Goal: Transaction & Acquisition: Purchase product/service

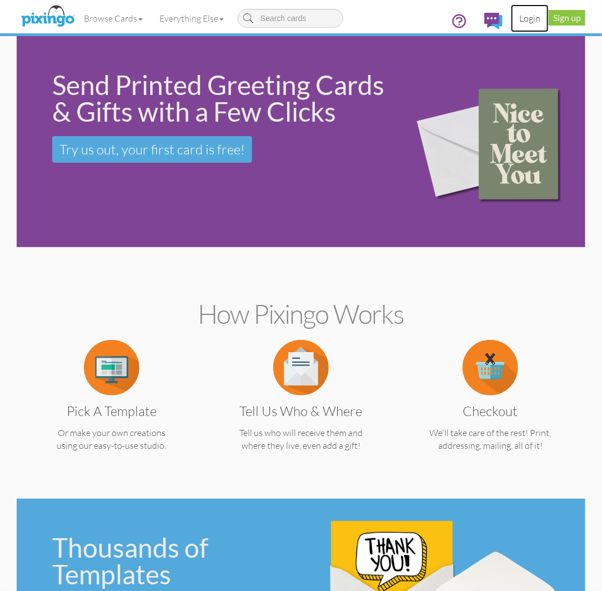
click at [537, 18] on link "Login" at bounding box center [530, 18] width 38 height 28
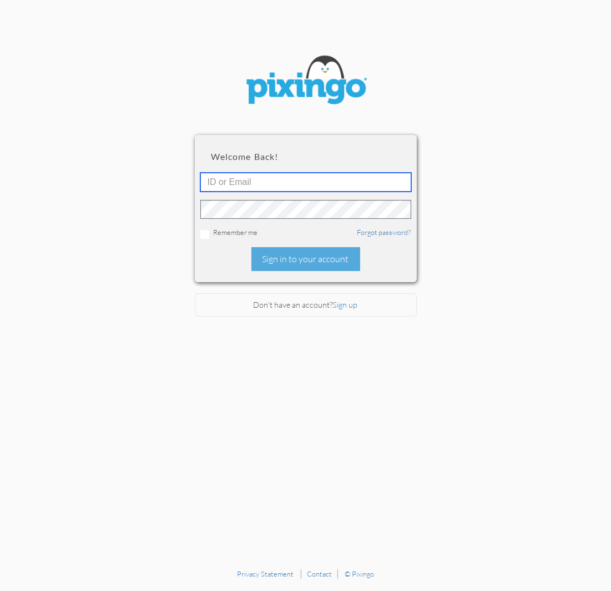
type input "[PERSON_NAME][EMAIL_ADDRESS][DOMAIN_NAME]"
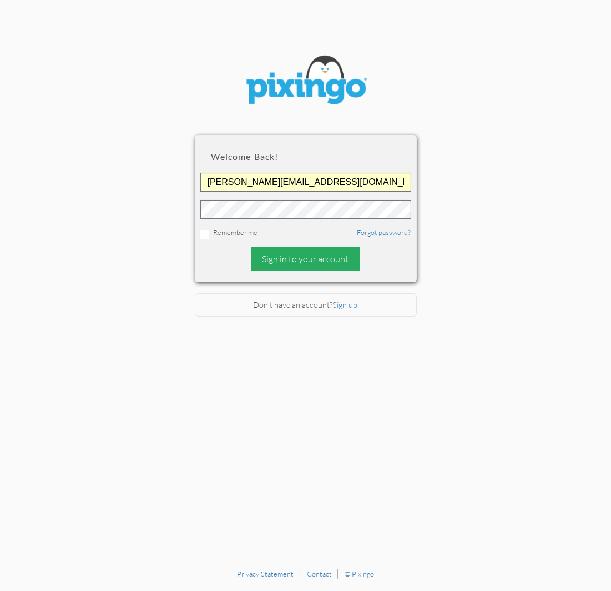
click at [286, 267] on div "Sign in to your account" at bounding box center [306, 259] width 109 height 24
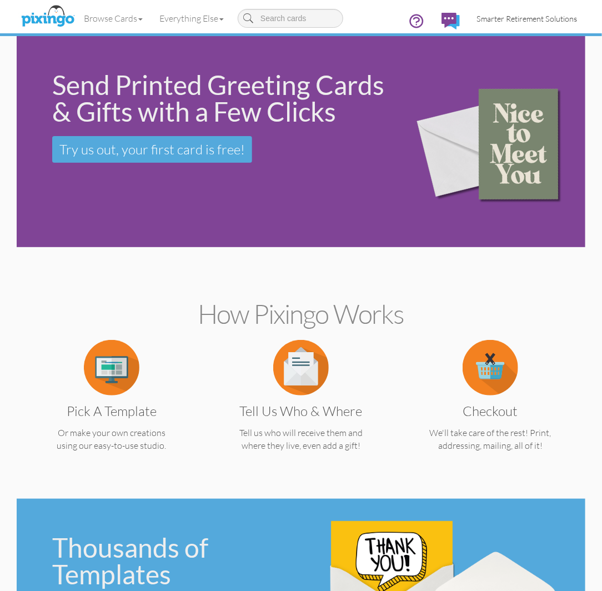
click at [535, 11] on link "Smarter Retirement Solutions" at bounding box center [526, 18] width 117 height 28
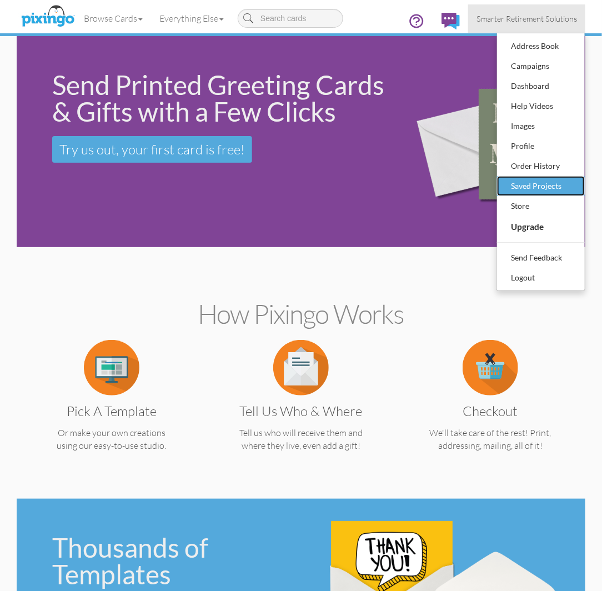
click at [524, 189] on div "Saved Projects" at bounding box center [541, 186] width 66 height 17
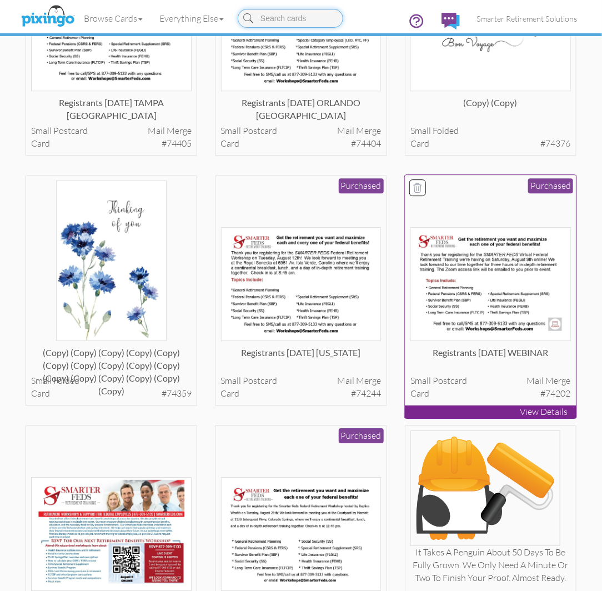
scroll to position [905, 0]
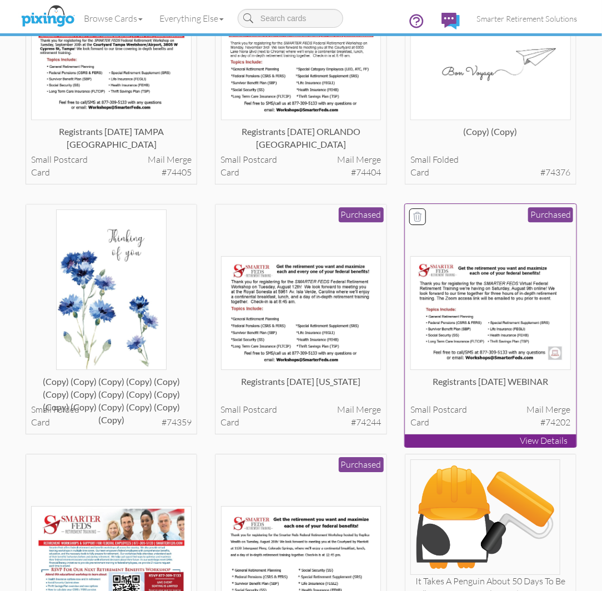
click at [481, 243] on div at bounding box center [490, 289] width 160 height 160
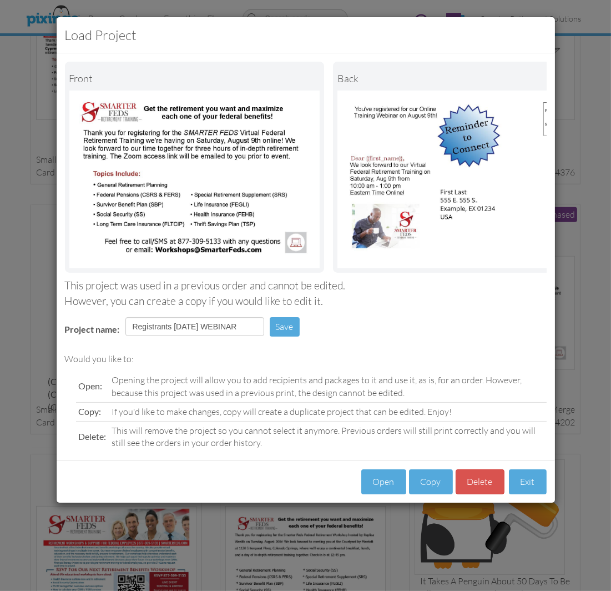
click at [413, 502] on div "Open Copy [GEOGRAPHIC_DATA] Exit" at bounding box center [306, 481] width 499 height 42
click at [419, 482] on button "Copy" at bounding box center [431, 481] width 44 height 25
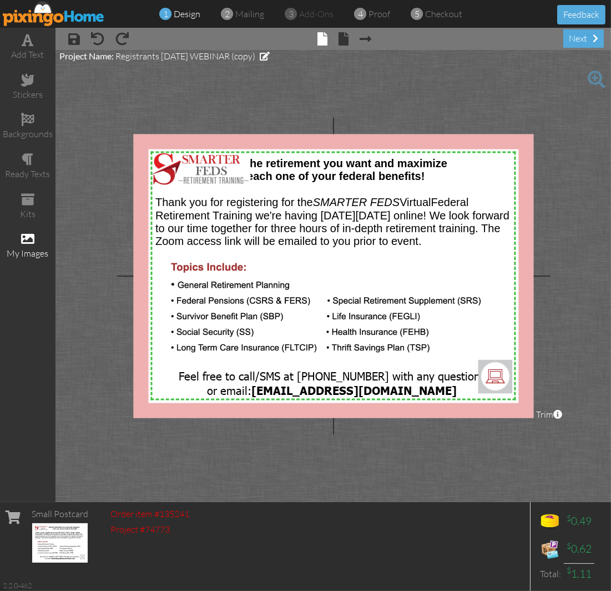
click at [43, 233] on div "my images" at bounding box center [28, 246] width 56 height 39
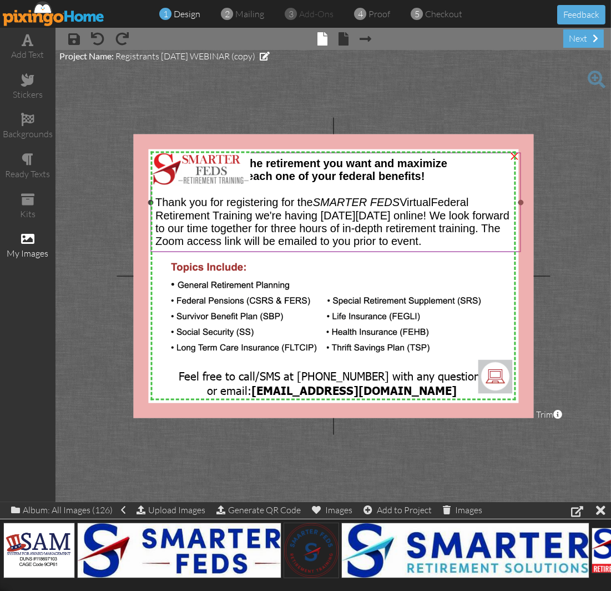
click at [194, 193] on div at bounding box center [335, 189] width 361 height 13
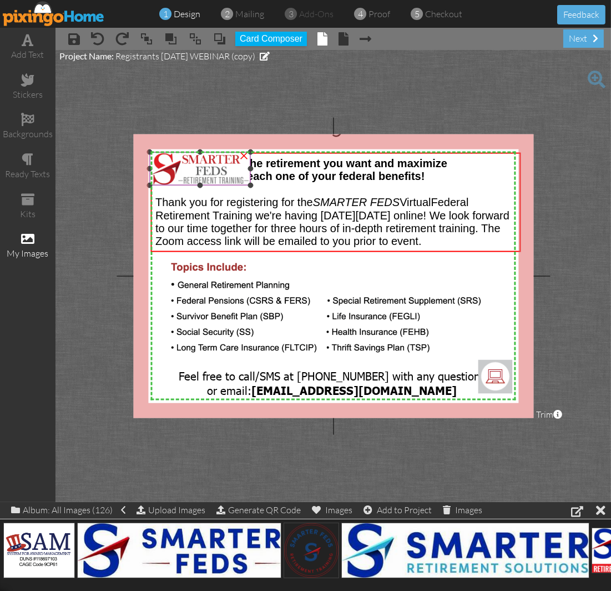
click at [199, 171] on img at bounding box center [199, 168] width 101 height 33
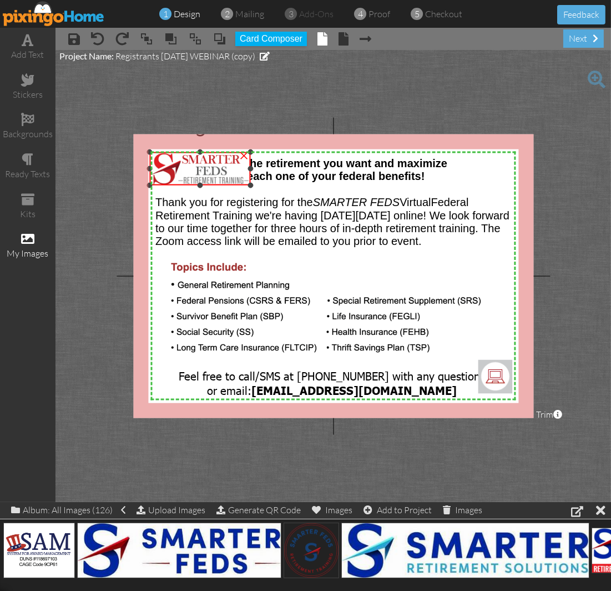
click at [242, 153] on div "×" at bounding box center [244, 154] width 18 height 18
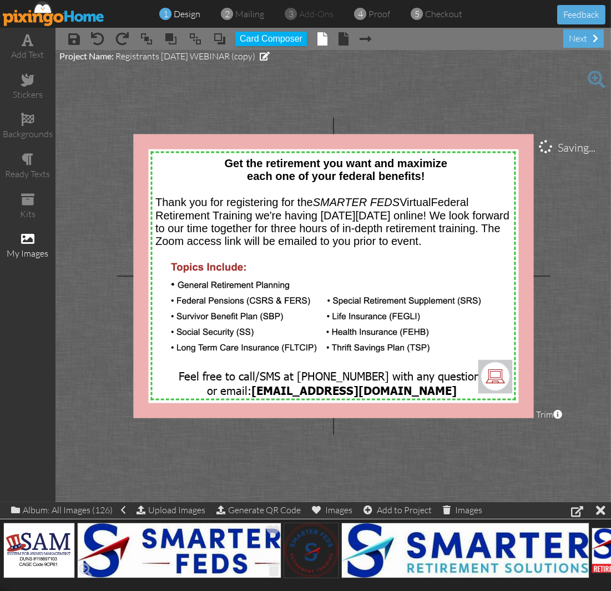
click at [158, 561] on img at bounding box center [179, 550] width 204 height 56
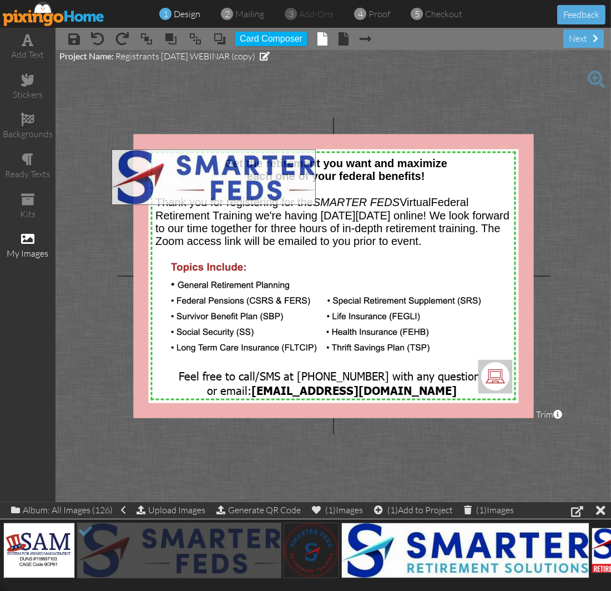
drag, startPoint x: 171, startPoint y: 541, endPoint x: 208, endPoint y: 168, distance: 375.5
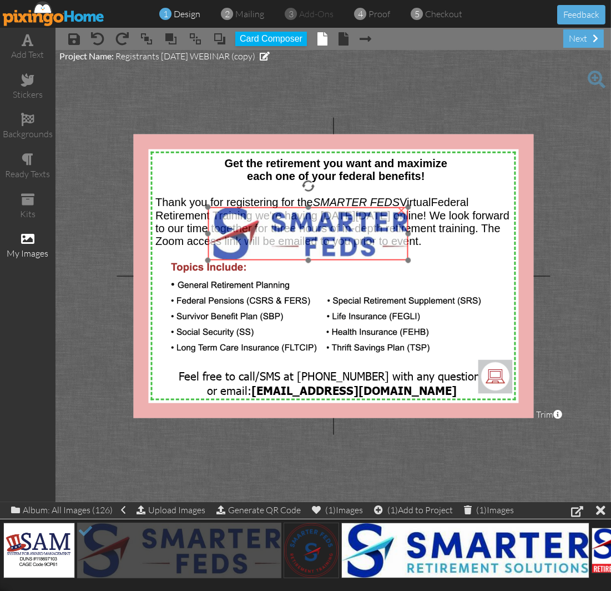
drag, startPoint x: 232, startPoint y: 184, endPoint x: 339, endPoint y: 264, distance: 133.3
click at [339, 260] on img at bounding box center [308, 234] width 200 height 54
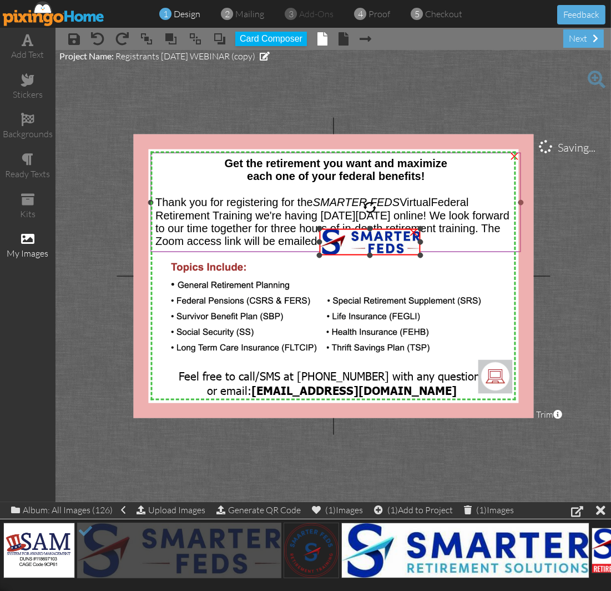
drag, startPoint x: 220, startPoint y: 280, endPoint x: 421, endPoint y: 215, distance: 210.5
click at [247, 254] on div "X X X X X X X X X X X X X X X X X X X X X X X X X X X X X X X X X X X X X X X X…" at bounding box center [333, 276] width 400 height 284
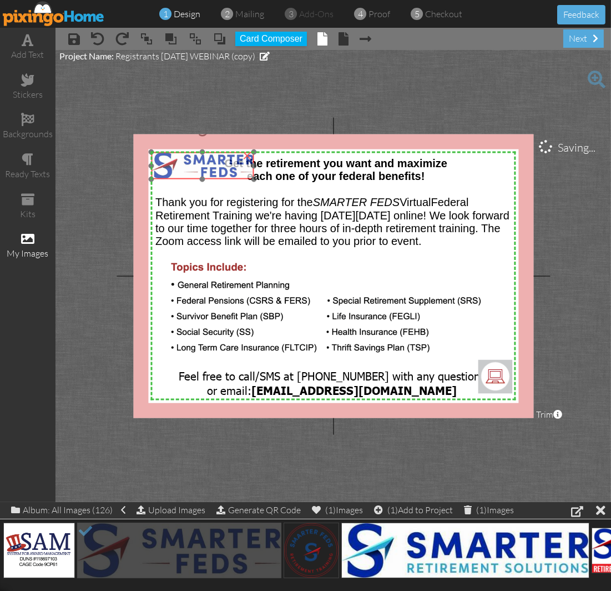
drag, startPoint x: 376, startPoint y: 242, endPoint x: 210, endPoint y: 165, distance: 183.3
click at [210, 165] on img at bounding box center [202, 166] width 103 height 28
drag, startPoint x: 253, startPoint y: 178, endPoint x: 231, endPoint y: 174, distance: 22.1
click at [231, 174] on div "×" at bounding box center [194, 163] width 86 height 23
drag, startPoint x: 210, startPoint y: 167, endPoint x: 220, endPoint y: 178, distance: 15.3
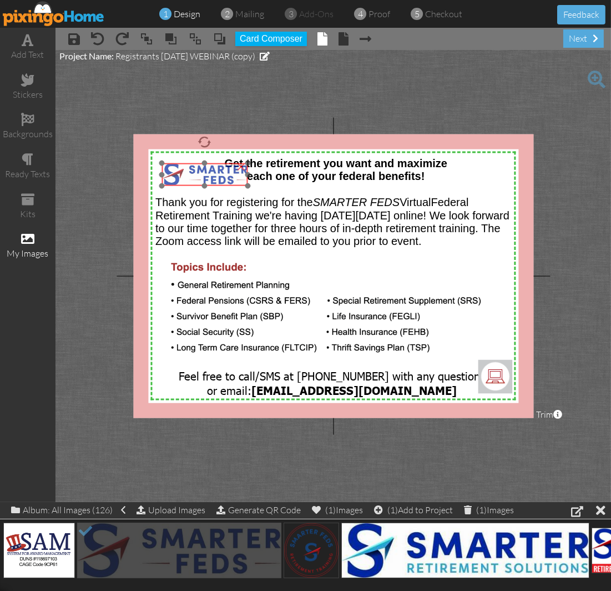
click at [220, 178] on img at bounding box center [205, 174] width 86 height 23
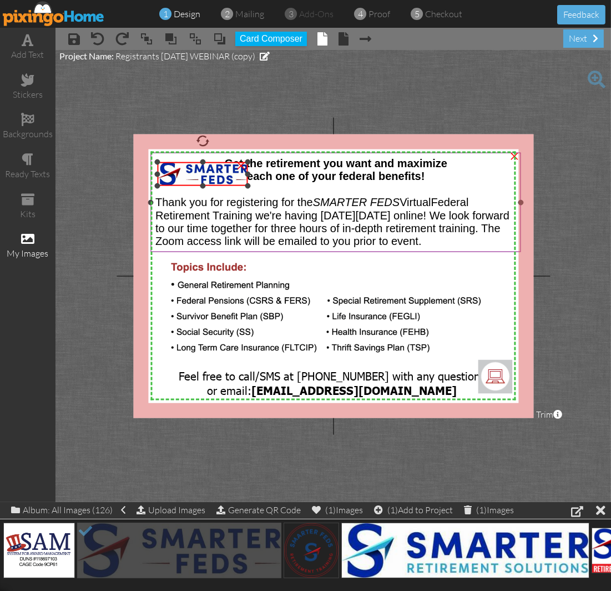
drag, startPoint x: 160, startPoint y: 163, endPoint x: 150, endPoint y: 162, distance: 9.5
click at [150, 162] on div "X X X X X X X X X X X X X X X X X X X X X X X X X X X X X X X X X X X X X X X X…" at bounding box center [333, 276] width 400 height 284
click at [171, 163] on img at bounding box center [203, 174] width 91 height 24
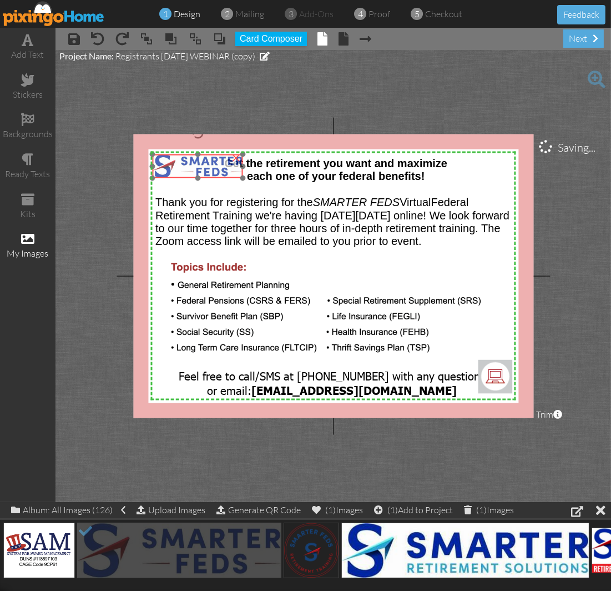
drag, startPoint x: 180, startPoint y: 174, endPoint x: 175, endPoint y: 167, distance: 9.2
click at [175, 167] on img at bounding box center [198, 166] width 91 height 24
drag, startPoint x: 241, startPoint y: 178, endPoint x: 230, endPoint y: 180, distance: 10.7
click at [230, 180] on div "×" at bounding box center [201, 167] width 97 height 26
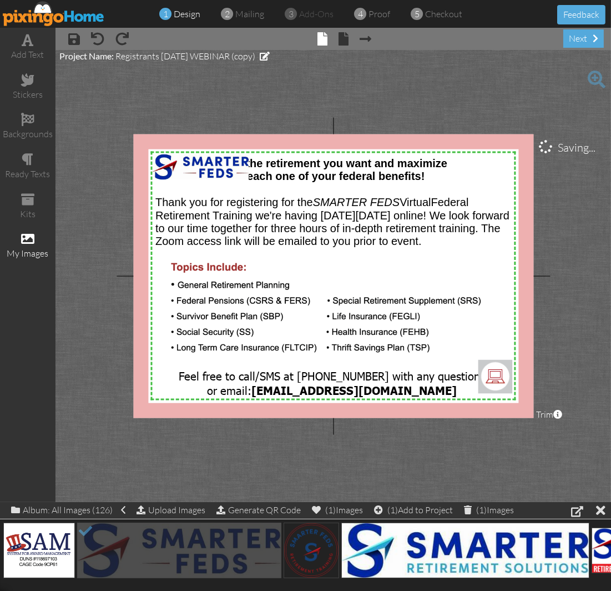
click at [275, 100] on project-studio-wrapper "X X X X X X X X X X X X X X X X X X X X X X X X X X X X X X X X X X X X X X X X…" at bounding box center [334, 276] width 556 height 452
click at [309, 173] on span "each one of your federal benefits!" at bounding box center [336, 176] width 178 height 12
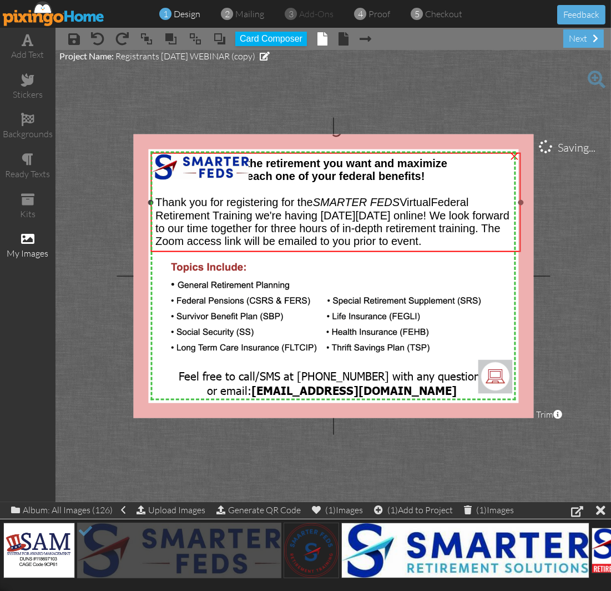
click at [353, 170] on span "each one of your federal benefits!" at bounding box center [336, 176] width 178 height 12
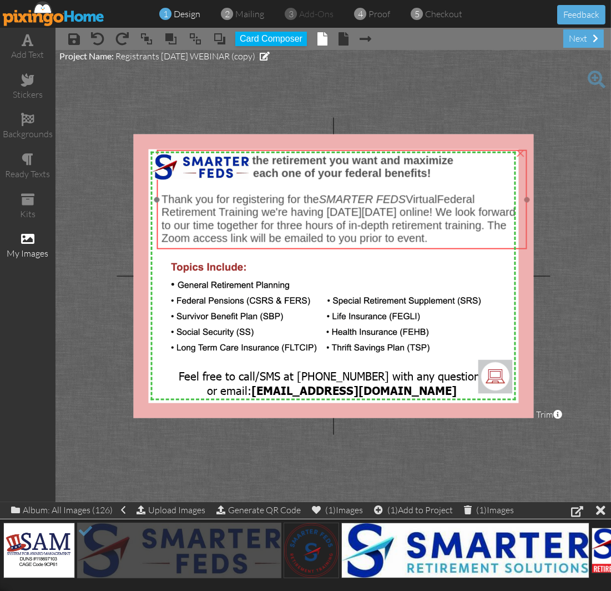
drag, startPoint x: 359, startPoint y: 175, endPoint x: 365, endPoint y: 173, distance: 6.7
click at [365, 173] on span "each one of your federal benefits!" at bounding box center [342, 173] width 178 height 12
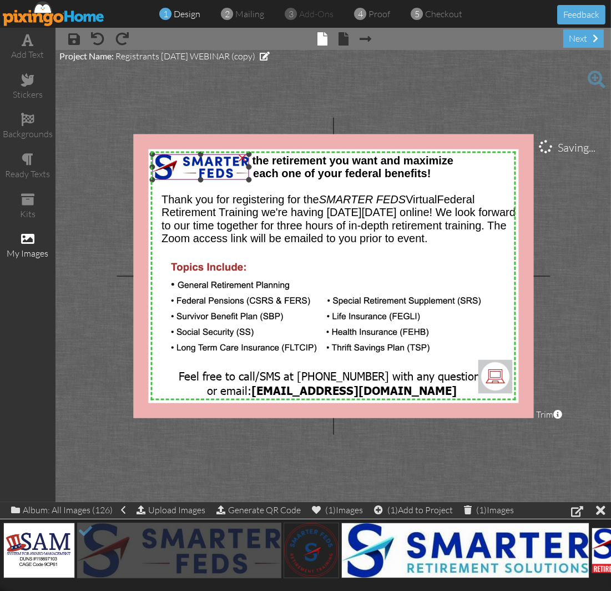
click at [197, 179] on img at bounding box center [201, 167] width 97 height 26
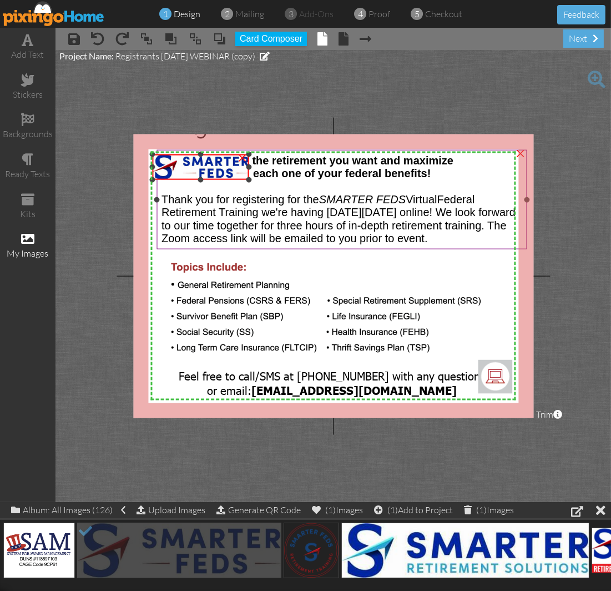
click at [200, 186] on div "X X X X X X X X X X X X X X X X X X X X X X X X X X X X X X X X X X X X X X X X…" at bounding box center [333, 276] width 400 height 284
drag, startPoint x: 201, startPoint y: 178, endPoint x: 202, endPoint y: 189, distance: 11.7
click at [202, 189] on div "X X X X X X X X X X X X X X X X X X X X X X X X X X X X X X X X X X X X X X X X…" at bounding box center [333, 276] width 400 height 284
drag, startPoint x: 200, startPoint y: 178, endPoint x: 200, endPoint y: 188, distance: 10.0
click at [200, 189] on div "X X X X X X X X X X X X X X X X X X X X X X X X X X X X X X X X X X X X X X X X…" at bounding box center [333, 276] width 400 height 284
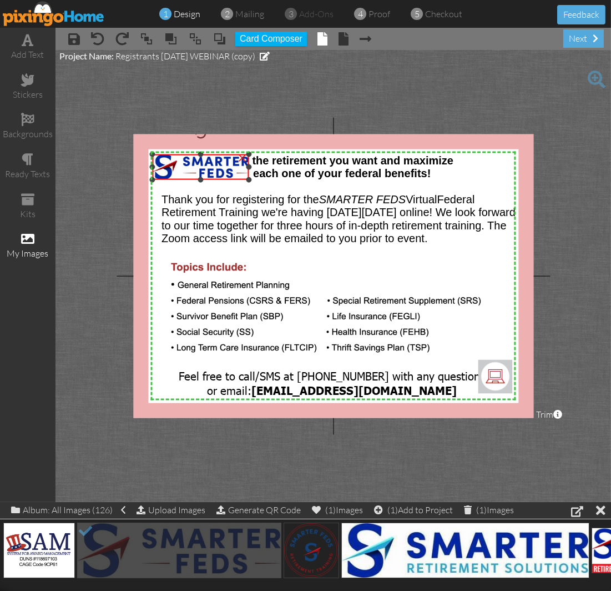
click at [196, 172] on img at bounding box center [201, 167] width 97 height 26
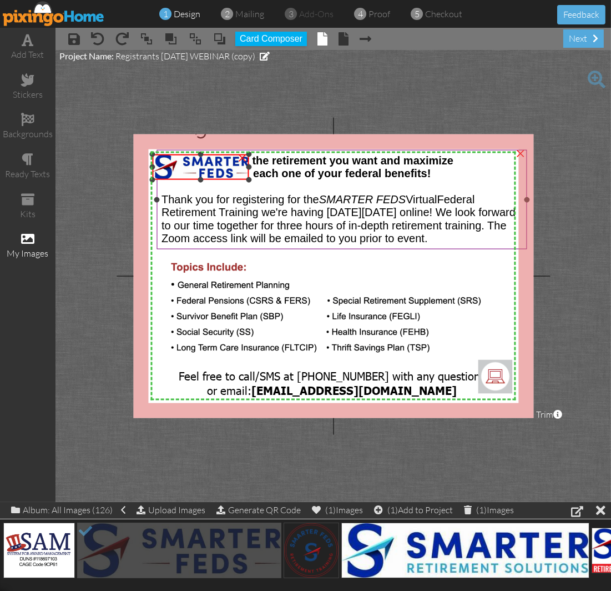
drag, startPoint x: 202, startPoint y: 181, endPoint x: 202, endPoint y: 189, distance: 7.8
click at [202, 189] on div "X X X X X X X X X X X X X X X X X X X X X X X X X X X X X X X X X X X X X X X X…" at bounding box center [333, 276] width 400 height 284
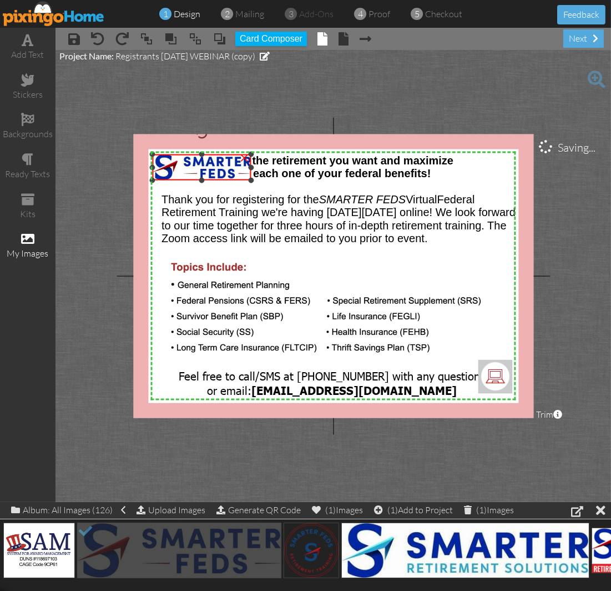
drag, startPoint x: 247, startPoint y: 180, endPoint x: 236, endPoint y: 181, distance: 10.6
click at [236, 180] on div "×" at bounding box center [202, 167] width 99 height 27
drag, startPoint x: 252, startPoint y: 178, endPoint x: 242, endPoint y: 179, distance: 10.0
click at [242, 179] on div "×" at bounding box center [203, 167] width 100 height 27
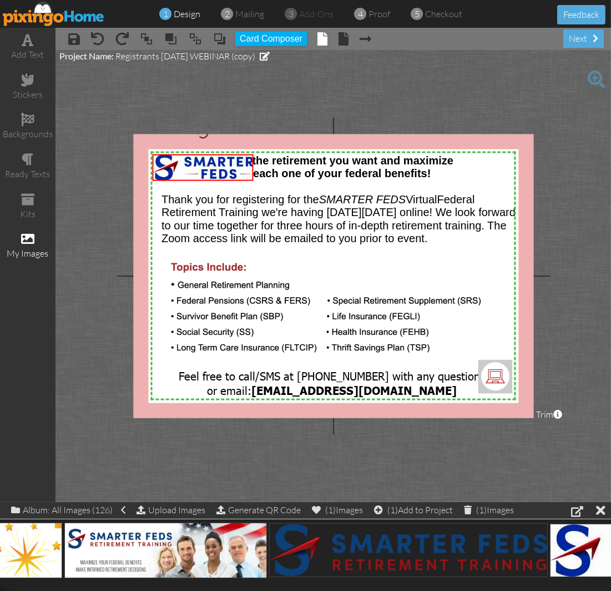
scroll to position [0, 1001]
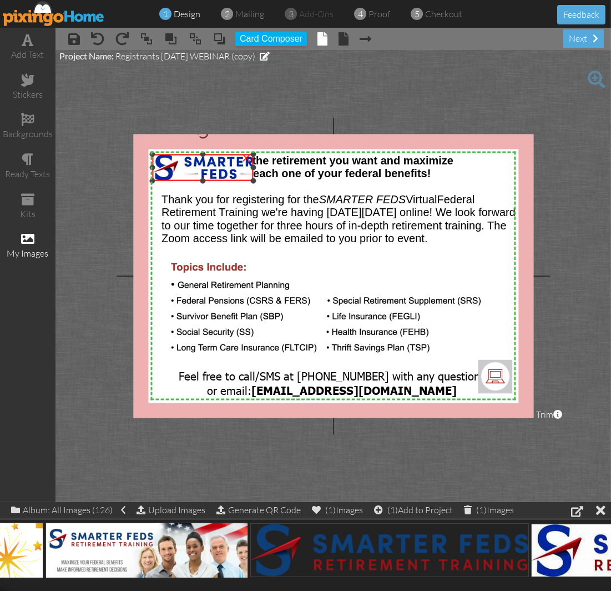
click at [228, 167] on img at bounding box center [203, 167] width 100 height 27
click at [248, 157] on div "×" at bounding box center [247, 156] width 18 height 18
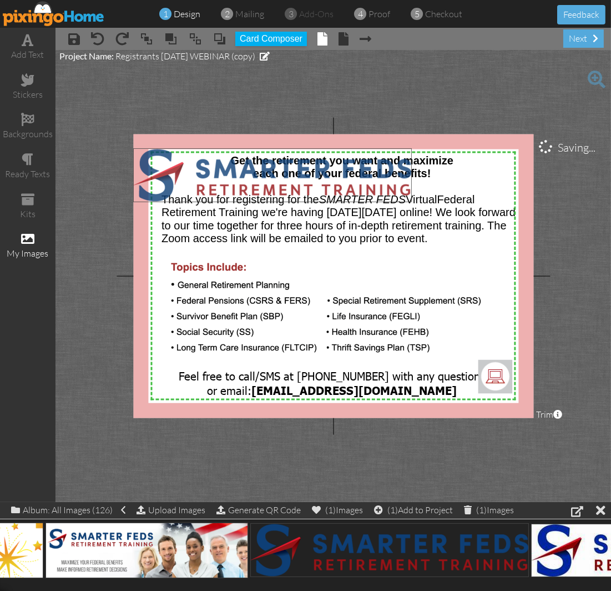
drag, startPoint x: 353, startPoint y: 549, endPoint x: 244, endPoint y: 178, distance: 385.8
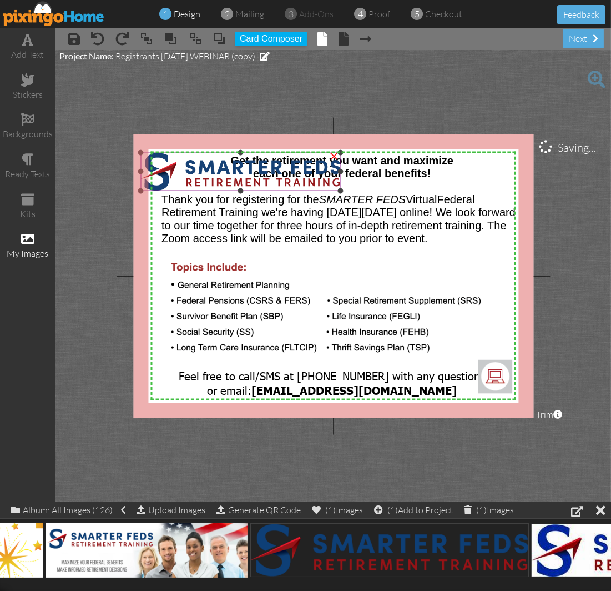
click at [304, 175] on img at bounding box center [240, 172] width 200 height 38
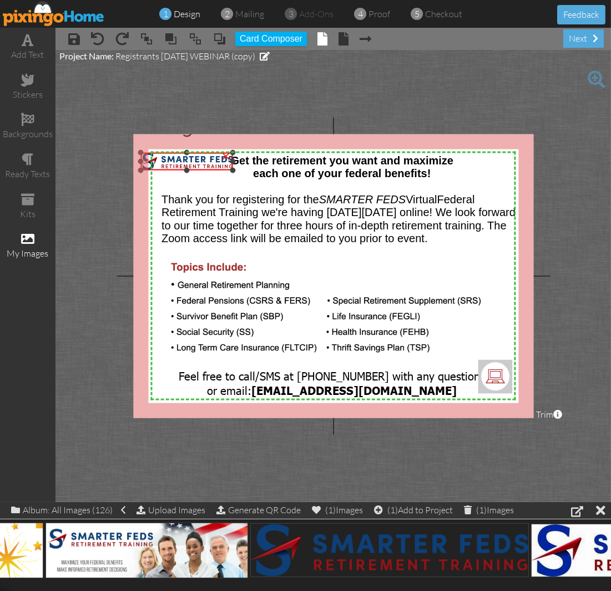
drag, startPoint x: 339, startPoint y: 191, endPoint x: 190, endPoint y: 170, distance: 150.8
click at [190, 170] on div "×" at bounding box center [186, 161] width 92 height 17
drag, startPoint x: 183, startPoint y: 158, endPoint x: 193, endPoint y: 160, distance: 10.2
click at [193, 160] on img at bounding box center [198, 162] width 92 height 17
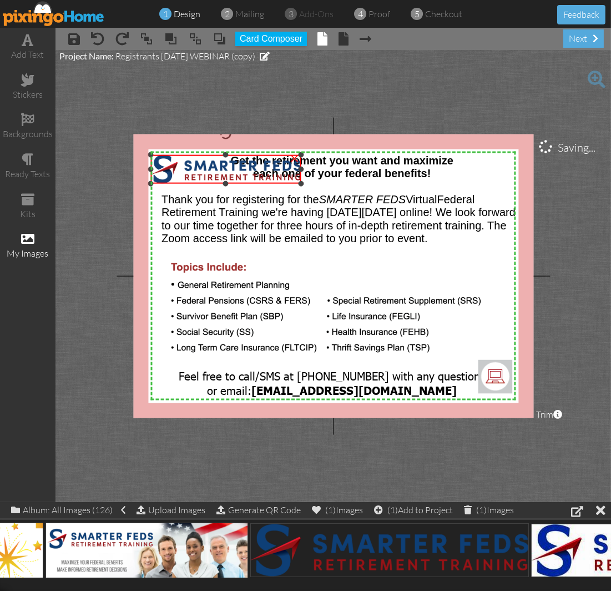
drag, startPoint x: 243, startPoint y: 171, endPoint x: 241, endPoint y: 182, distance: 11.2
click at [241, 182] on div "×" at bounding box center [225, 169] width 150 height 28
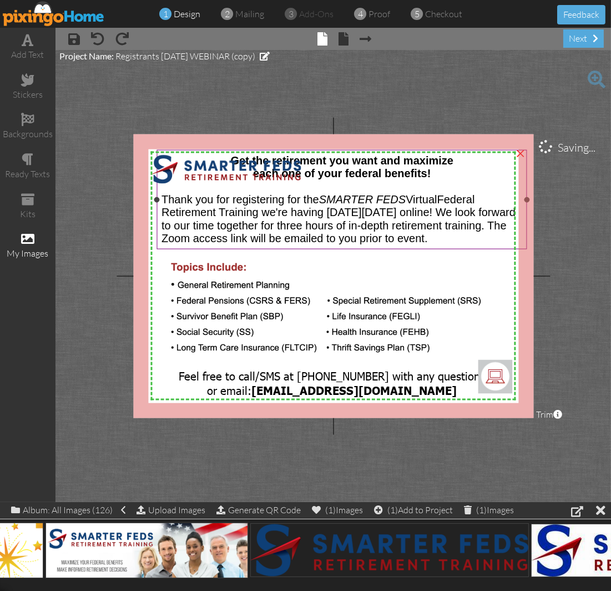
click at [335, 168] on span "each one of your federal benefits!" at bounding box center [342, 173] width 178 height 12
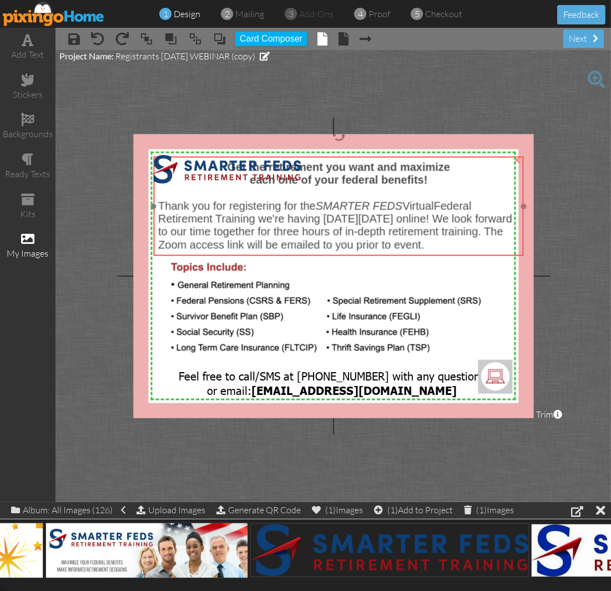
drag, startPoint x: 335, startPoint y: 168, endPoint x: 332, endPoint y: 175, distance: 7.4
click at [332, 175] on span "each one of your federal benefits!" at bounding box center [339, 180] width 178 height 12
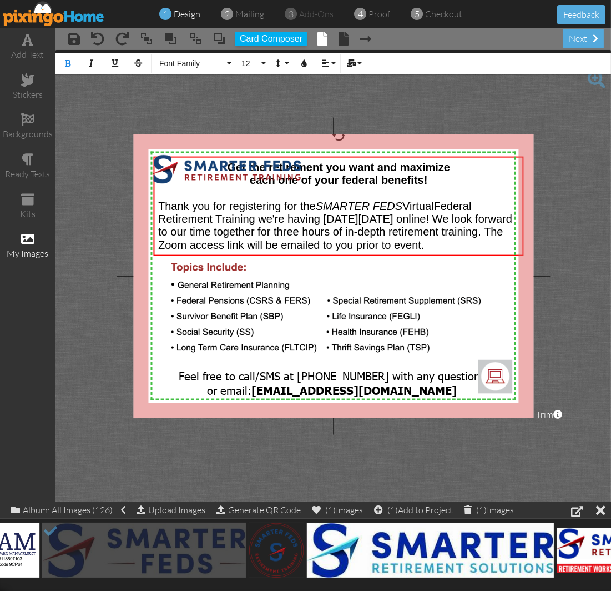
scroll to position [0, 0]
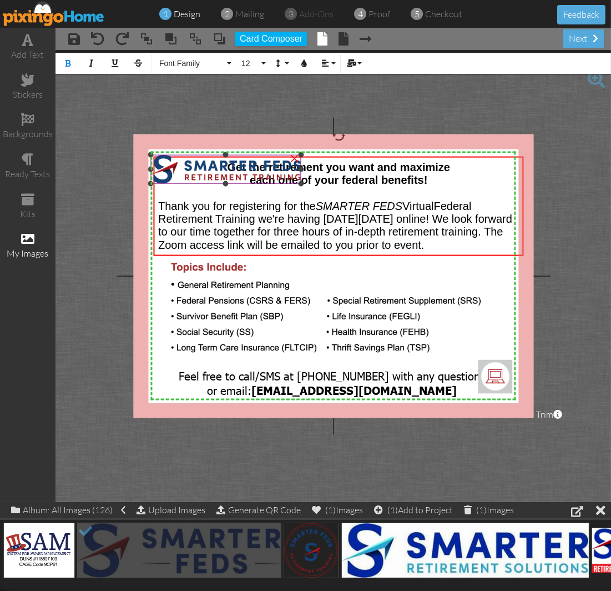
click at [205, 173] on img at bounding box center [225, 169] width 150 height 28
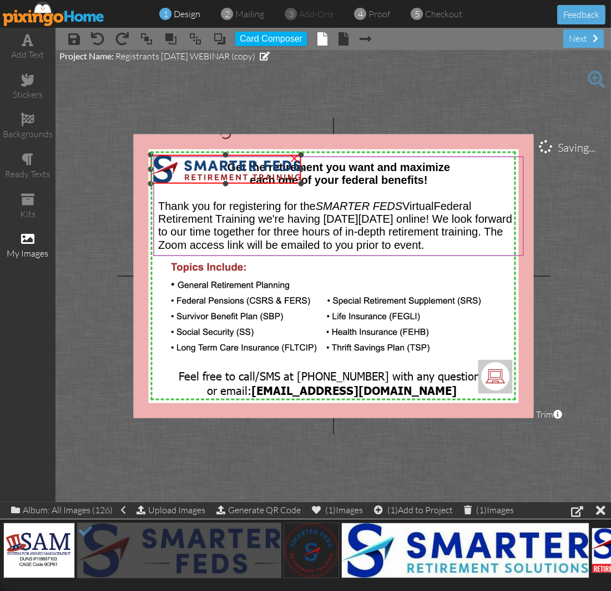
click at [294, 158] on div "×" at bounding box center [294, 157] width 18 height 18
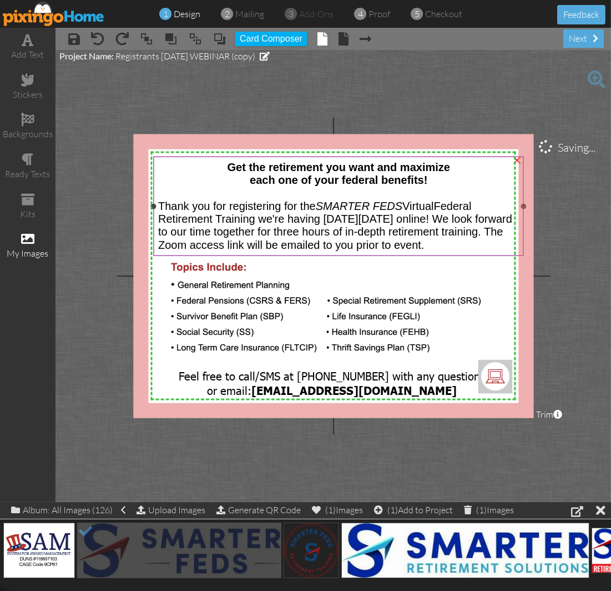
click at [328, 181] on span "each one of your federal benefits!" at bounding box center [339, 180] width 178 height 12
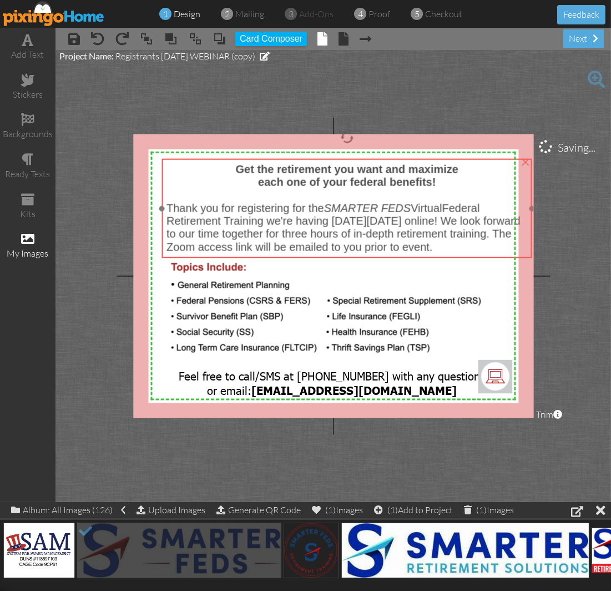
drag, startPoint x: 316, startPoint y: 217, endPoint x: 325, endPoint y: 219, distance: 8.6
click at [325, 219] on span "Federal Retirement Training we're having on Saturday, August 9th online! We loo…" at bounding box center [344, 227] width 354 height 51
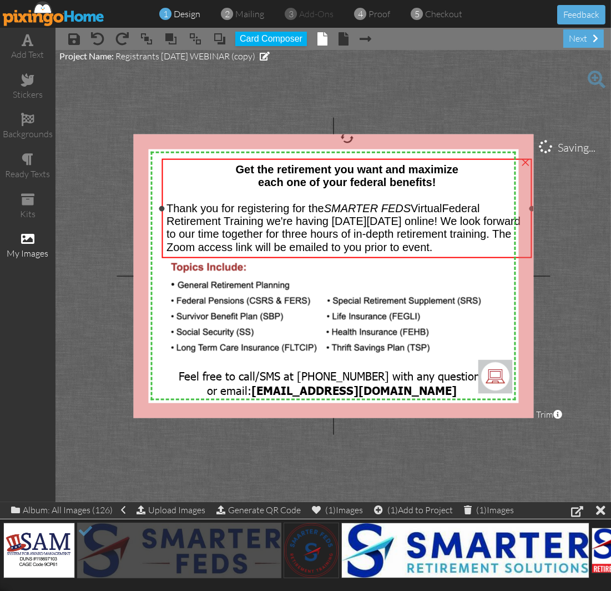
click at [223, 179] on div "each one of your federal benefits!" at bounding box center [347, 182] width 361 height 13
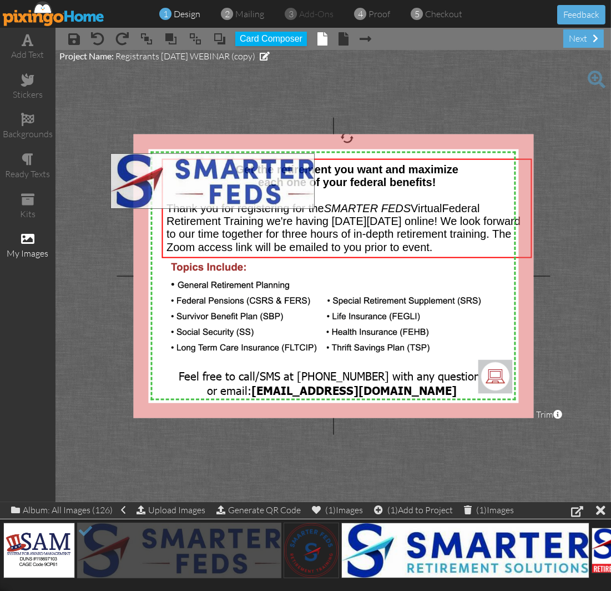
drag, startPoint x: 153, startPoint y: 542, endPoint x: 186, endPoint y: 173, distance: 370.7
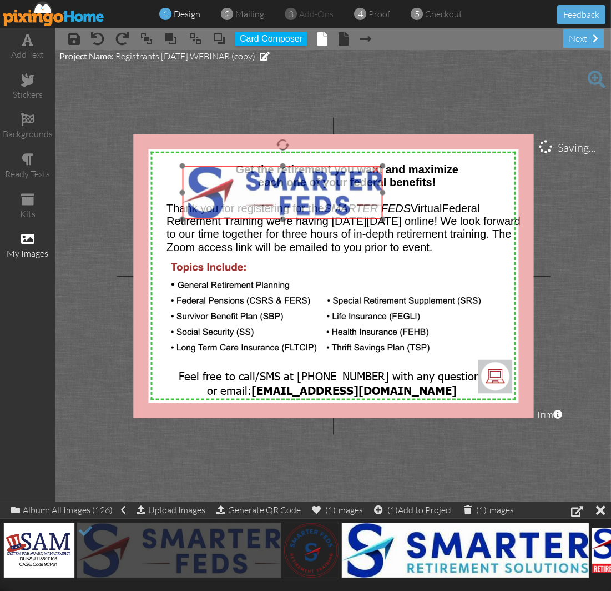
drag, startPoint x: 231, startPoint y: 177, endPoint x: 303, endPoint y: 189, distance: 73.3
click at [303, 189] on img at bounding box center [283, 192] width 200 height 54
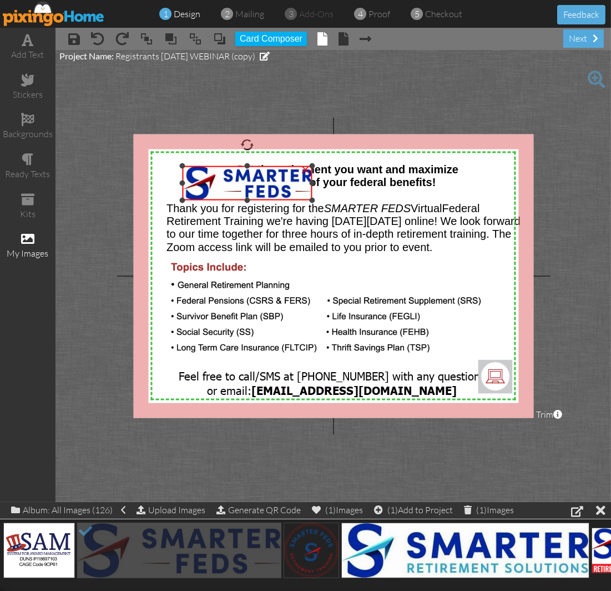
drag, startPoint x: 381, startPoint y: 217, endPoint x: 257, endPoint y: 198, distance: 125.8
click at [257, 198] on div "×" at bounding box center [248, 182] width 130 height 35
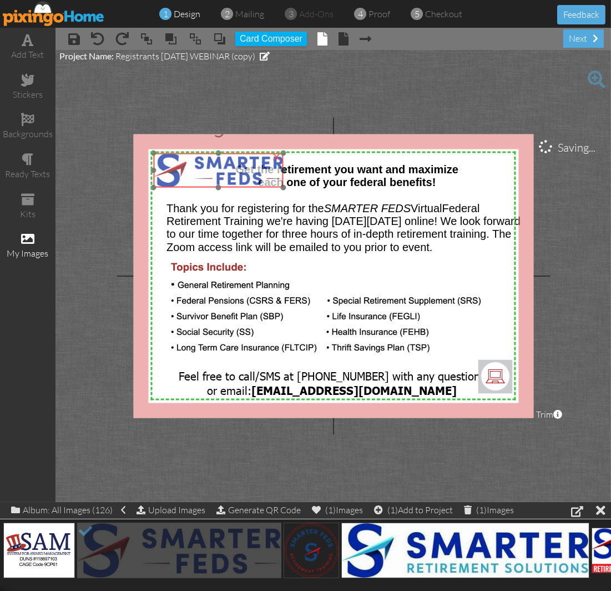
drag, startPoint x: 248, startPoint y: 184, endPoint x: 219, endPoint y: 171, distance: 31.6
click at [219, 171] on img at bounding box center [219, 170] width 130 height 35
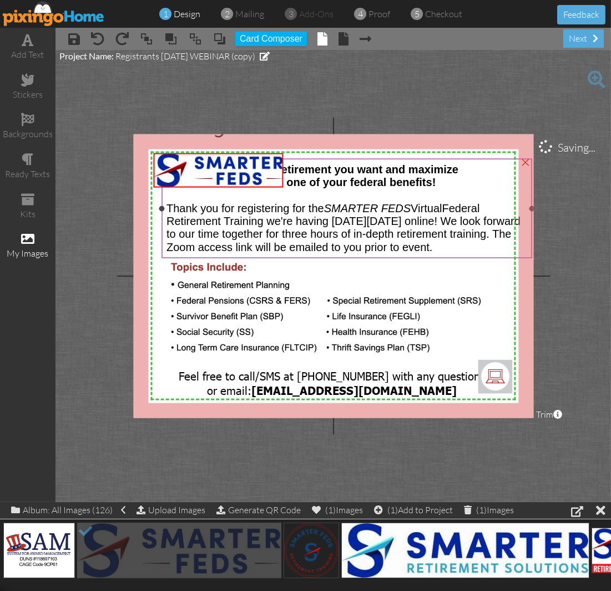
click at [337, 174] on span "Get the retirement you want and maximize" at bounding box center [347, 169] width 223 height 12
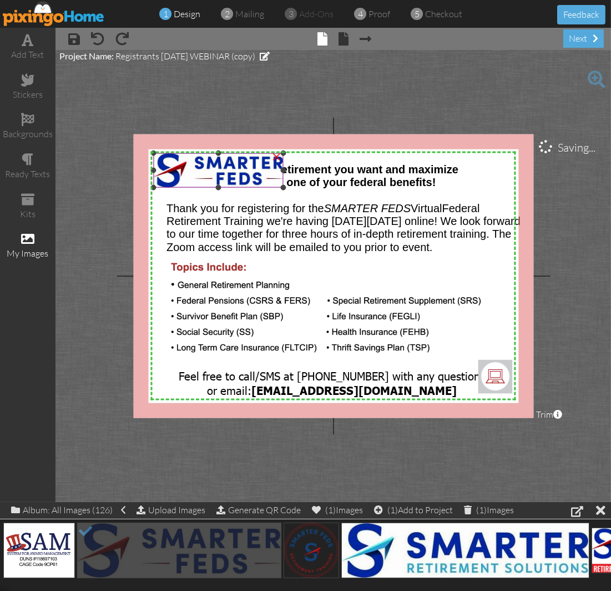
click at [237, 169] on img at bounding box center [219, 170] width 130 height 35
click at [276, 154] on div "×" at bounding box center [277, 155] width 18 height 18
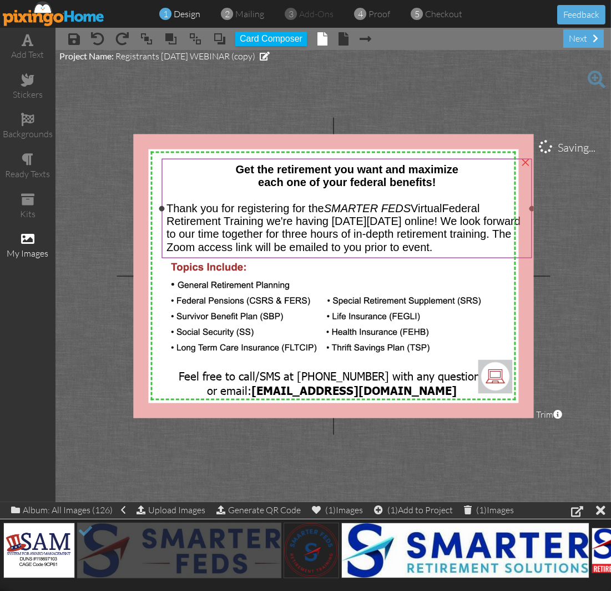
click at [262, 173] on span "Get the retirement you want and maximize" at bounding box center [347, 169] width 223 height 12
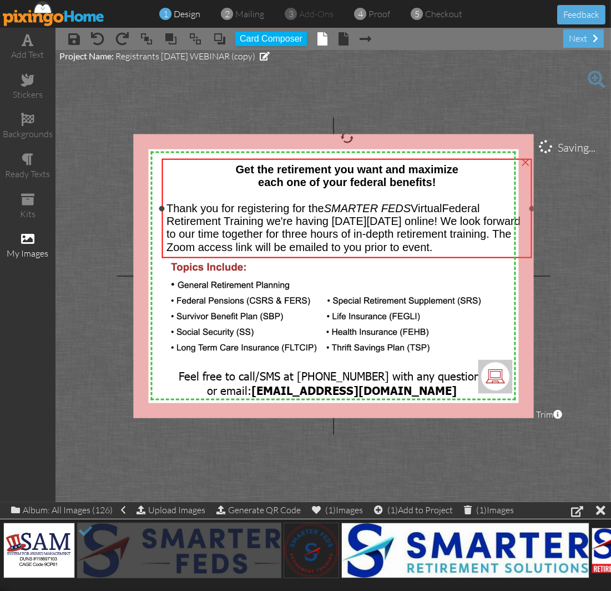
click at [270, 167] on span "Get the retirement you want and maximize" at bounding box center [347, 169] width 223 height 12
click at [264, 167] on span "Get the retirement you want and maximize" at bounding box center [347, 169] width 223 height 12
click at [267, 168] on span "Get the retirement you want and maximize" at bounding box center [347, 169] width 223 height 12
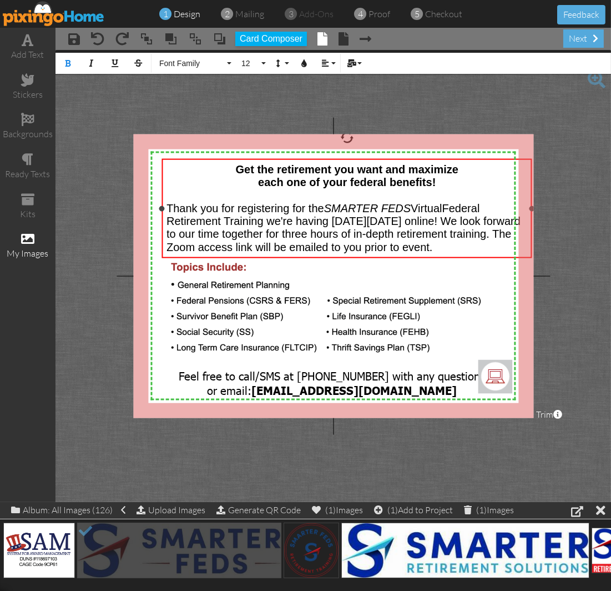
click at [263, 168] on span "Get the retirement you want and maximize" at bounding box center [347, 169] width 223 height 12
click at [290, 190] on div at bounding box center [347, 195] width 361 height 13
click at [290, 183] on span "each one of your federal benefits!" at bounding box center [347, 182] width 178 height 12
click at [417, 224] on span "Federal Retirement Training we're having on Saturday, August 9th online! We loo…" at bounding box center [344, 227] width 354 height 51
click at [428, 221] on span "Federal Retirement Training we're having on Saturday, August 9th online! We loo…" at bounding box center [344, 227] width 354 height 51
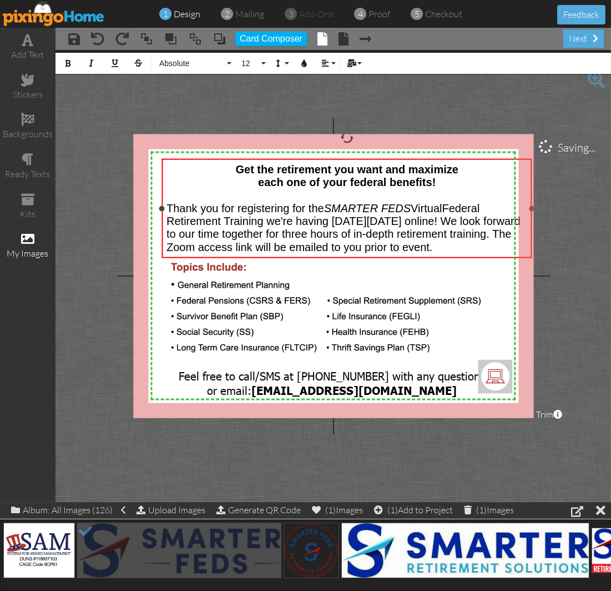
click at [459, 219] on span "Federal Retirement Training we're having on Saturday, September 9th online! We …" at bounding box center [344, 227] width 354 height 51
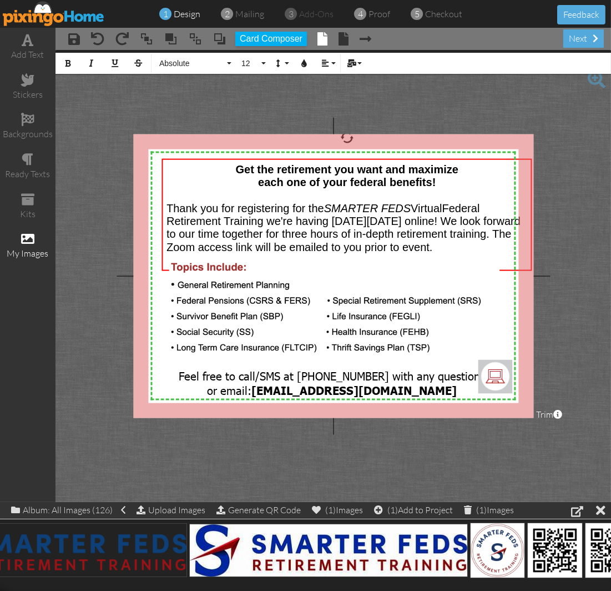
scroll to position [0, 1238]
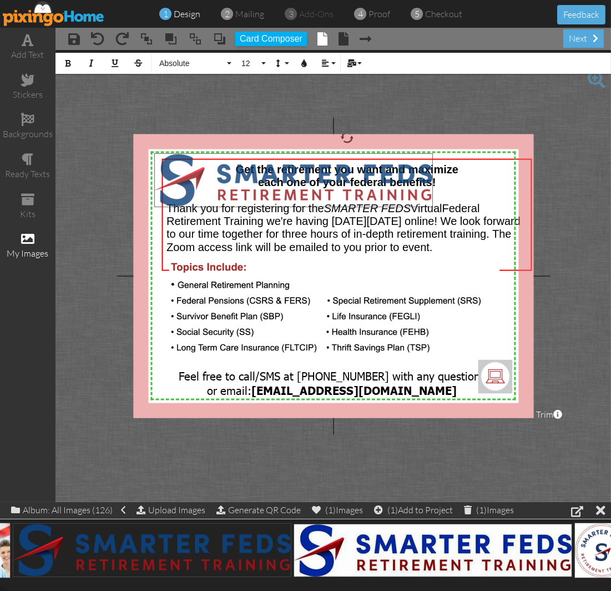
drag, startPoint x: 171, startPoint y: 551, endPoint x: 314, endPoint y: 181, distance: 396.4
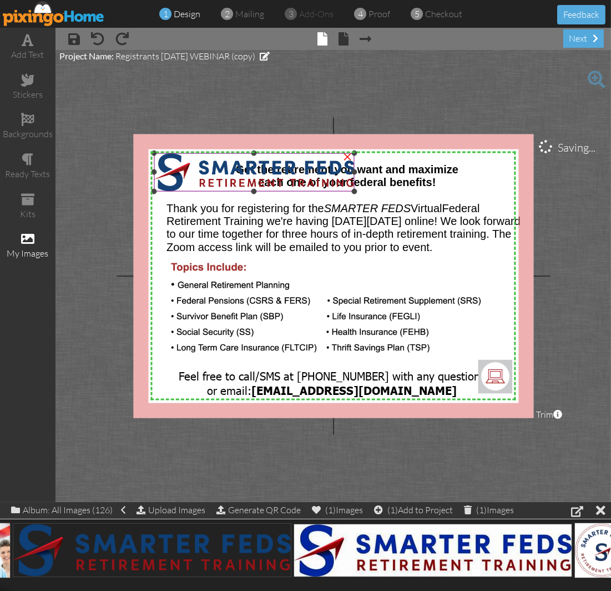
click at [349, 184] on img at bounding box center [254, 172] width 200 height 38
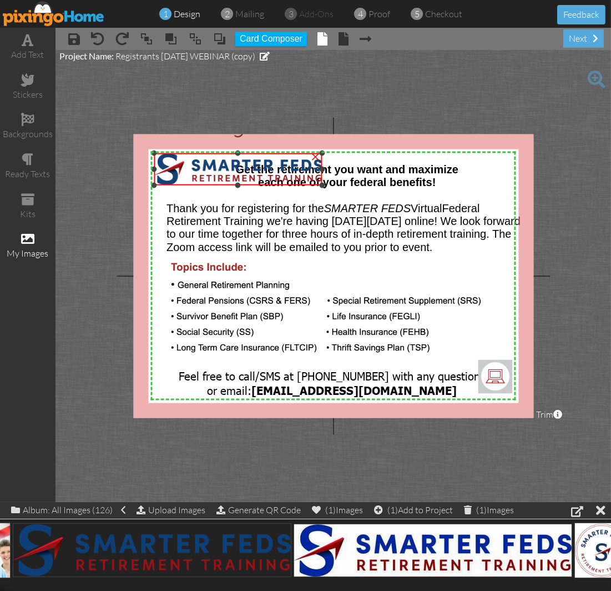
drag, startPoint x: 355, startPoint y: 190, endPoint x: 261, endPoint y: 184, distance: 94.6
click at [261, 184] on div "×" at bounding box center [238, 169] width 168 height 32
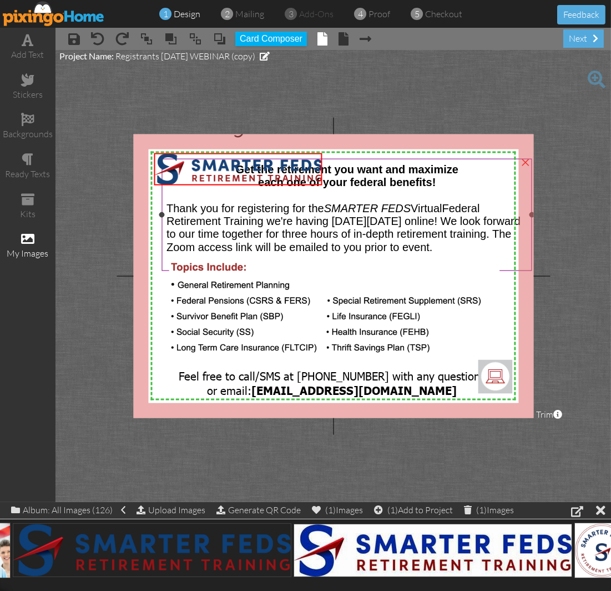
click at [420, 170] on span "Get the retirement you want and maximize" at bounding box center [346, 169] width 223 height 12
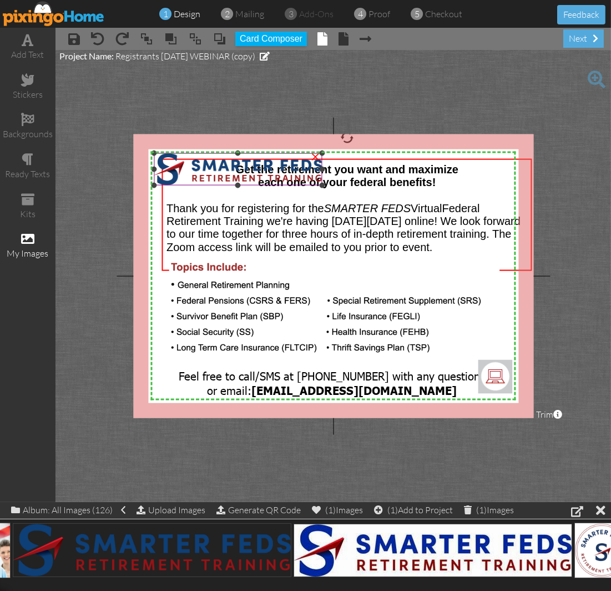
click at [288, 169] on img at bounding box center [238, 169] width 168 height 32
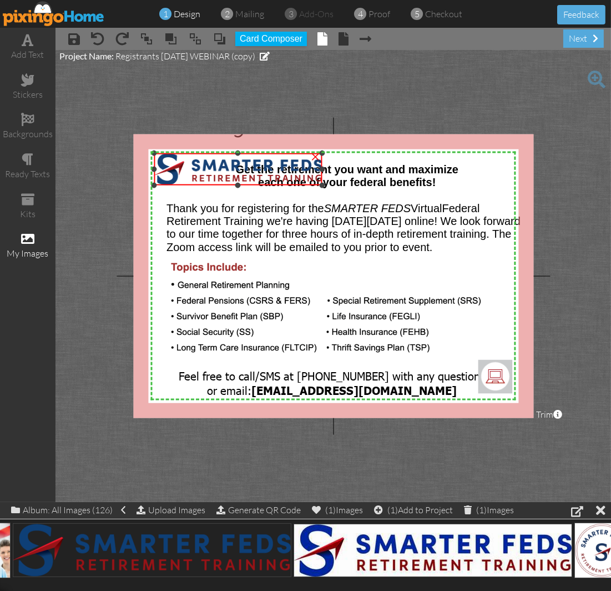
click at [295, 170] on img at bounding box center [238, 169] width 168 height 32
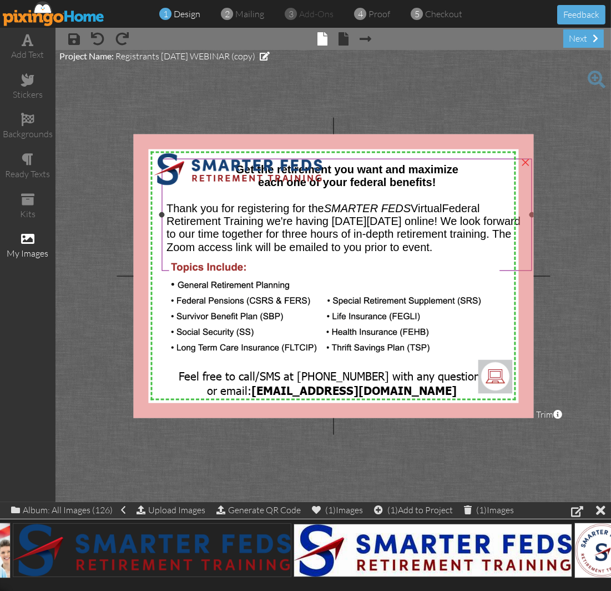
click at [371, 170] on span "Get the retirement you want and maximize" at bounding box center [346, 169] width 223 height 12
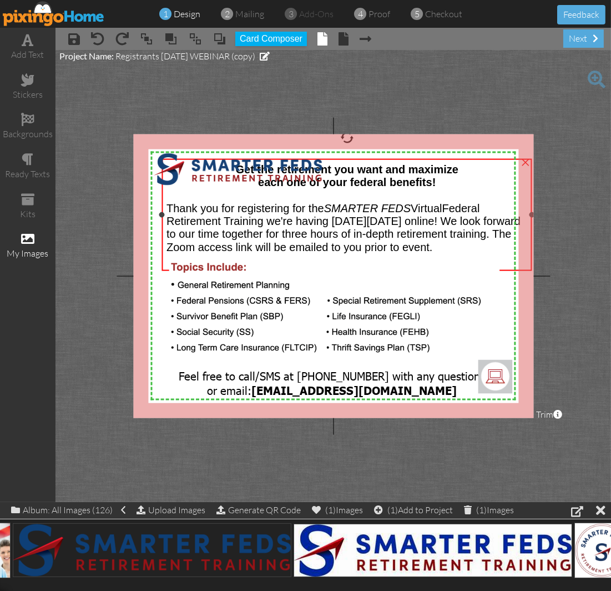
click at [371, 170] on span "Get the retirement you want and maximize" at bounding box center [346, 169] width 223 height 12
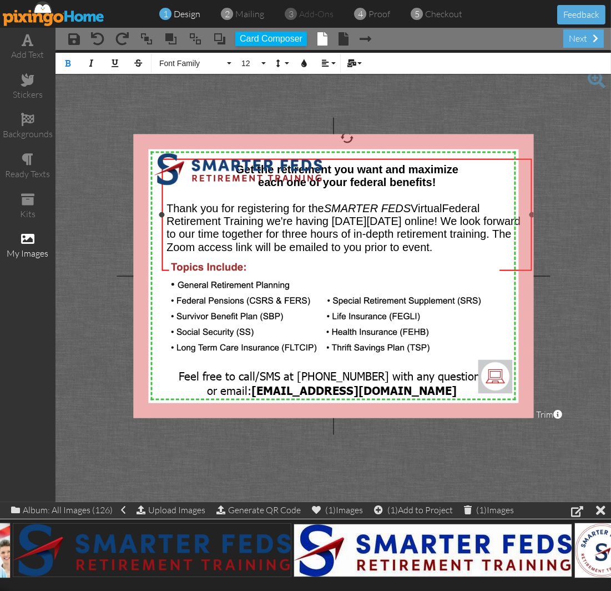
drag, startPoint x: 368, startPoint y: 169, endPoint x: 370, endPoint y: 178, distance: 8.5
click at [368, 169] on span "Get the retirement you want and maximize" at bounding box center [346, 169] width 223 height 12
click at [220, 171] on img at bounding box center [238, 169] width 168 height 32
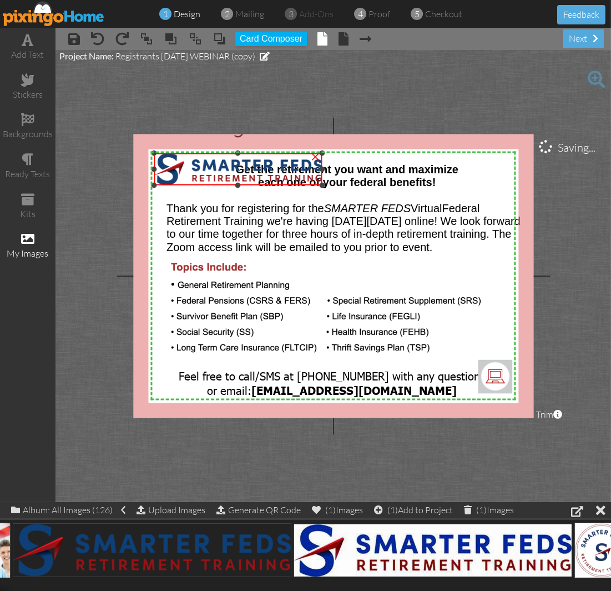
click at [317, 154] on div "×" at bounding box center [315, 156] width 18 height 18
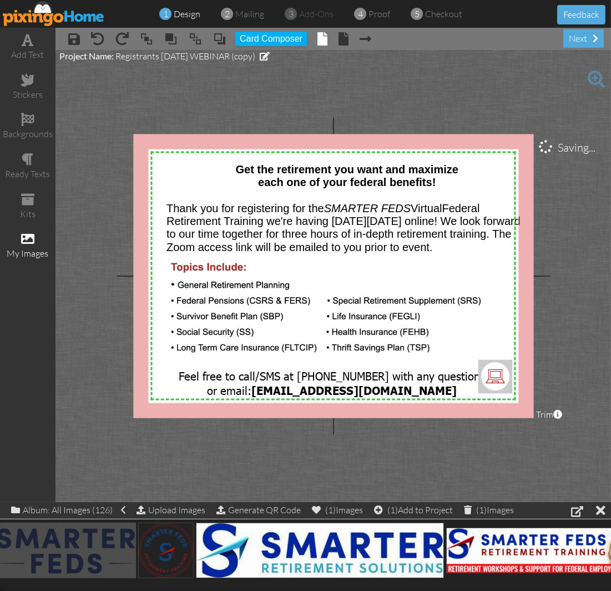
scroll to position [0, 0]
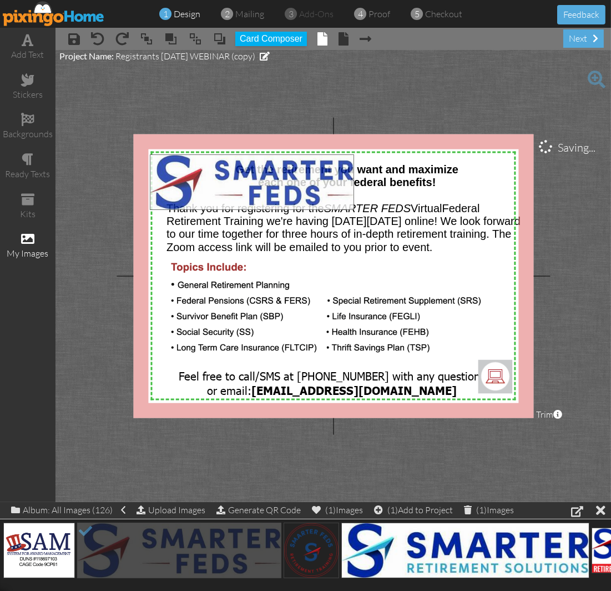
drag, startPoint x: 145, startPoint y: 543, endPoint x: 218, endPoint y: 175, distance: 375.2
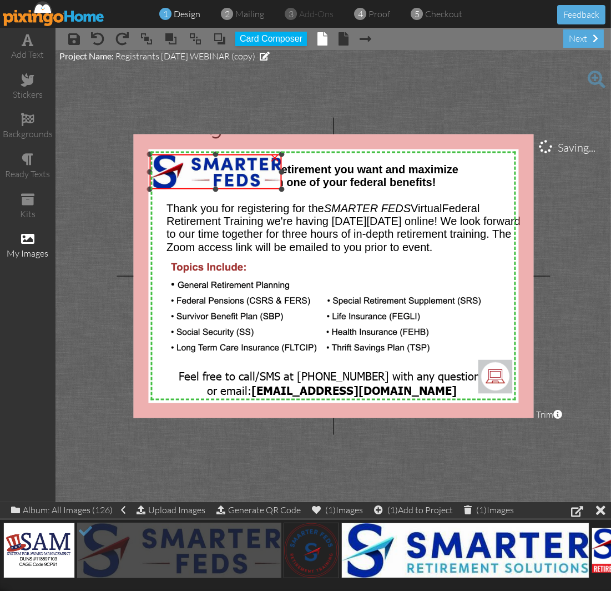
drag, startPoint x: 348, startPoint y: 207, endPoint x: 278, endPoint y: 189, distance: 72.3
click at [278, 189] on div "×" at bounding box center [216, 172] width 132 height 36
click at [218, 179] on img at bounding box center [215, 171] width 132 height 36
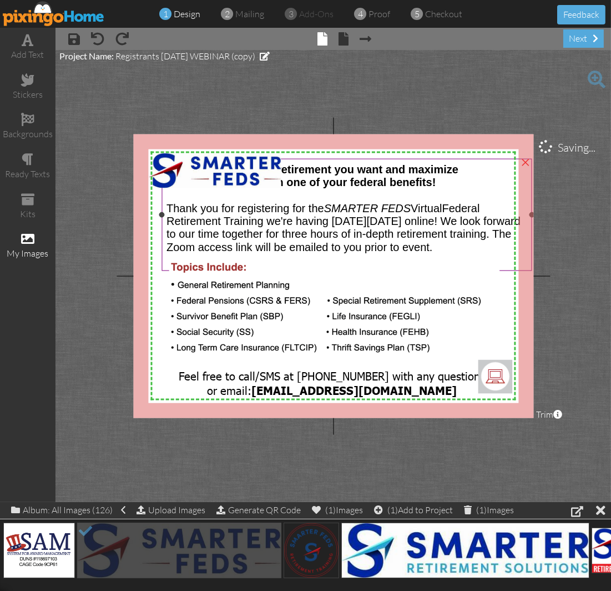
click at [291, 197] on div at bounding box center [347, 195] width 361 height 13
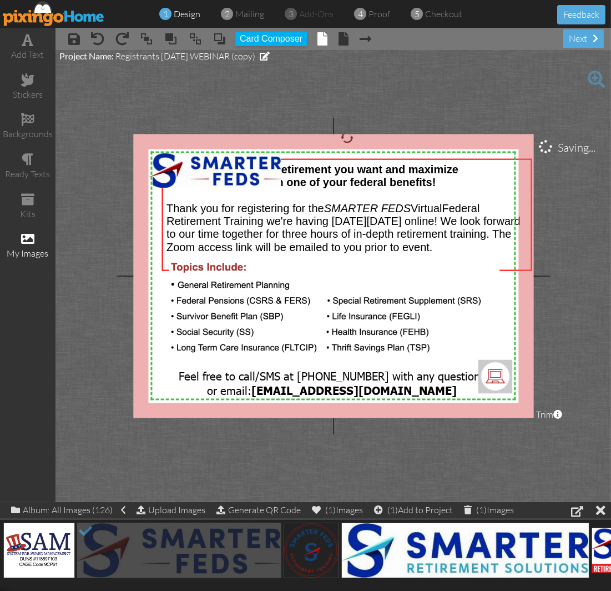
click at [234, 63] on project-studio-wrapper "X X X X X X X X X X X X X X X X X X X X X X X X X X X X X X X X X X X X X X X X…" at bounding box center [334, 276] width 556 height 452
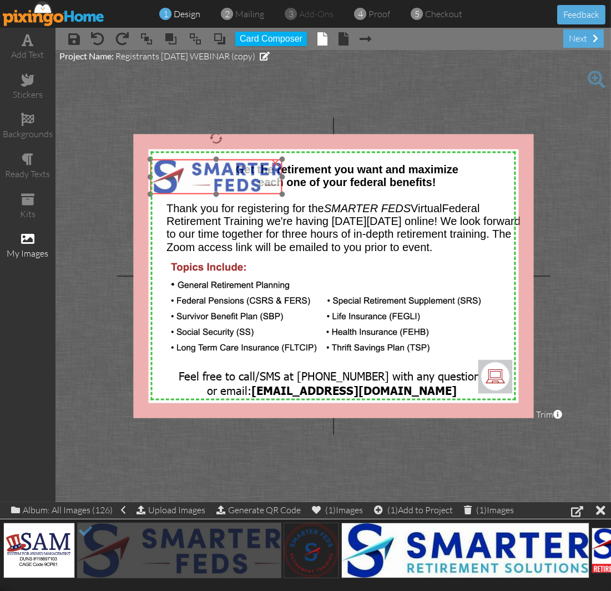
drag, startPoint x: 222, startPoint y: 172, endPoint x: 223, endPoint y: 178, distance: 6.2
click at [223, 178] on img at bounding box center [216, 177] width 132 height 36
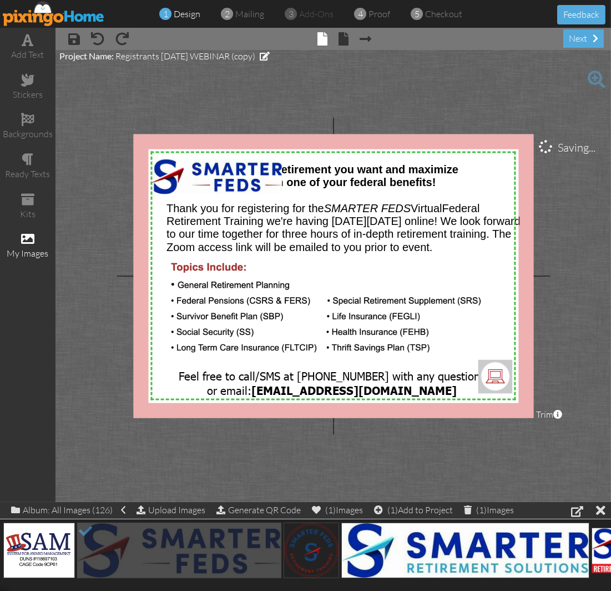
click at [250, 81] on project-studio-wrapper "X X X X X X X X X X X X X X X X X X X X X X X X X X X X X X X X X X X X X X X X…" at bounding box center [334, 276] width 556 height 452
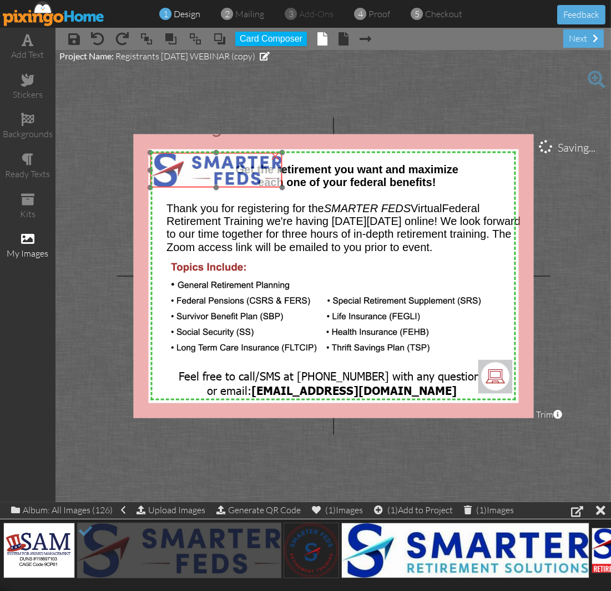
drag, startPoint x: 211, startPoint y: 175, endPoint x: 211, endPoint y: 168, distance: 6.7
click at [211, 168] on img at bounding box center [216, 170] width 132 height 36
drag, startPoint x: 282, startPoint y: 189, endPoint x: 265, endPoint y: 187, distance: 16.2
click at [265, 186] on div "×" at bounding box center [212, 169] width 125 height 34
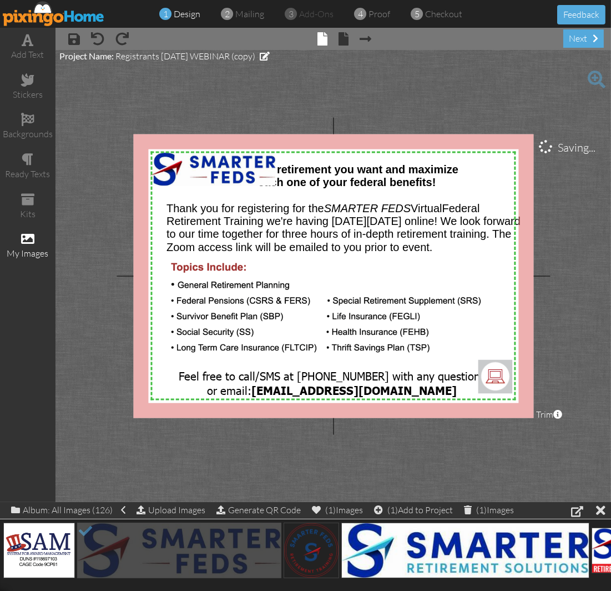
click at [313, 79] on project-studio-wrapper "X X X X X X X X X X X X X X X X X X X X X X X X X X X X X X X X X X X X X X X X…" at bounding box center [334, 276] width 556 height 452
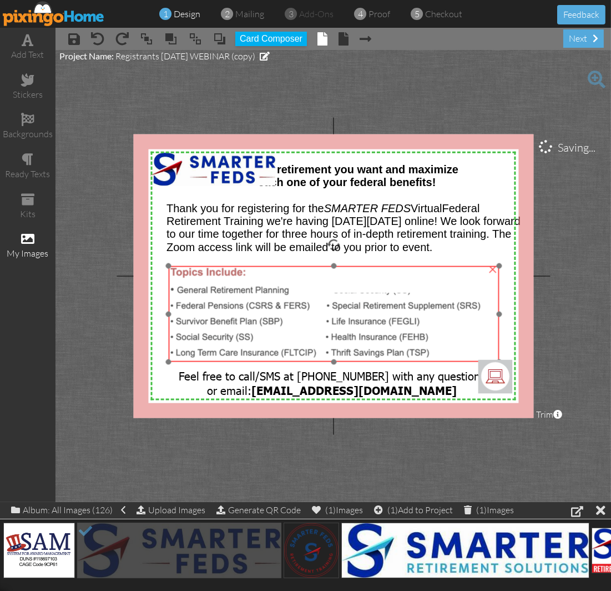
click at [232, 295] on img at bounding box center [334, 328] width 331 height 124
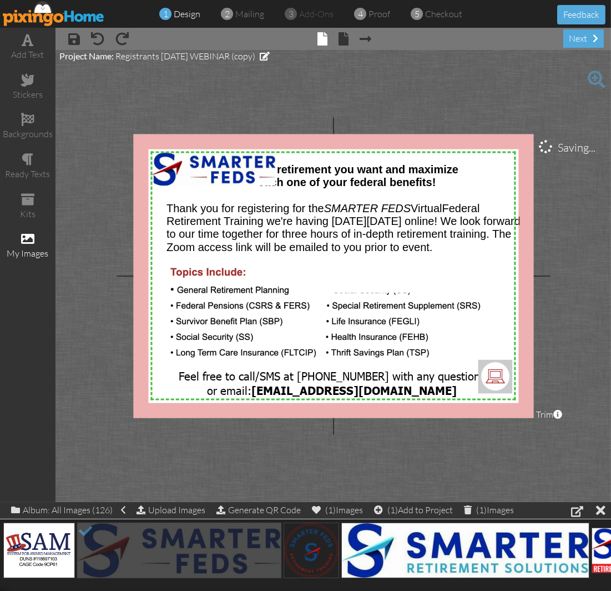
click at [295, 54] on project-studio-wrapper "X X X X X X X X X X X X X X X X X X X X X X X X X X X X X X X X X X X X X X X X…" at bounding box center [334, 276] width 556 height 452
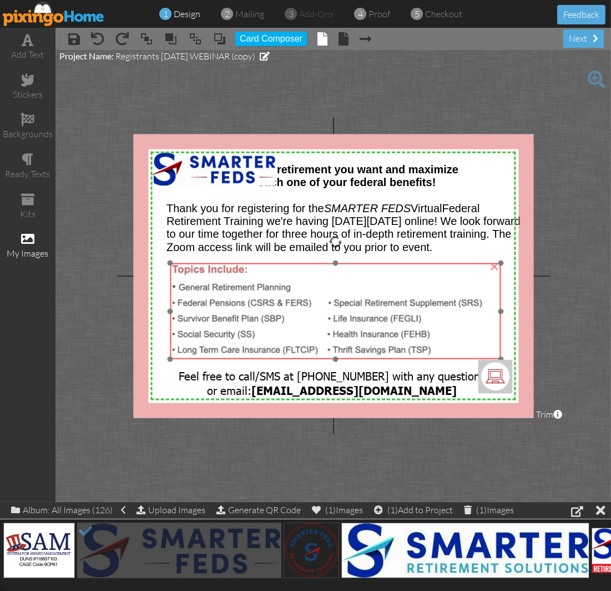
drag, startPoint x: 409, startPoint y: 324, endPoint x: 414, endPoint y: 321, distance: 5.7
click at [414, 321] on img at bounding box center [335, 325] width 331 height 124
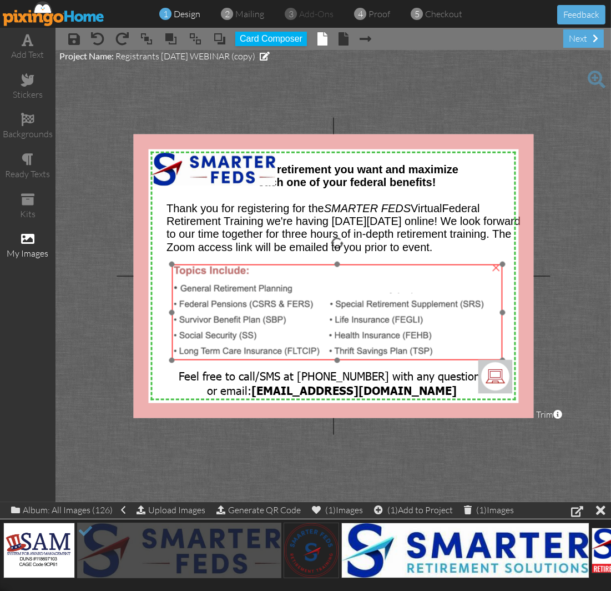
click at [361, 333] on img at bounding box center [337, 326] width 331 height 124
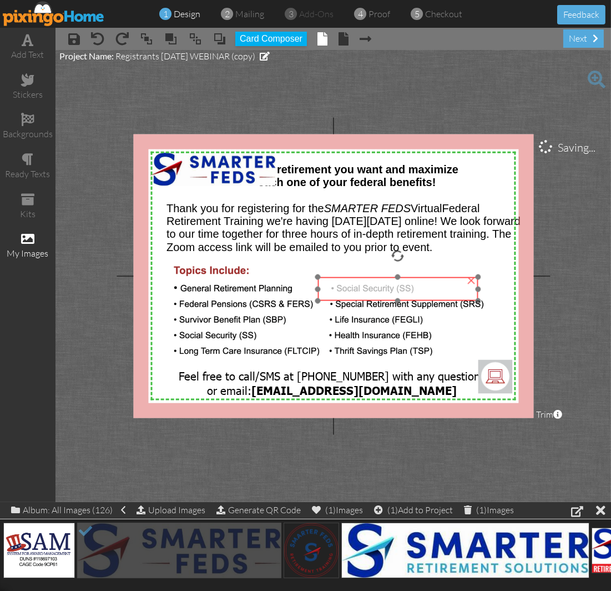
drag, startPoint x: 366, startPoint y: 281, endPoint x: 366, endPoint y: 289, distance: 7.8
click at [366, 289] on img at bounding box center [398, 289] width 160 height 24
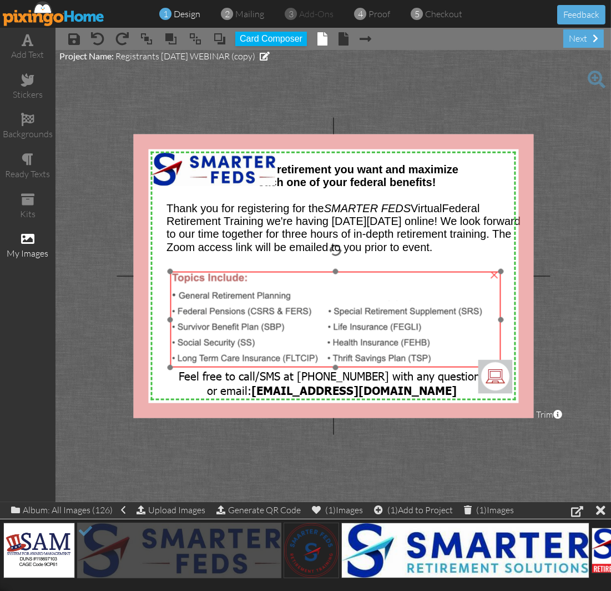
drag, startPoint x: 359, startPoint y: 323, endPoint x: 358, endPoint y: 330, distance: 7.4
click at [358, 330] on img at bounding box center [335, 334] width 331 height 124
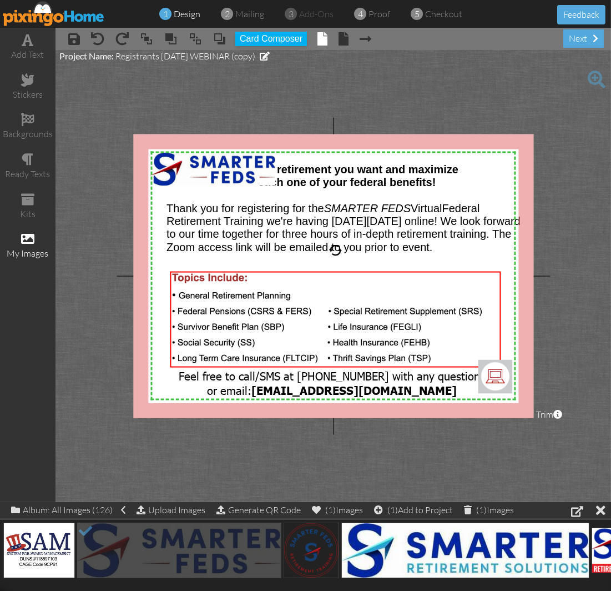
click at [403, 127] on project-studio-wrapper "X X X X X X X X X X X X X X X X X X X X X X X X X X X X X X X X X X X X X X X X…" at bounding box center [334, 276] width 556 height 452
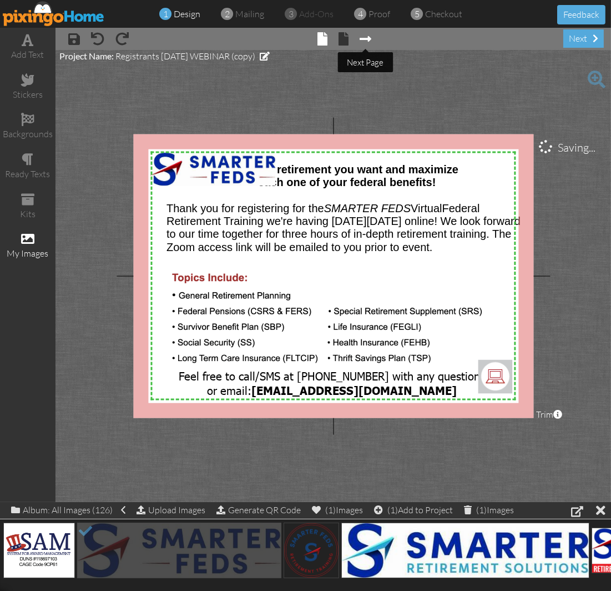
click at [360, 41] on span at bounding box center [366, 38] width 12 height 13
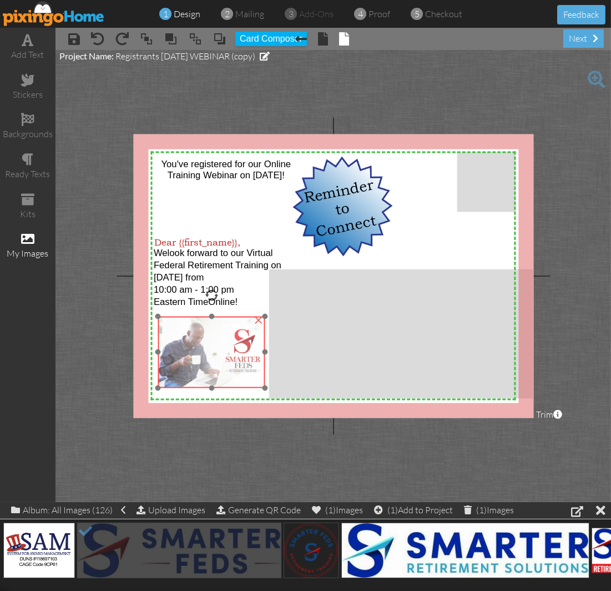
click at [247, 346] on img at bounding box center [211, 352] width 107 height 72
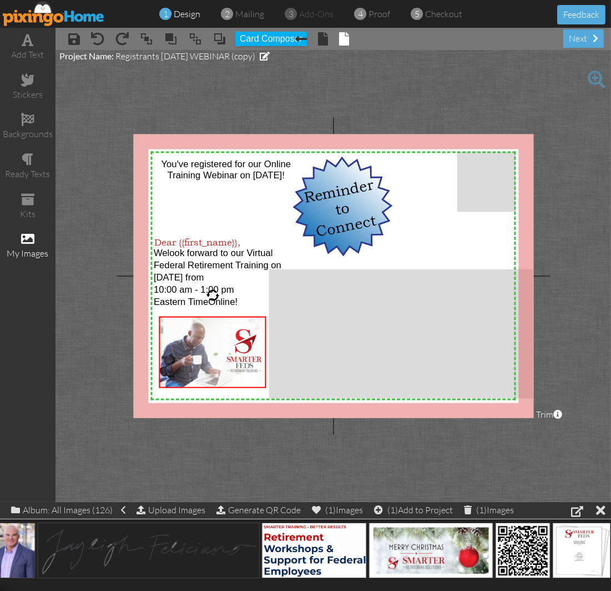
scroll to position [0, 2240]
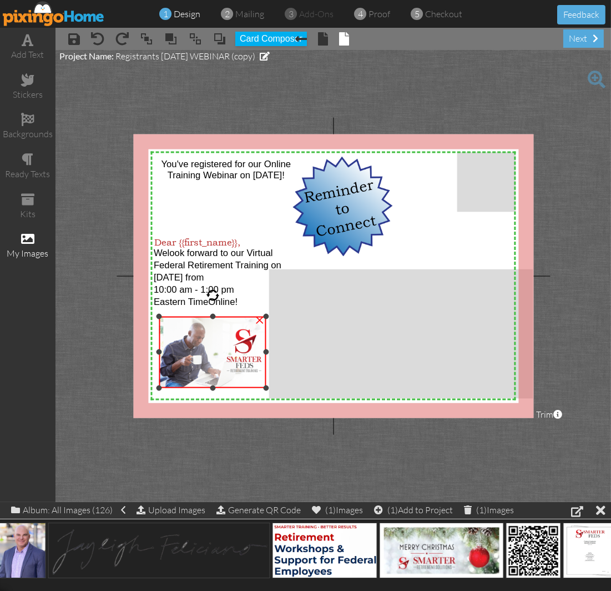
click at [262, 319] on div "×" at bounding box center [260, 319] width 18 height 18
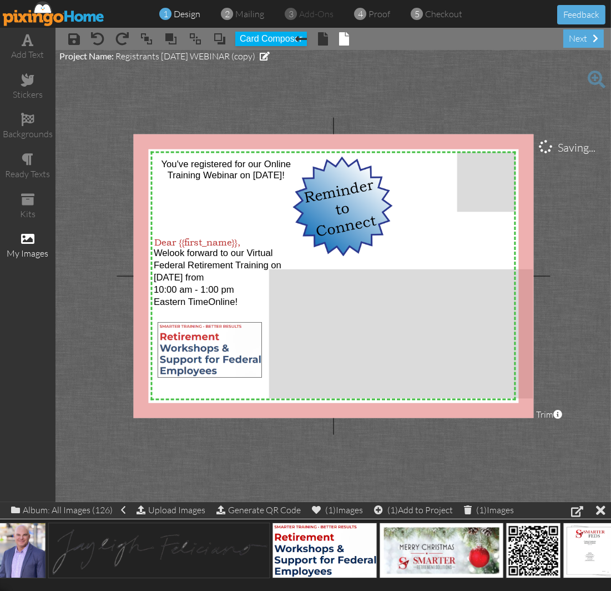
drag, startPoint x: 314, startPoint y: 553, endPoint x: 200, endPoint y: 353, distance: 230.5
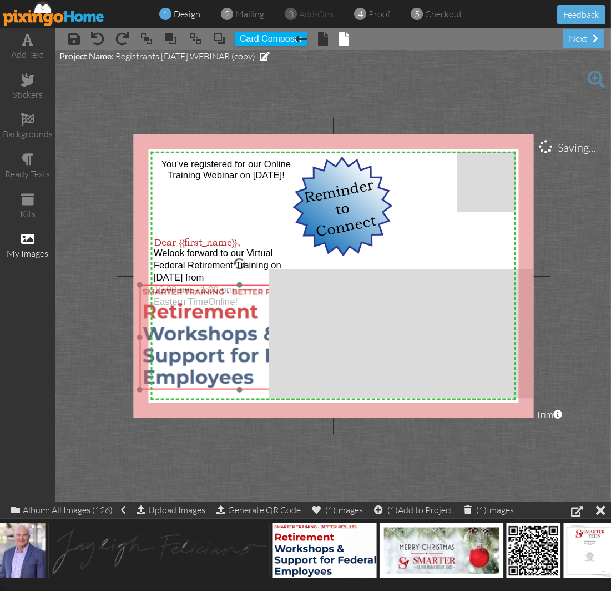
drag, startPoint x: 218, startPoint y: 371, endPoint x: 200, endPoint y: 334, distance: 41.2
click at [200, 334] on img at bounding box center [240, 336] width 200 height 105
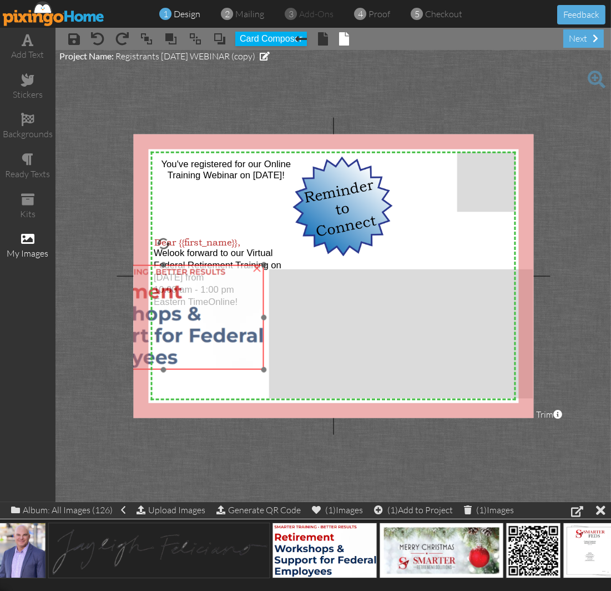
drag, startPoint x: 212, startPoint y: 363, endPoint x: 135, endPoint y: 343, distance: 78.6
click at [135, 343] on img at bounding box center [164, 316] width 200 height 105
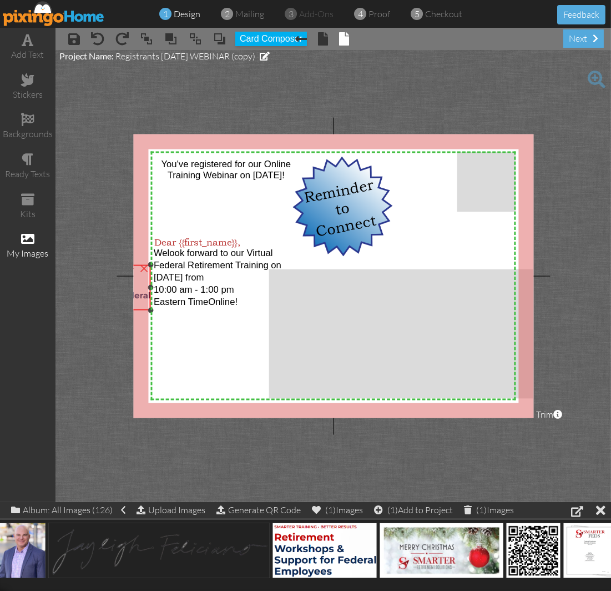
drag, startPoint x: 265, startPoint y: 368, endPoint x: 58, endPoint y: 309, distance: 216.0
click at [58, 309] on project-studio-wrapper "X X X X X X X X X X X X X X X X X X X X X X X X X X X X X X X X X X X X X X X X…" at bounding box center [334, 276] width 556 height 452
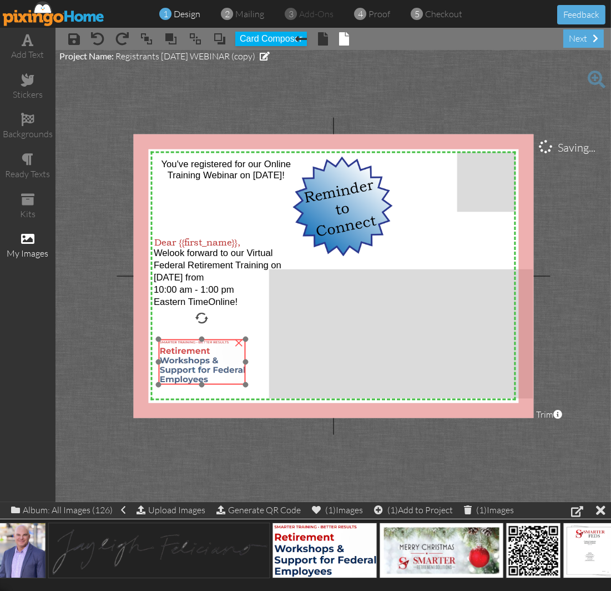
drag, startPoint x: 140, startPoint y: 278, endPoint x: 235, endPoint y: 353, distance: 120.6
click at [235, 353] on img at bounding box center [202, 362] width 87 height 46
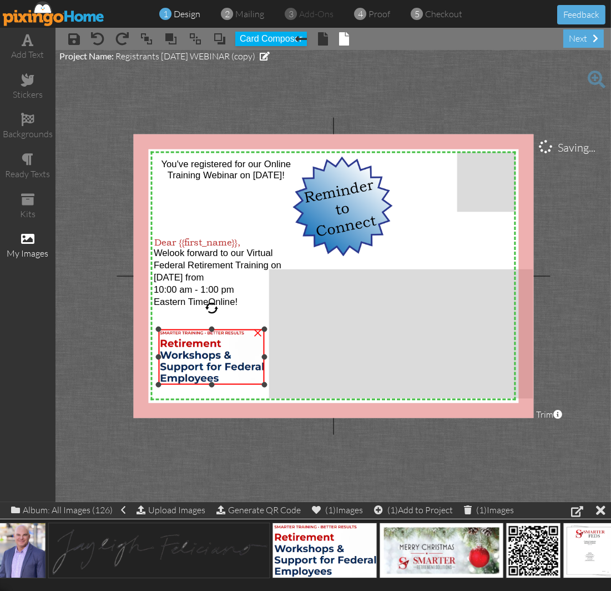
drag, startPoint x: 245, startPoint y: 336, endPoint x: 225, endPoint y: 326, distance: 22.3
click at [225, 329] on div "×" at bounding box center [212, 357] width 106 height 56
click at [203, 368] on img at bounding box center [212, 357] width 106 height 56
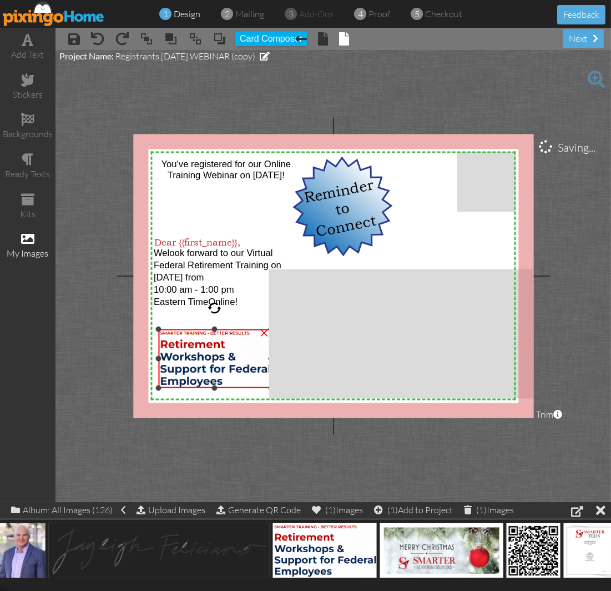
click at [264, 385] on div "×" at bounding box center [215, 358] width 113 height 59
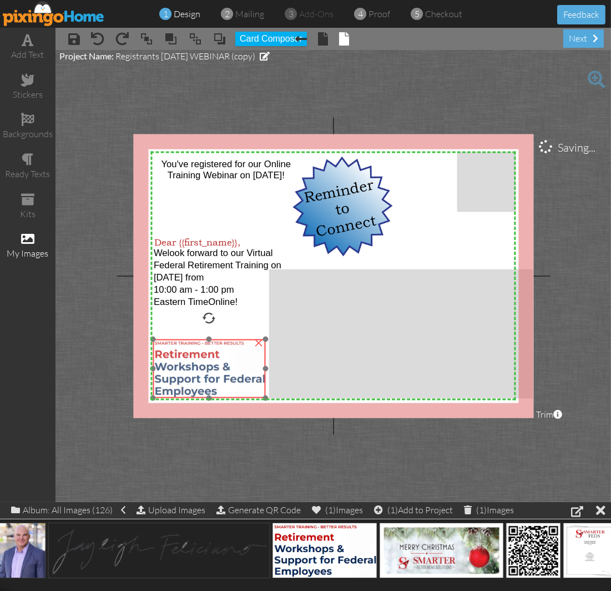
drag, startPoint x: 227, startPoint y: 359, endPoint x: 221, endPoint y: 369, distance: 11.4
click at [221, 369] on img at bounding box center [209, 368] width 113 height 59
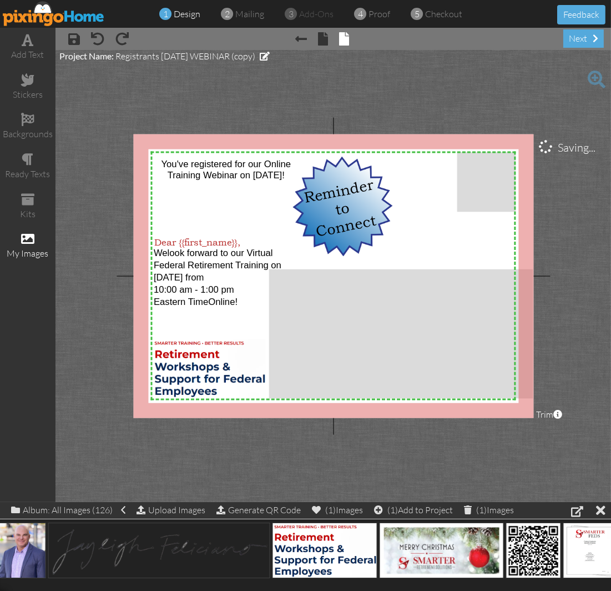
click at [87, 295] on project-studio-wrapper "X X X X X X X X X X X X X X X X X X X X X X X X X X X X X X X X X X X X X X X X…" at bounding box center [334, 276] width 556 height 452
click at [201, 273] on span "Saturday, Aug 9th from" at bounding box center [179, 277] width 51 height 11
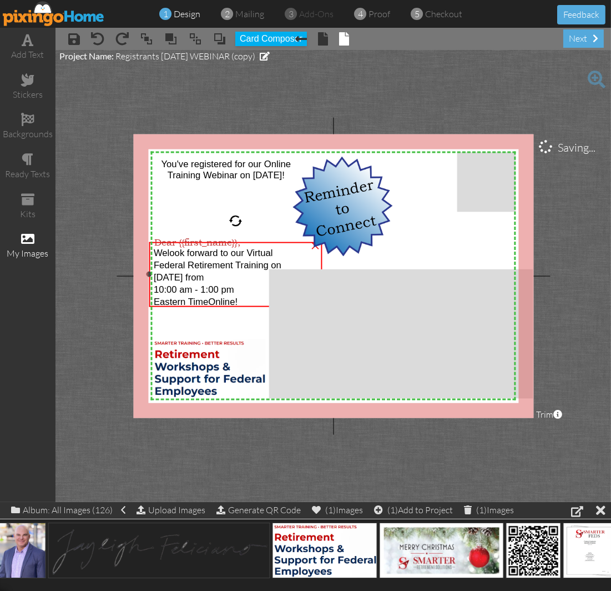
click at [201, 273] on span "Saturday, Aug 9th from" at bounding box center [179, 277] width 51 height 11
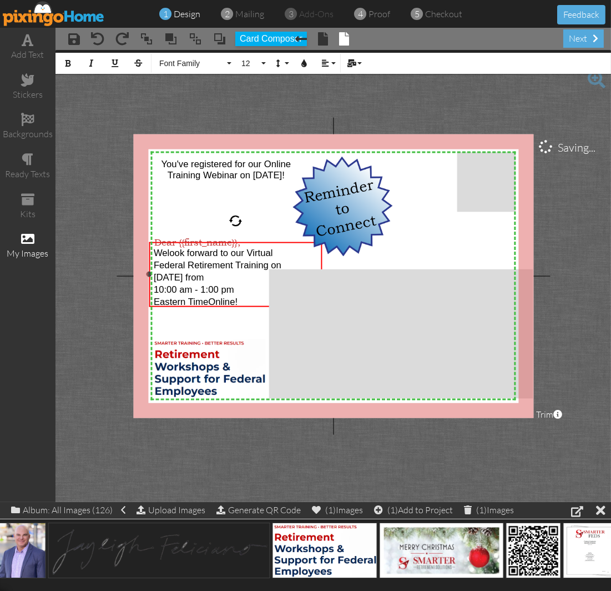
click at [204, 278] on span "Saturday, Aug 9th from" at bounding box center [179, 277] width 51 height 11
click at [204, 272] on span "Saturday, Sept 9th from" at bounding box center [179, 277] width 51 height 11
click at [583, 42] on div "next" at bounding box center [584, 38] width 41 height 18
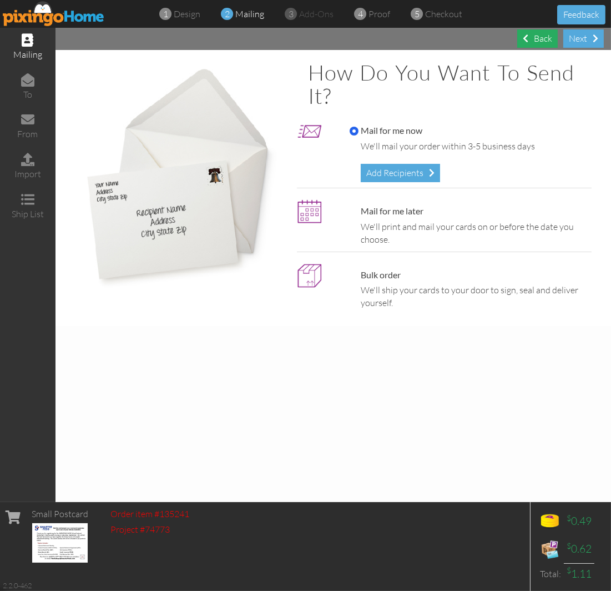
click at [526, 40] on span at bounding box center [526, 38] width 6 height 9
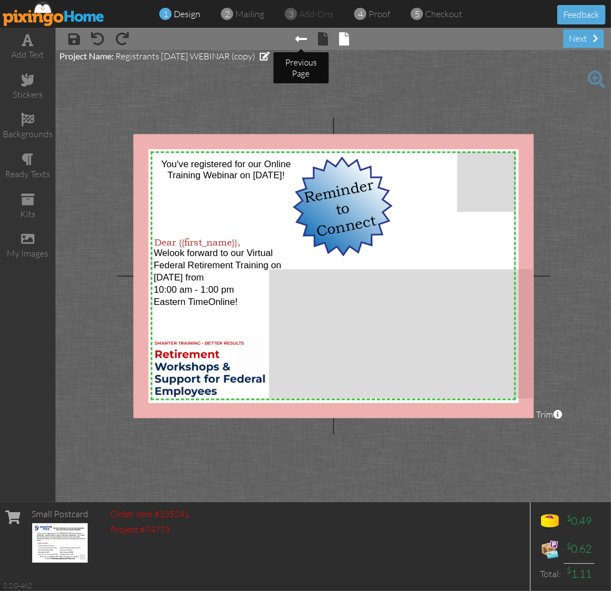
click at [300, 41] on span at bounding box center [301, 38] width 12 height 13
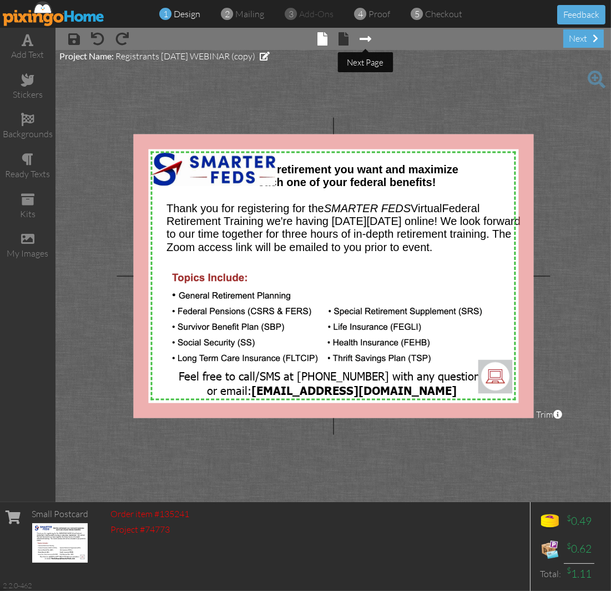
click at [364, 34] on span at bounding box center [366, 38] width 12 height 13
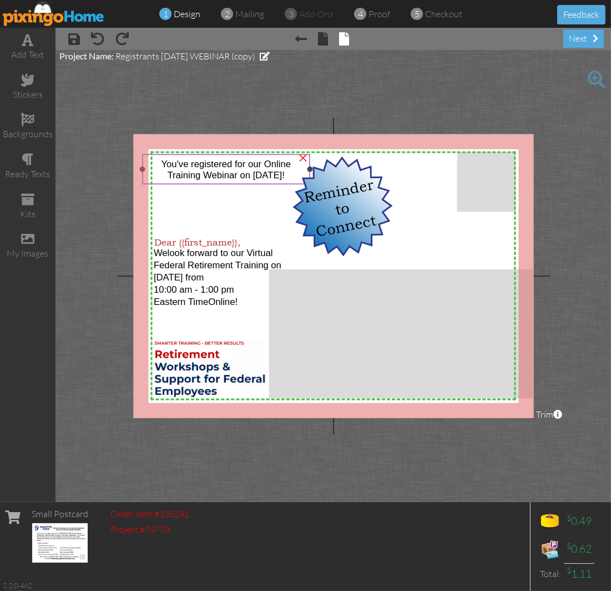
click at [259, 175] on span "Training Webinar on August 9th!" at bounding box center [226, 175] width 117 height 11
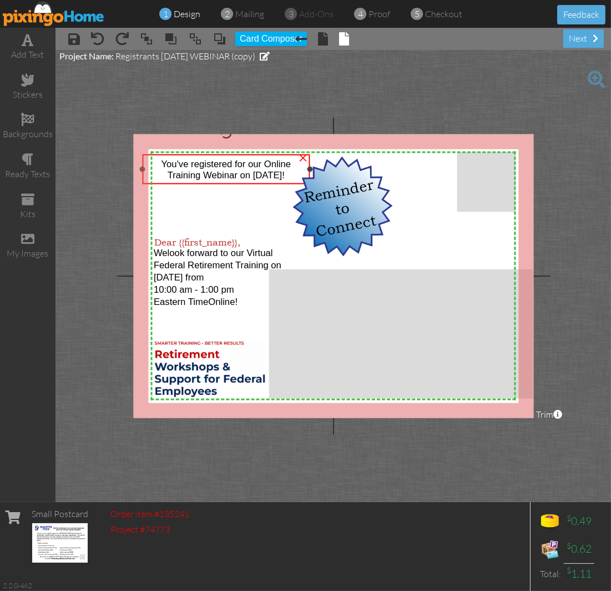
click at [259, 175] on span "Training Webinar on August 9th!" at bounding box center [226, 175] width 117 height 11
click at [285, 176] on span "Training Webinar on September 9th!" at bounding box center [226, 175] width 117 height 11
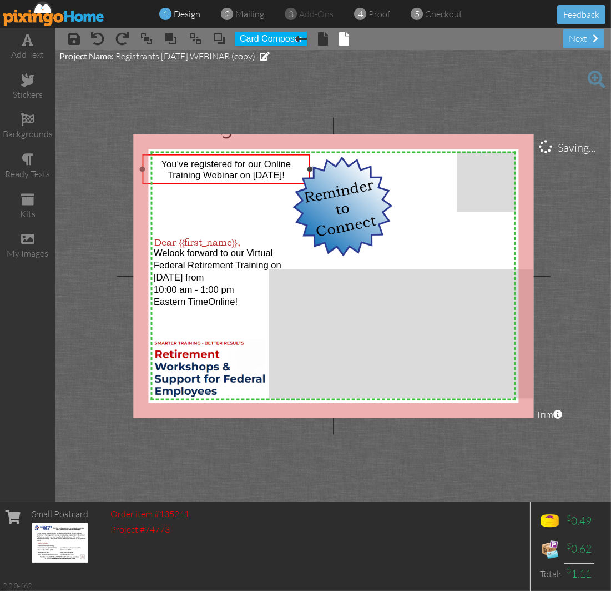
click at [285, 176] on span "Training Webinar on September 9th!" at bounding box center [226, 175] width 117 height 11
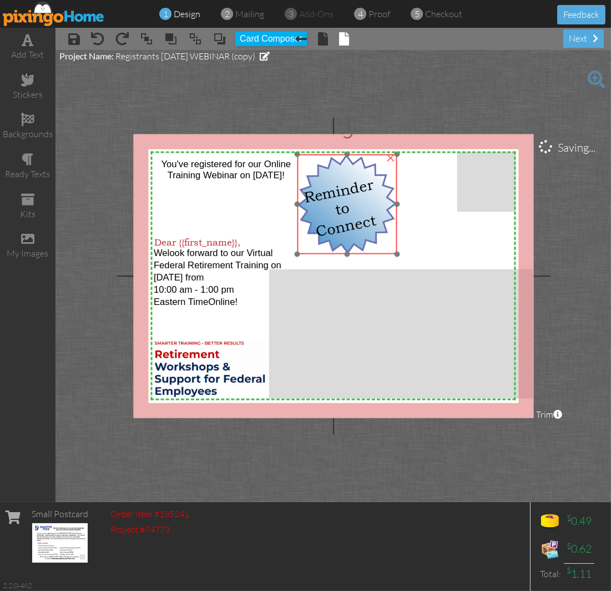
click at [329, 169] on img at bounding box center [348, 204] width 100 height 100
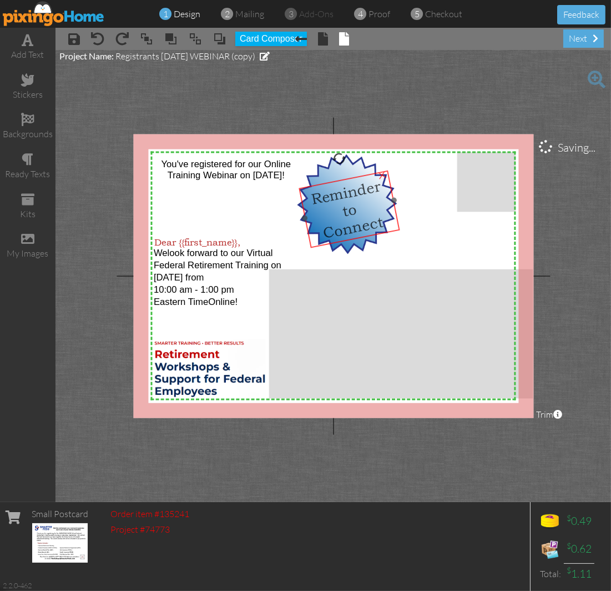
drag, startPoint x: 323, startPoint y: 193, endPoint x: 330, endPoint y: 195, distance: 7.4
click at [330, 195] on span "Reminder" at bounding box center [346, 192] width 73 height 31
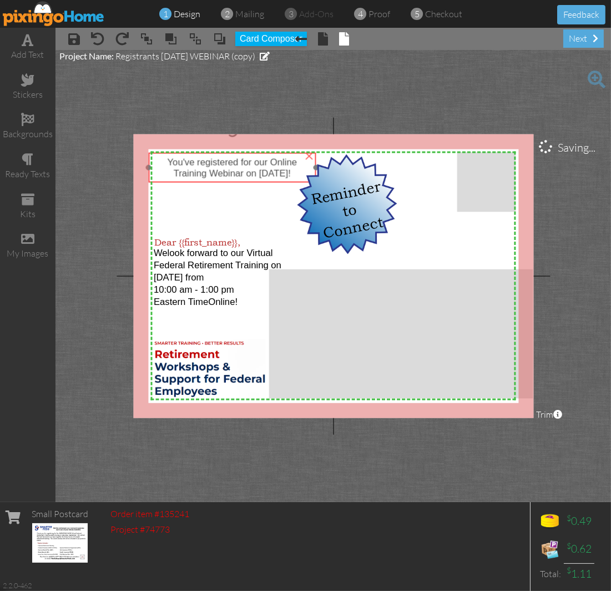
drag, startPoint x: 283, startPoint y: 162, endPoint x: 289, endPoint y: 160, distance: 6.3
click at [289, 160] on span "You've registered for our Online" at bounding box center [233, 162] width 130 height 11
click at [284, 157] on div "You've registered for our Online" at bounding box center [232, 162] width 158 height 11
click at [295, 128] on project-studio-wrapper "X X X X X X X X X X X X X X X X X X X X X X X X X X X X X X X X X X X X X X X X…" at bounding box center [334, 276] width 556 height 452
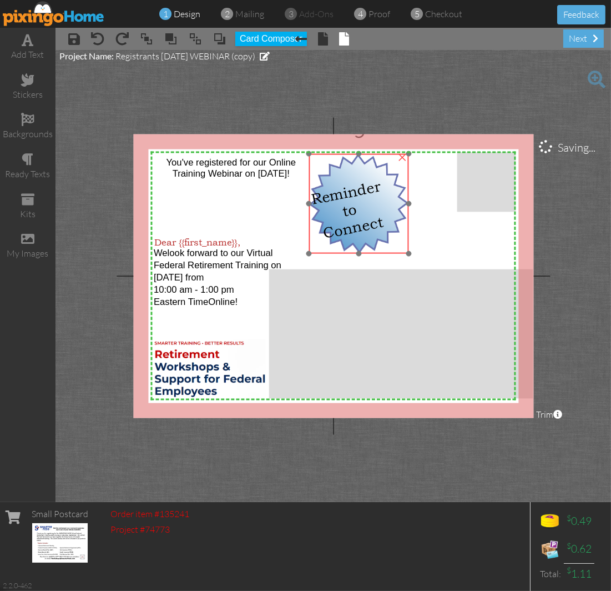
drag, startPoint x: 339, startPoint y: 169, endPoint x: 345, endPoint y: 169, distance: 6.1
click at [345, 169] on img at bounding box center [359, 203] width 100 height 100
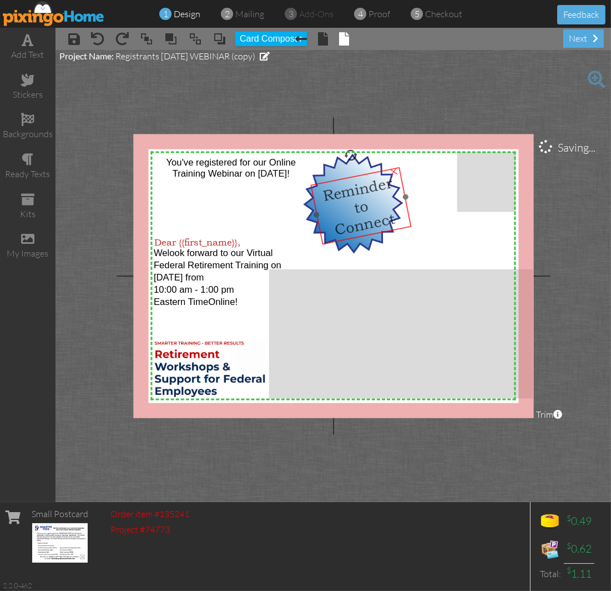
drag, startPoint x: 341, startPoint y: 195, endPoint x: 353, endPoint y: 192, distance: 12.1
click at [353, 192] on span "Reminder" at bounding box center [357, 189] width 73 height 31
drag, startPoint x: 359, startPoint y: 196, endPoint x: 352, endPoint y: 197, distance: 7.2
click at [352, 197] on span "Reminder" at bounding box center [350, 189] width 73 height 31
click at [396, 107] on project-studio-wrapper "X X X X X X X X X X X X X X X X X X X X X X X X X X X X X X X X X X X X X X X X…" at bounding box center [334, 276] width 556 height 452
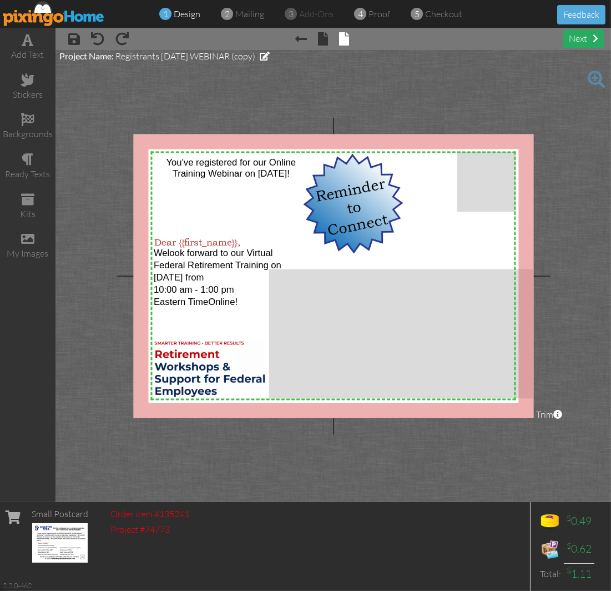
click at [575, 43] on div "next" at bounding box center [584, 38] width 41 height 18
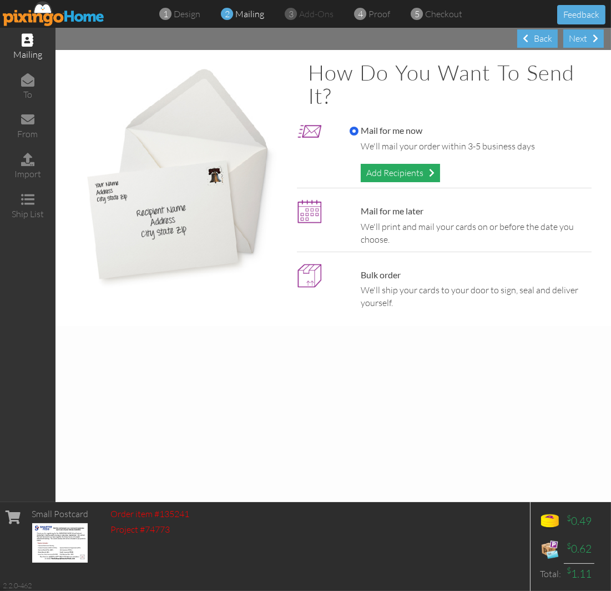
click at [415, 169] on div "Add Recipients" at bounding box center [400, 173] width 79 height 18
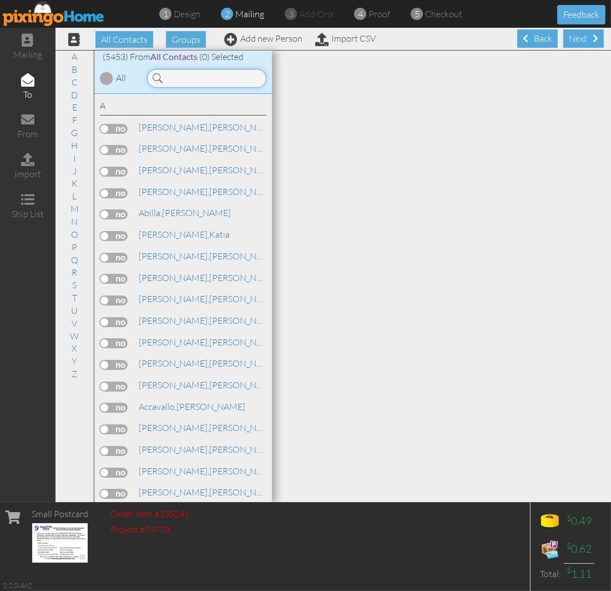
click at [190, 79] on input at bounding box center [206, 78] width 119 height 19
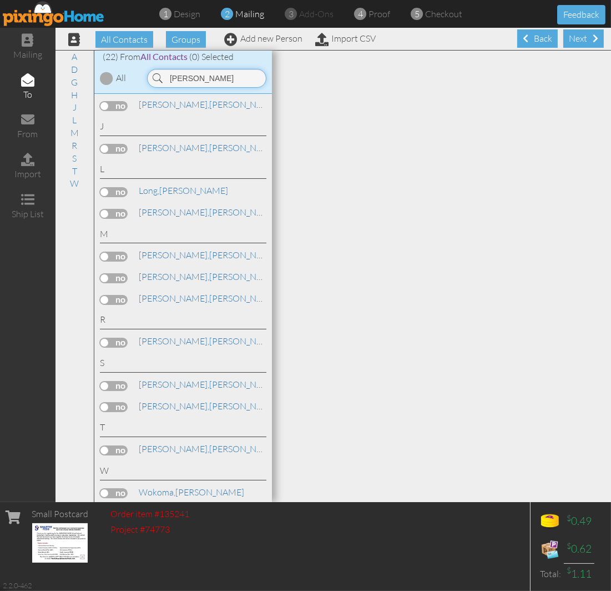
scroll to position [311, 0]
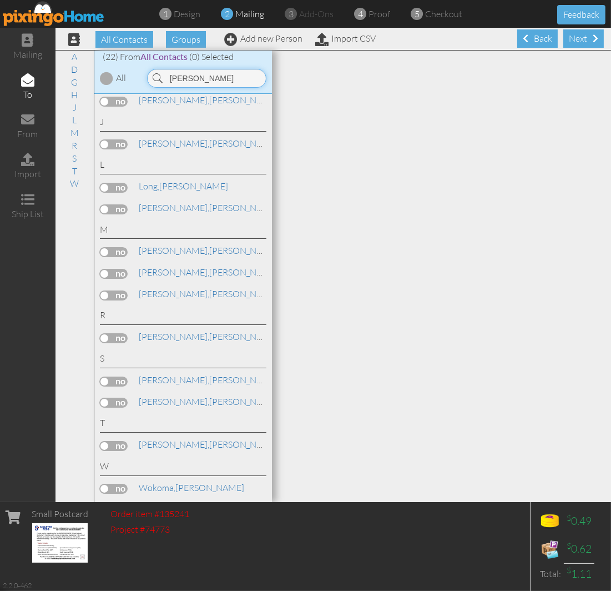
paste input "Meister"
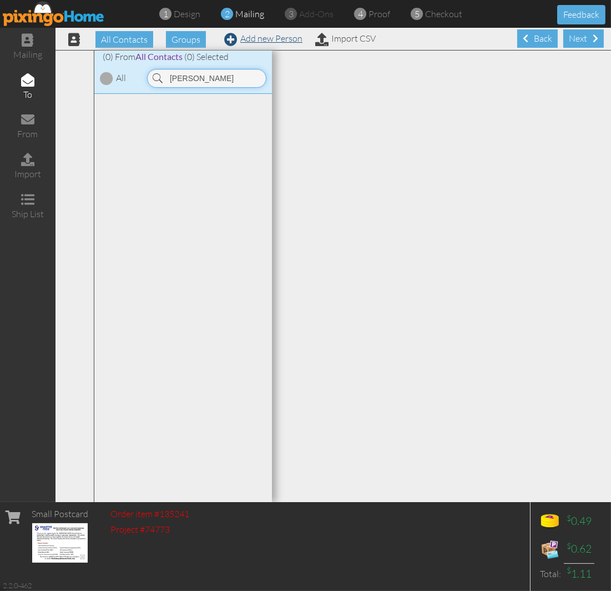
type input "george Meister"
click at [252, 41] on link "Add new Person" at bounding box center [263, 38] width 78 height 11
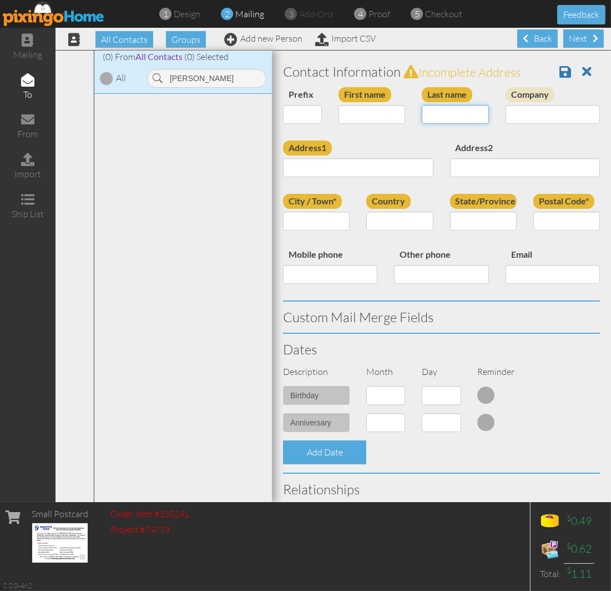
click at [453, 108] on input "Last name" at bounding box center [455, 114] width 67 height 19
paste input "Meister"
type input "Meister"
click at [373, 113] on input "First name" at bounding box center [372, 114] width 67 height 19
type input "[PERSON_NAME]"
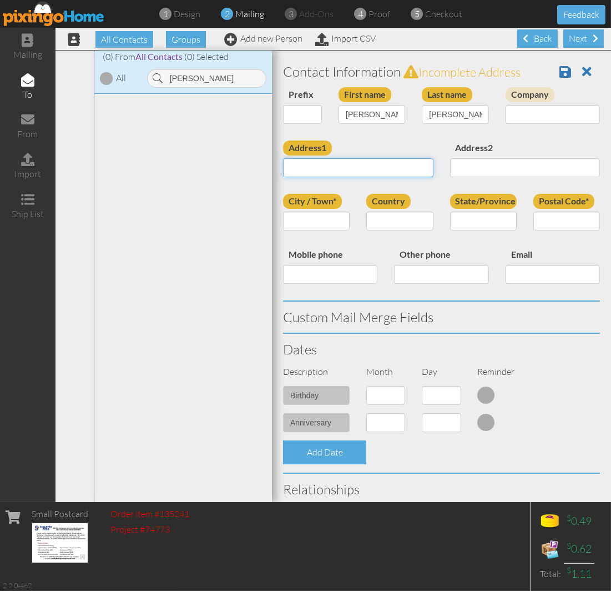
click at [311, 173] on input "Address1" at bounding box center [358, 167] width 150 height 19
paste input "105 NE 64th Ter Kansas City, Missouri 64118 United States"
click at [350, 173] on input "105 NE 64th Ter Kansas City, Missouri 64118 United States" at bounding box center [358, 167] width 150 height 19
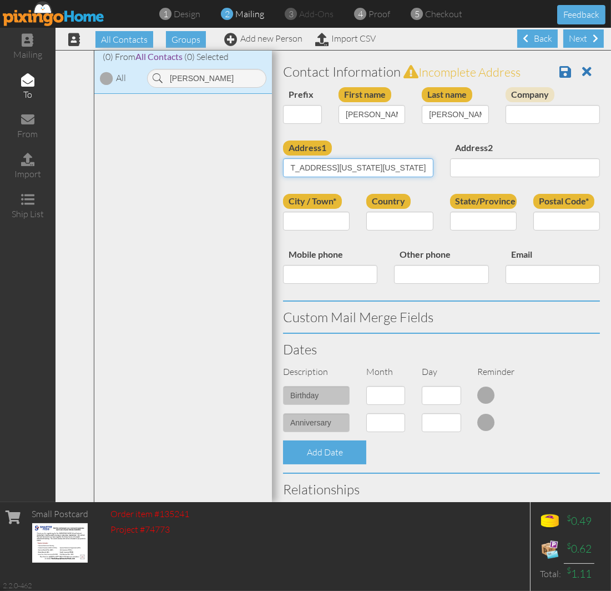
type input "105 NE 64th Ter Kansas City, Missouri 64118 United States"
click at [555, 219] on input "Postal Code*" at bounding box center [567, 221] width 67 height 19
paste input "64118"
type input "64118"
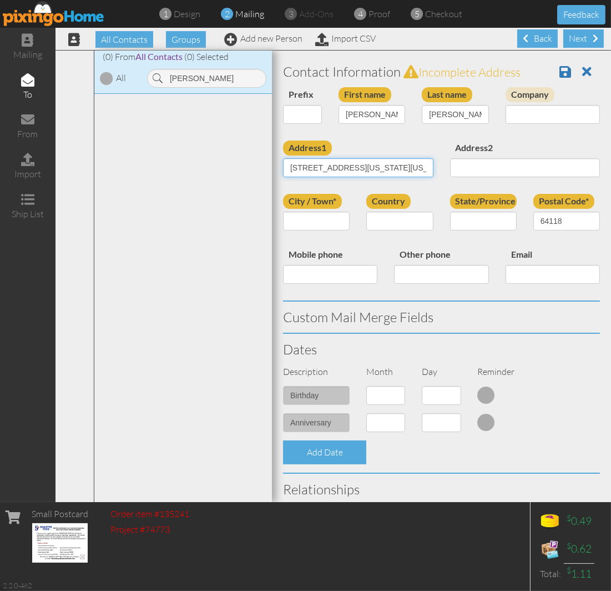
drag, startPoint x: 351, startPoint y: 165, endPoint x: 364, endPoint y: 167, distance: 12.9
click at [364, 167] on input "105 NE 64th Ter Kansas City, Missouri 64118 United States" at bounding box center [358, 167] width 150 height 19
drag, startPoint x: 348, startPoint y: 169, endPoint x: 388, endPoint y: 174, distance: 39.8
click at [388, 174] on input "105 NE 64th Ter Kansas City, Missouri 64118 United States" at bounding box center [358, 167] width 150 height 19
click at [382, 137] on div "Prefix Dr. Mr. Mrs. First name George Last name Meister Company" at bounding box center [442, 113] width 334 height 53
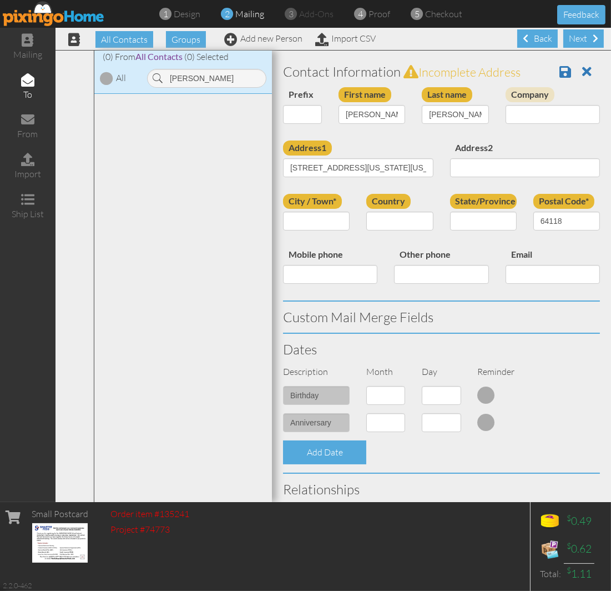
click at [312, 210] on div "City / Town*" at bounding box center [316, 216] width 83 height 45
click at [301, 229] on input "City / Town*" at bounding box center [316, 221] width 67 height 19
paste input "Kansas City"
type input "Kansas City"
click at [395, 223] on select "United States -------------- Afghanistan Albania Algeria American Samoa Andorra…" at bounding box center [399, 221] width 67 height 19
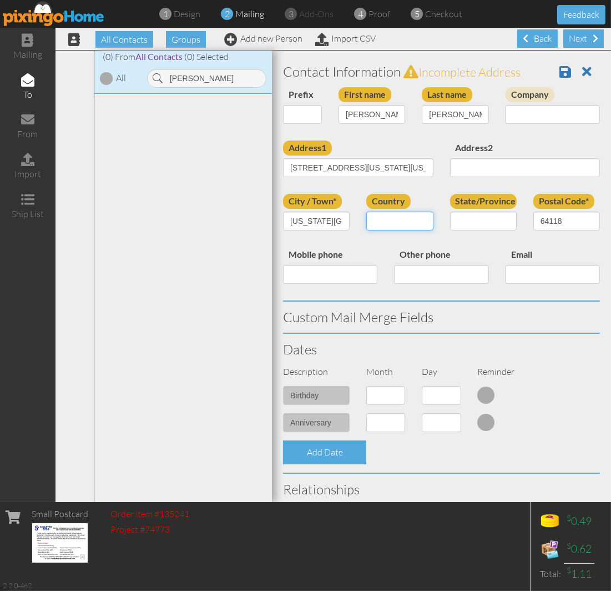
select select "object:19023"
click at [366, 212] on select "United States -------------- Afghanistan Albania Algeria American Samoa Andorra…" at bounding box center [399, 221] width 67 height 19
click at [450, 234] on div "State/Province AA (Military) AE (Military) Alabama Alaska American Samoa AP (Mi…" at bounding box center [483, 216] width 83 height 45
click at [457, 227] on select "AA (Military) AE (Military) Alabama Alaska American Samoa AP (Military) Arizona…" at bounding box center [483, 221] width 67 height 19
select select "object:19300"
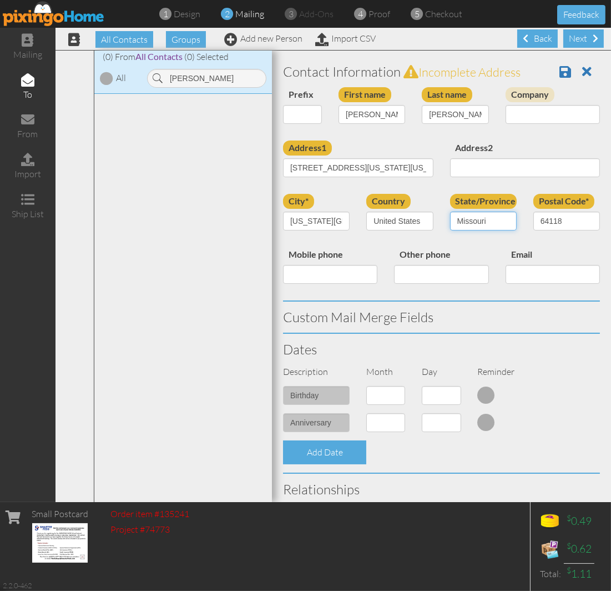
click at [450, 212] on select "AA (Military) AE (Military) Alabama Alaska American Samoa AP (Military) Arizona…" at bounding box center [483, 221] width 67 height 19
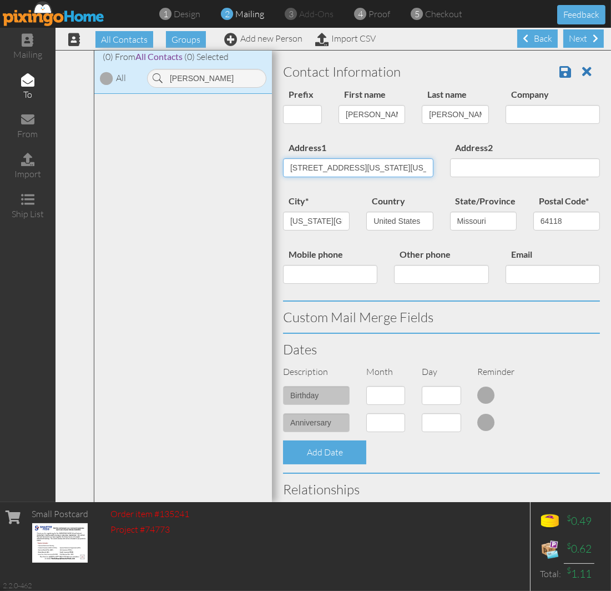
scroll to position [0, 78]
drag, startPoint x: 347, startPoint y: 168, endPoint x: 600, endPoint y: 177, distance: 253.3
click at [600, 177] on div "Contact Information Prefix Dr. Mr. Mrs. First name George Last name Meister Com…" at bounding box center [441, 276] width 339 height 451
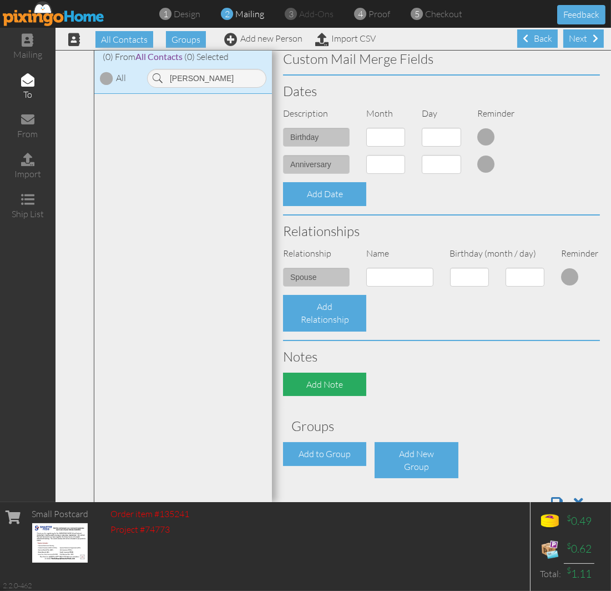
scroll to position [289, 0]
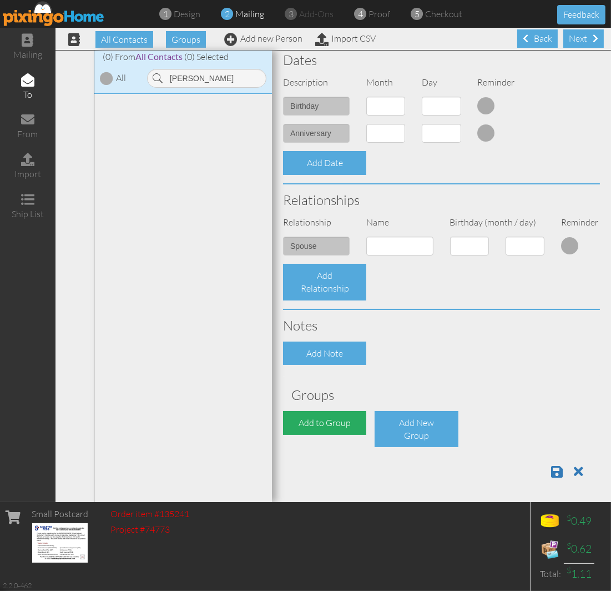
type input "105 NE 64th Ter"
click at [309, 428] on div "Add to Group" at bounding box center [324, 423] width 83 height 24
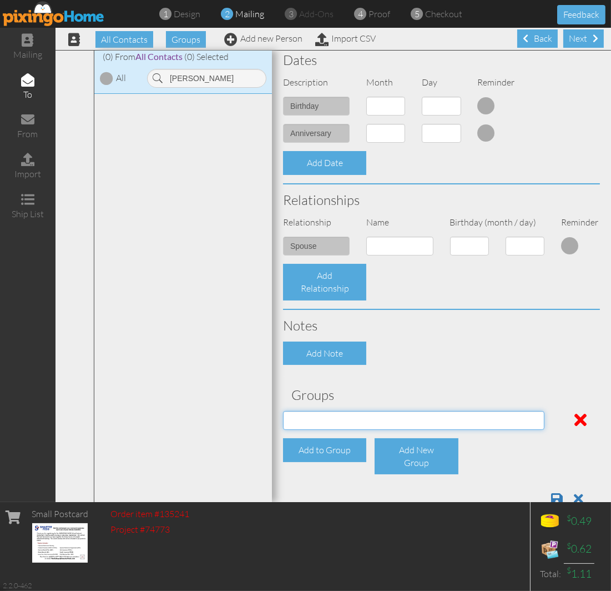
click at [320, 423] on select "04/22/2025 SMARTER FEDS OSD DMEA California 06/25/2025 BOP Onsite 08/12 Puerto …" at bounding box center [414, 420] width 262 height 19
select select "object:19546"
click at [283, 411] on select "04/22/2025 SMARTER FEDS OSD DMEA California 06/25/2025 BOP Onsite 08/12 Puerto …" at bounding box center [414, 420] width 262 height 19
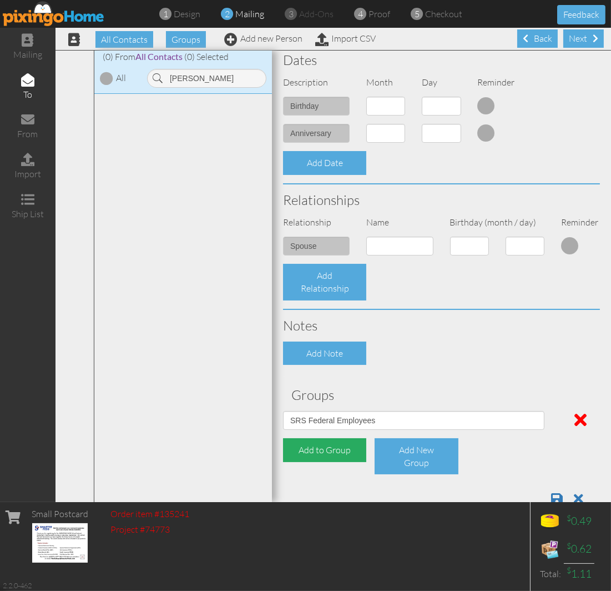
click at [319, 450] on div "Add to Group" at bounding box center [324, 450] width 83 height 24
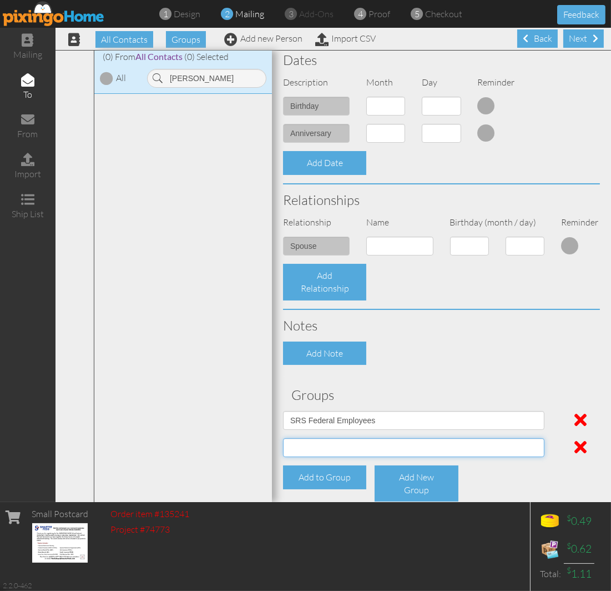
click at [343, 446] on select "04/22/2025 SMARTER FEDS OSD DMEA California 06/25/2025 BOP Onsite 08/12 Puerto …" at bounding box center [414, 447] width 262 height 19
select select "object:19345"
click at [283, 438] on select "04/22/2025 SMARTER FEDS OSD DMEA California 06/25/2025 BOP Onsite 08/12 Puerto …" at bounding box center [414, 447] width 262 height 19
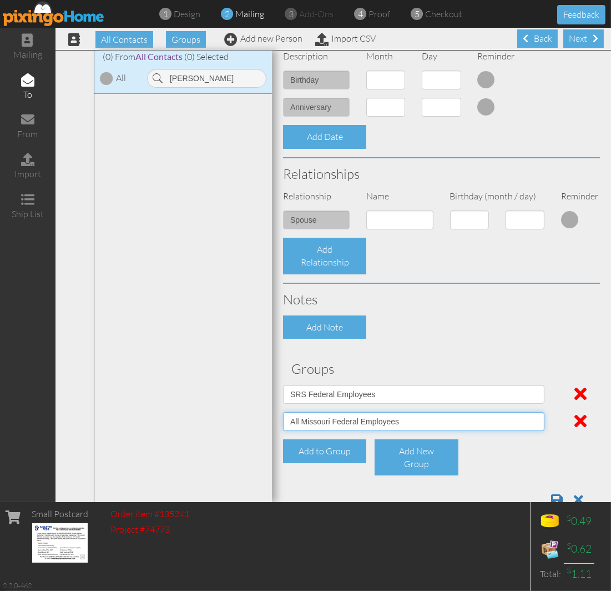
scroll to position [343, 0]
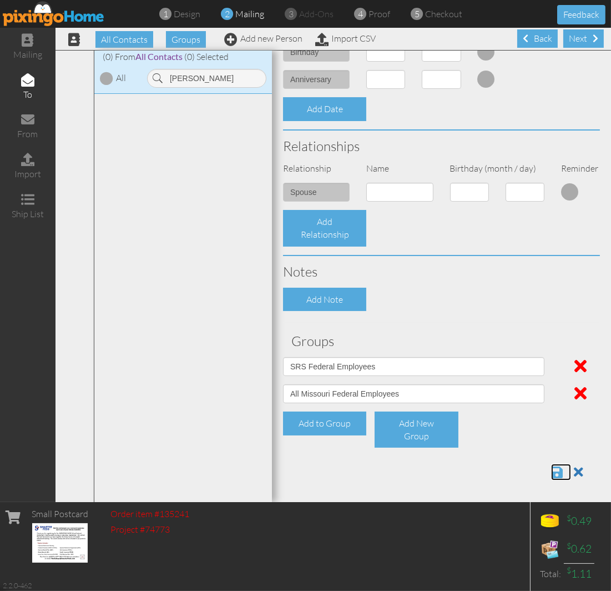
click at [551, 465] on span at bounding box center [557, 471] width 12 height 13
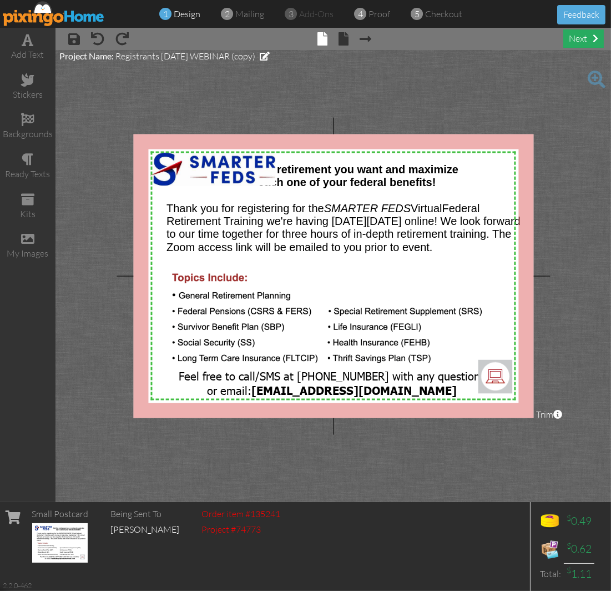
click at [590, 40] on div "next" at bounding box center [584, 38] width 41 height 18
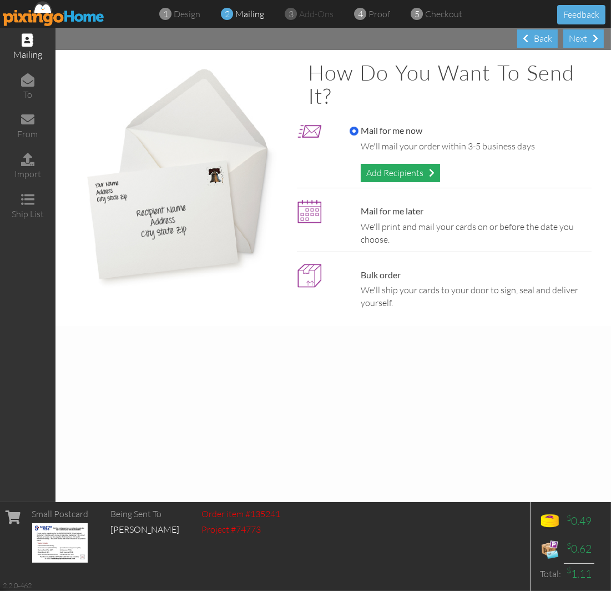
click at [387, 179] on div "Add Recipients" at bounding box center [400, 173] width 79 height 18
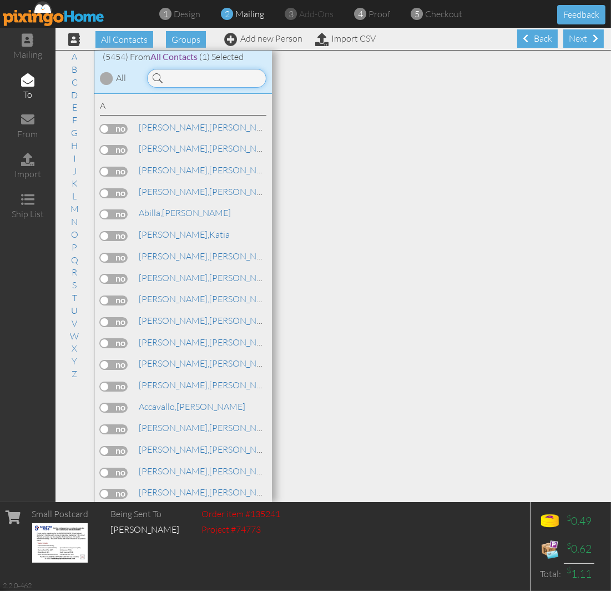
click at [184, 74] on input at bounding box center [206, 78] width 119 height 19
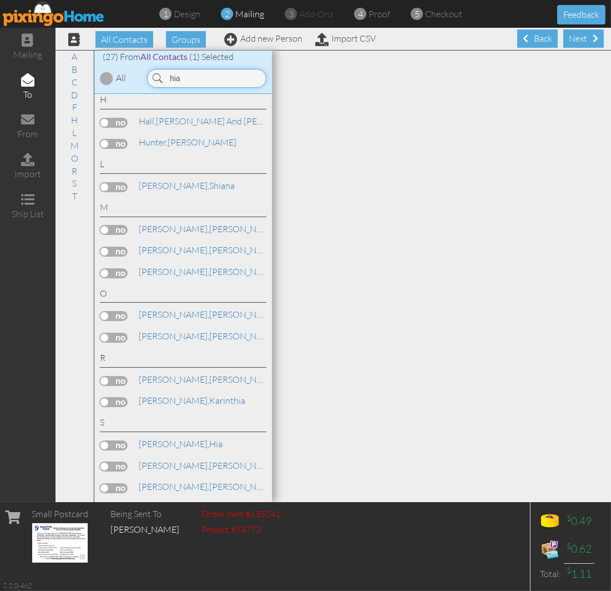
scroll to position [370, 0]
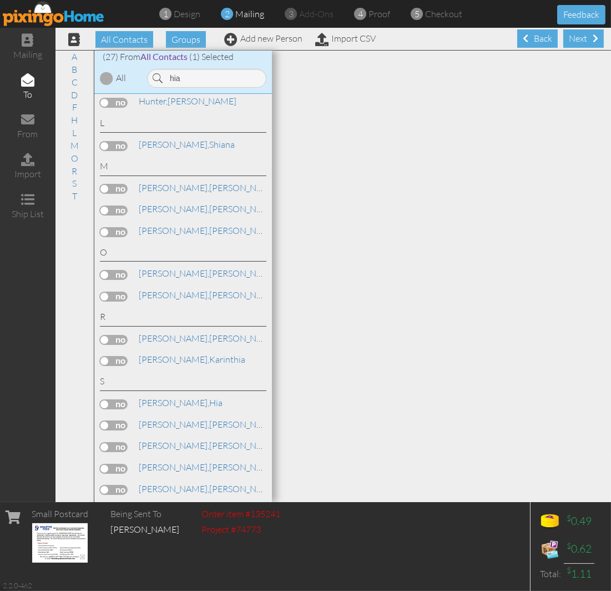
click at [108, 409] on label at bounding box center [114, 404] width 28 height 10
click at [0, 0] on input "checkbox" at bounding box center [0, 0] width 0 height 0
click at [191, 81] on input "hia" at bounding box center [206, 78] width 119 height 19
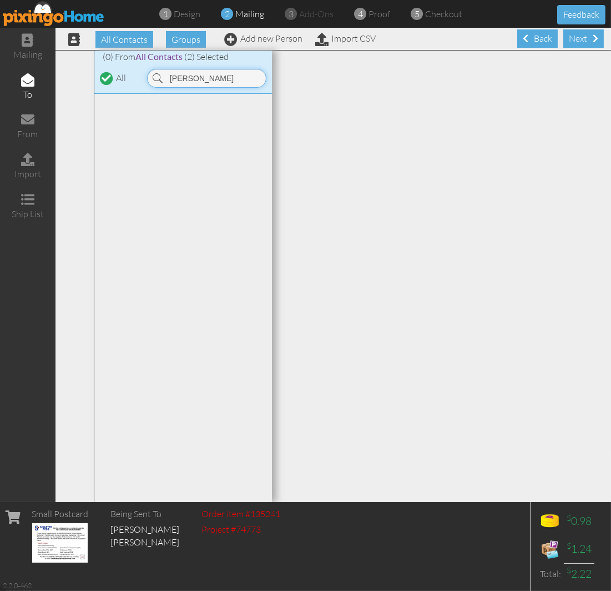
scroll to position [0, 0]
type input "sheena"
click at [256, 37] on link "Add new Person" at bounding box center [263, 38] width 78 height 11
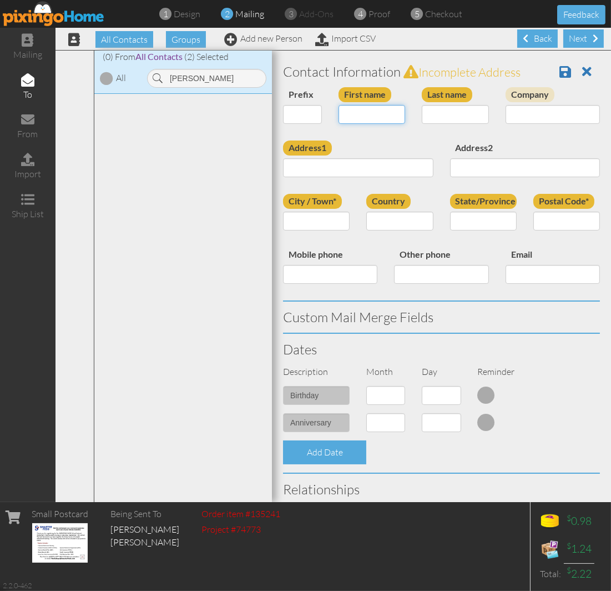
click at [341, 117] on input "First name" at bounding box center [372, 114] width 67 height 19
type input "[PERSON_NAME]"
click at [434, 117] on input "Last name" at bounding box center [455, 114] width 67 height 19
type input "Jones"
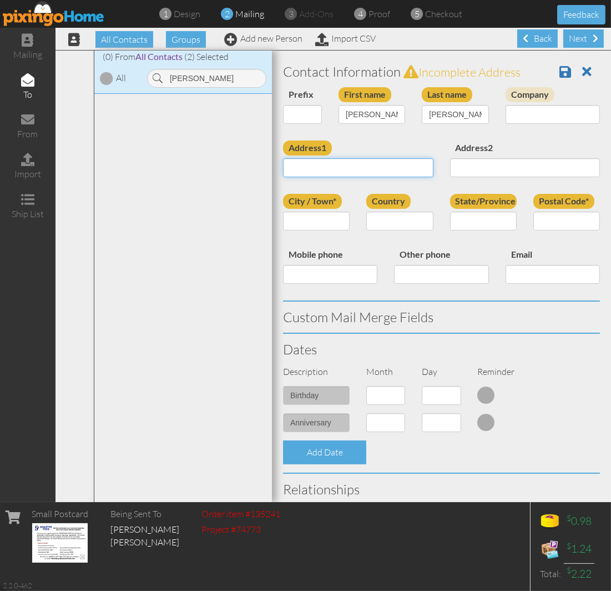
click at [334, 163] on input "Address1" at bounding box center [358, 167] width 150 height 19
paste input "496 S 137th PL Bonner Springs, Kansas 66012 United States"
click at [355, 162] on input "496 S 137th PL Bonner Springs, Kansas 66012 United States" at bounding box center [358, 167] width 150 height 19
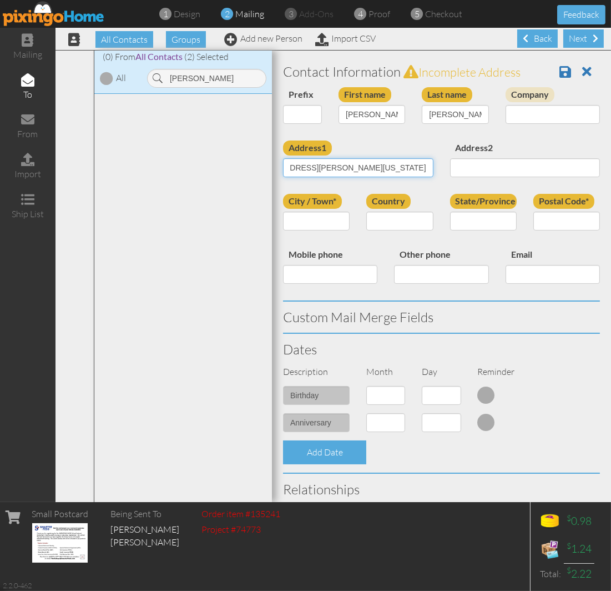
type input "496 S 137th PL Bonner Springs, Kansas 66012 United States"
click at [544, 215] on input "Postal Code*" at bounding box center [567, 221] width 67 height 19
paste input "66012"
type input "66012"
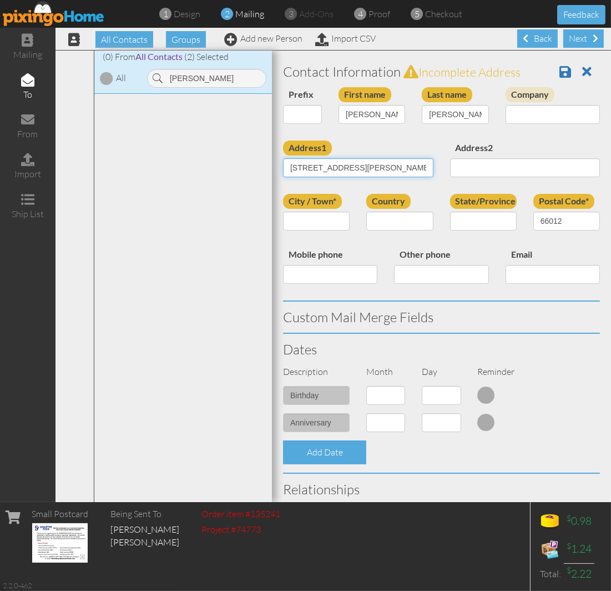
drag, startPoint x: 351, startPoint y: 167, endPoint x: 363, endPoint y: 167, distance: 11.1
click at [363, 167] on input "496 S 137th PL Bonner Springs, Kansas 66012 United States" at bounding box center [358, 167] width 150 height 19
drag, startPoint x: 346, startPoint y: 170, endPoint x: 398, endPoint y: 169, distance: 51.1
click at [398, 169] on input "496 S 137th PL Bonner Springs, Kansas 66012 United States" at bounding box center [358, 167] width 150 height 19
click at [497, 253] on div "Email" at bounding box center [552, 269] width 111 height 45
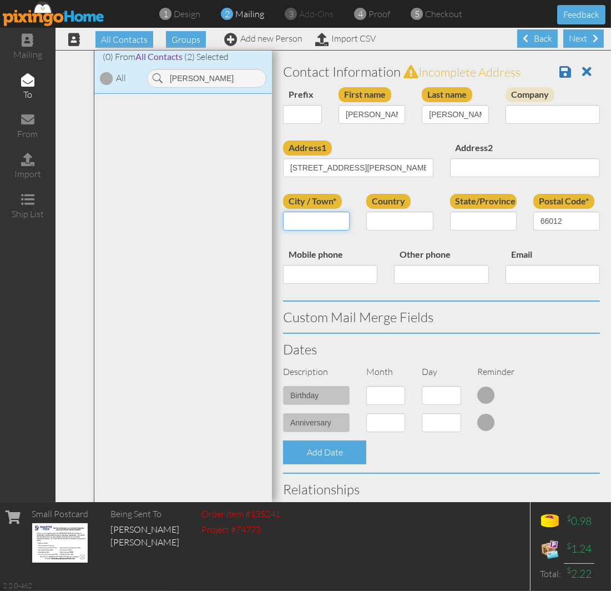
click at [320, 219] on input "City / Town*" at bounding box center [316, 221] width 67 height 19
paste input "Bonner Springs"
type input "Bonner Springs"
click at [385, 174] on input "496 S 137th PL Bonner Springs, Kansas 66012 United States" at bounding box center [358, 167] width 150 height 19
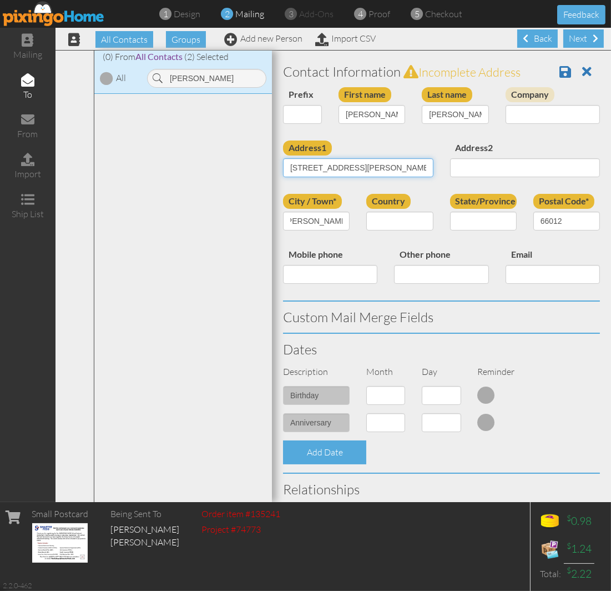
scroll to position [0, 0]
click at [467, 181] on div "Address2" at bounding box center [525, 162] width 167 height 45
click at [392, 218] on select "[GEOGRAPHIC_DATA] -------------- [GEOGRAPHIC_DATA] [GEOGRAPHIC_DATA] [GEOGRAPHI…" at bounding box center [399, 221] width 67 height 19
click at [366, 212] on select "[GEOGRAPHIC_DATA] -------------- [GEOGRAPHIC_DATA] [GEOGRAPHIC_DATA] [GEOGRAPHI…" at bounding box center [399, 221] width 67 height 19
click at [395, 223] on select "[GEOGRAPHIC_DATA] -------------- [GEOGRAPHIC_DATA] [GEOGRAPHIC_DATA] [GEOGRAPHI…" at bounding box center [399, 221] width 67 height 19
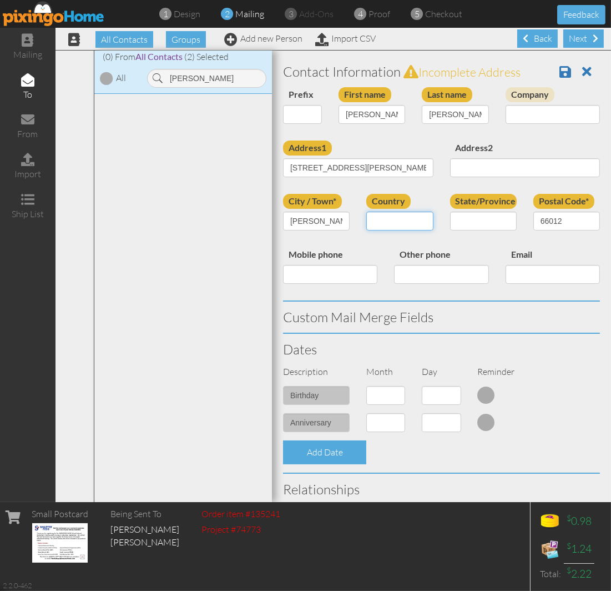
select select "object:23158"
click at [366, 212] on select "[GEOGRAPHIC_DATA] -------------- [GEOGRAPHIC_DATA] [GEOGRAPHIC_DATA] [GEOGRAPHI…" at bounding box center [399, 221] width 67 height 19
click at [452, 220] on select "AA (Military) AE (Military) [US_STATE] [US_STATE] [US_STATE] AP (Military) [US_…" at bounding box center [483, 221] width 67 height 19
select select "object:23425"
click at [450, 212] on select "AA (Military) AE (Military) [US_STATE] [US_STATE] [US_STATE] AP (Military) [US_…" at bounding box center [483, 221] width 67 height 19
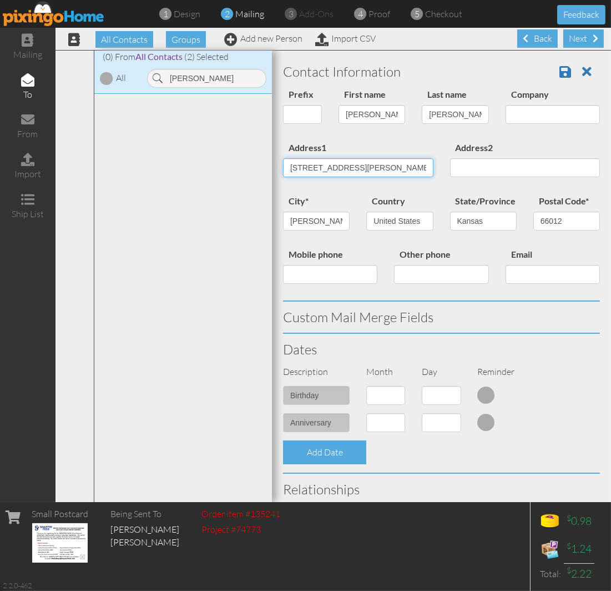
click at [381, 174] on input "496 S 137th PL Bonner Springs, Kansas 66012 United States" at bounding box center [358, 167] width 150 height 19
drag, startPoint x: 315, startPoint y: 167, endPoint x: 483, endPoint y: 173, distance: 168.3
click at [483, 173] on div "Address1 496 S 137th PL Bonner Springs, Kansas 66012 United States Address2" at bounding box center [442, 166] width 334 height 53
drag, startPoint x: 314, startPoint y: 169, endPoint x: 506, endPoint y: 157, distance: 192.5
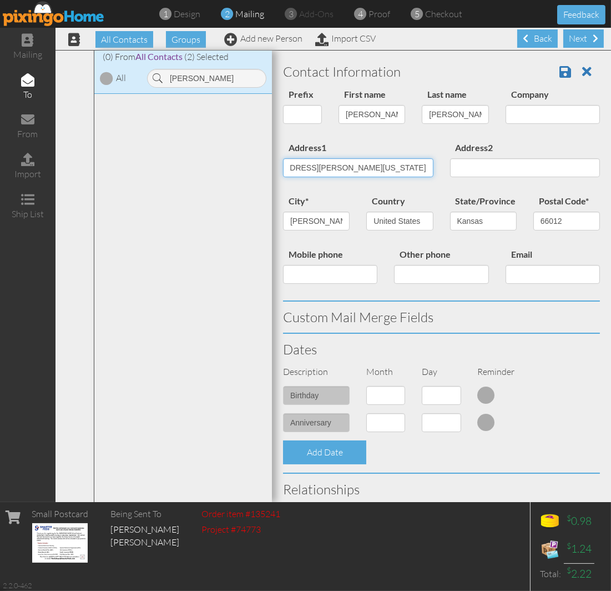
click at [506, 157] on div "Address1 496 S 137th PL Bonner Springs, Kansas 66012 United States Address2" at bounding box center [442, 166] width 334 height 53
drag, startPoint x: 304, startPoint y: 164, endPoint x: 468, endPoint y: 163, distance: 163.8
click at [468, 163] on div "Address1 496 S 137th PL Bonner Springs, Kansas 66012 United States Address2" at bounding box center [442, 166] width 334 height 53
drag, startPoint x: 345, startPoint y: 167, endPoint x: 441, endPoint y: 165, distance: 96.1
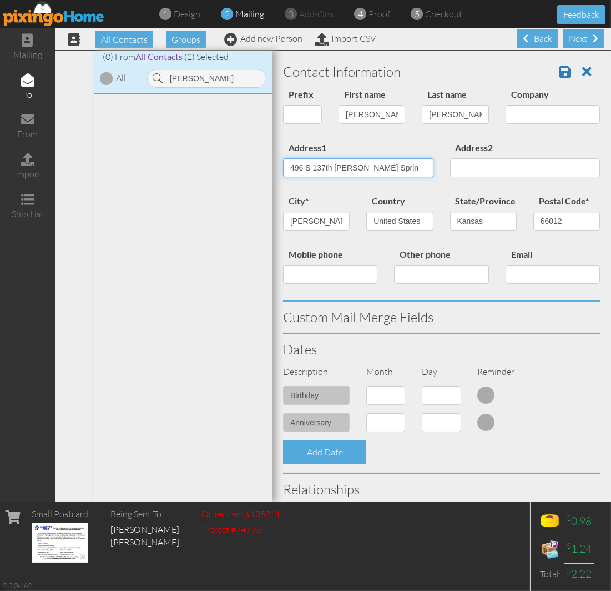
click at [441, 165] on div "Address1 496 S 137th PL Bonner Sprin Address2" at bounding box center [442, 166] width 334 height 53
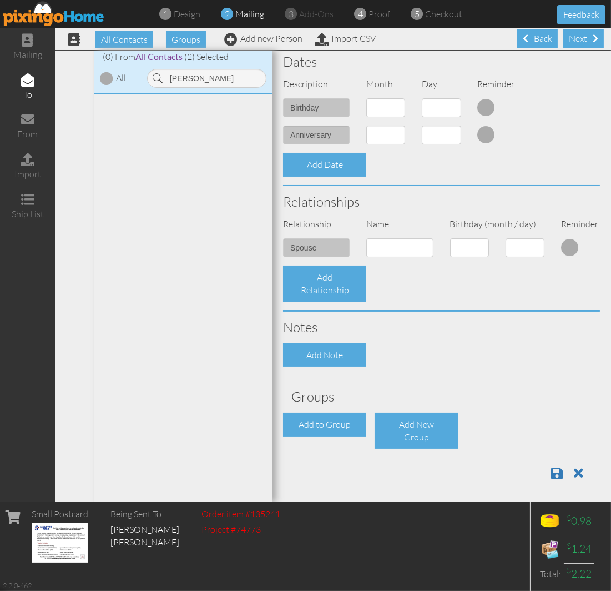
scroll to position [289, 0]
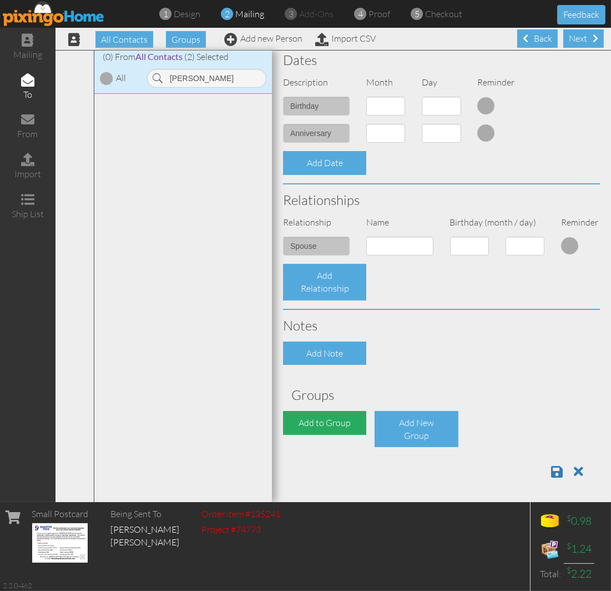
type input "496 S 137th Pl"
click at [320, 426] on div "Add to Group" at bounding box center [324, 423] width 83 height 24
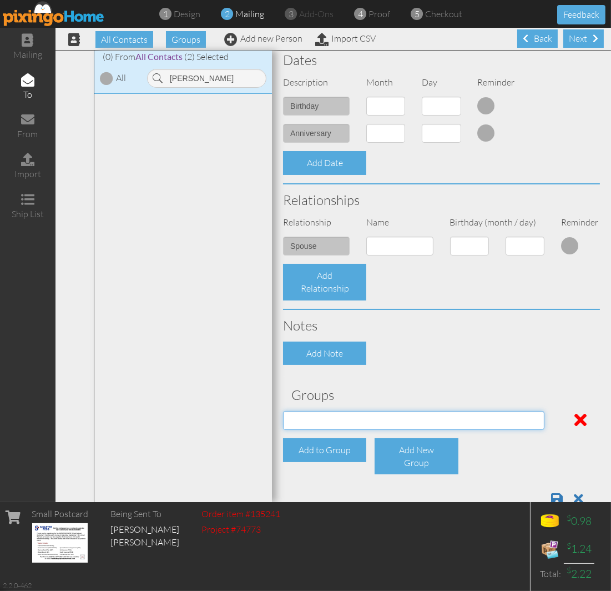
click at [320, 423] on select "[DATE] SMARTER FEDS OSD DMEA [US_STATE] [DATE] BOP Onsite 08/12 [US_STATE] Regi…" at bounding box center [414, 420] width 262 height 19
select select "object:23479"
click at [283, 411] on select "[DATE] SMARTER FEDS OSD DMEA [US_STATE] [DATE] BOP Onsite 08/12 [US_STATE] Regi…" at bounding box center [414, 420] width 262 height 19
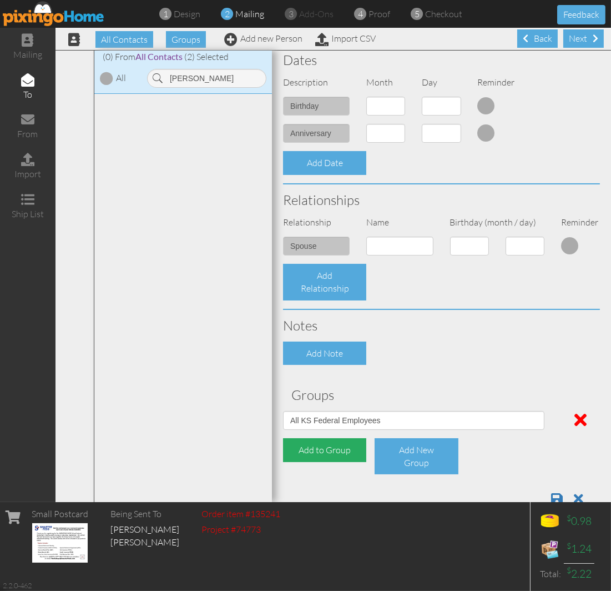
click at [325, 438] on div "Add to Group" at bounding box center [324, 450] width 83 height 24
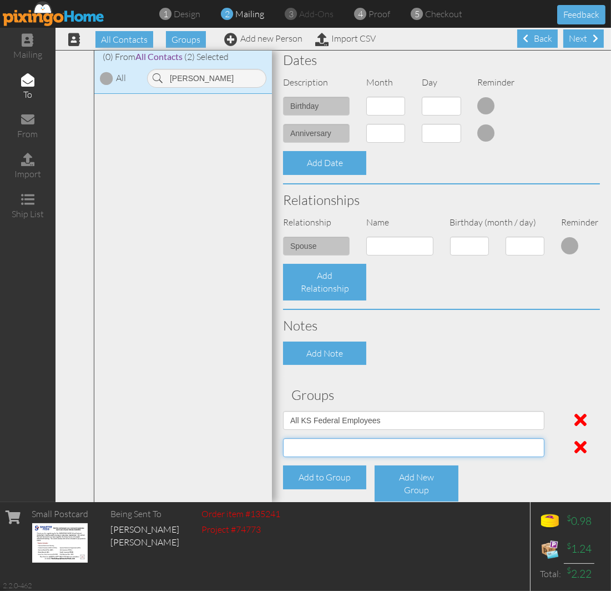
click at [325, 441] on select "[DATE] SMARTER FEDS OSD DMEA [US_STATE] [DATE] BOP Onsite 08/12 [US_STATE] Regi…" at bounding box center [414, 447] width 262 height 19
select select "object:23681"
click at [283, 438] on select "[DATE] SMARTER FEDS OSD DMEA [US_STATE] [DATE] BOP Onsite 08/12 [US_STATE] Regi…" at bounding box center [414, 447] width 262 height 19
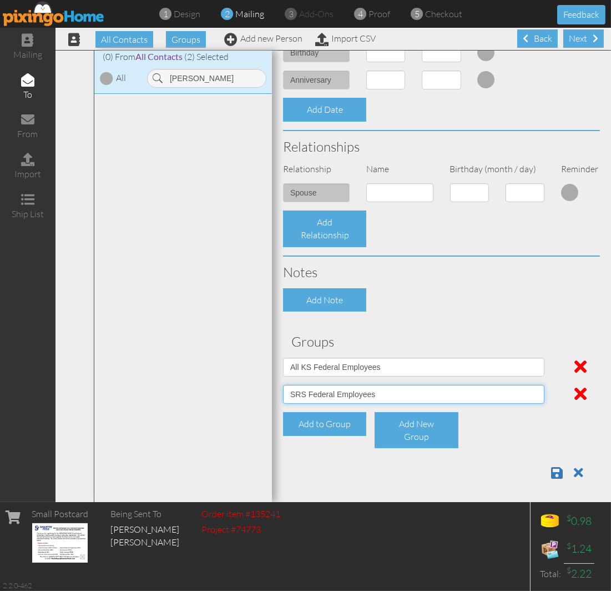
scroll to position [343, 0]
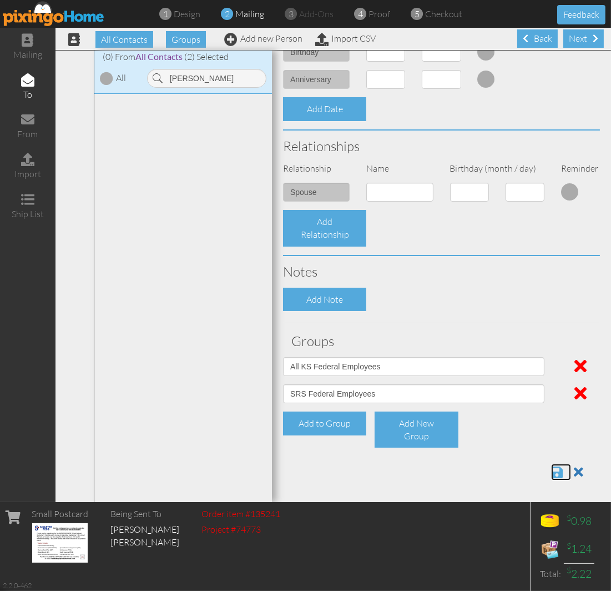
click at [551, 475] on span at bounding box center [557, 471] width 12 height 13
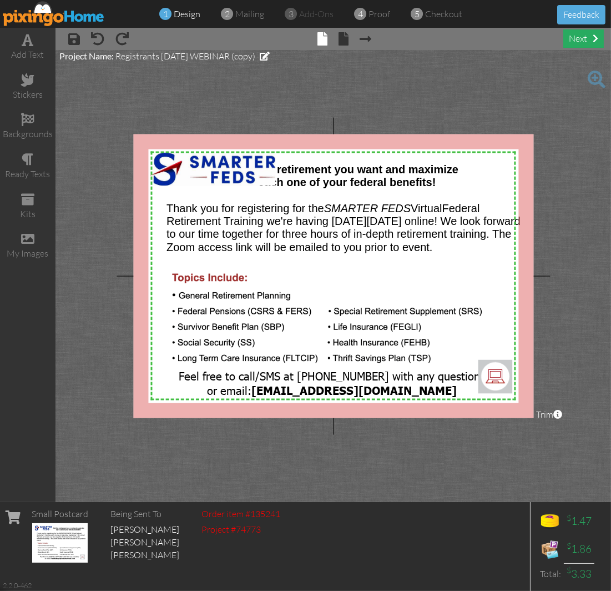
click at [580, 46] on div "next" at bounding box center [584, 38] width 41 height 18
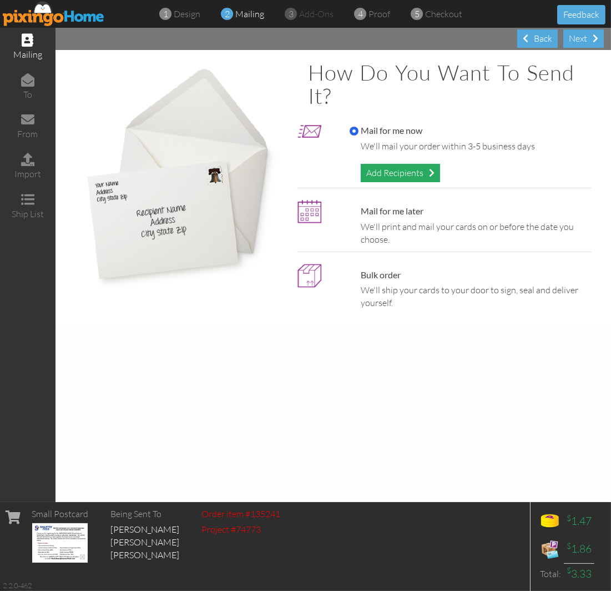
click at [381, 168] on div "Add Recipients" at bounding box center [400, 173] width 79 height 18
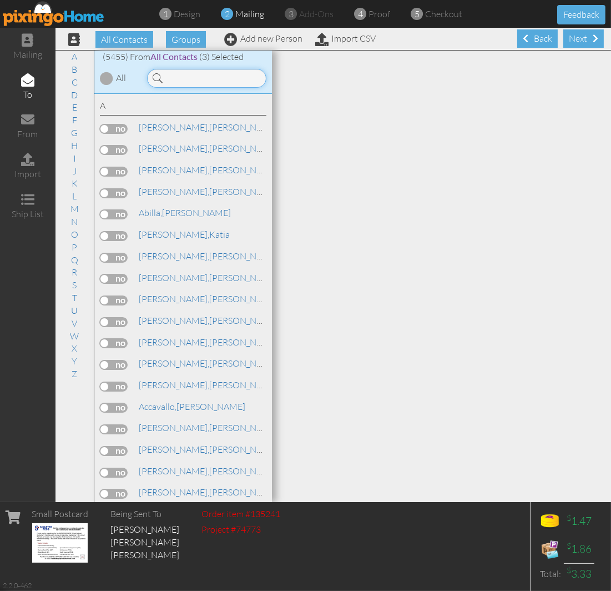
click at [224, 74] on input at bounding box center [206, 78] width 119 height 19
type input "justin"
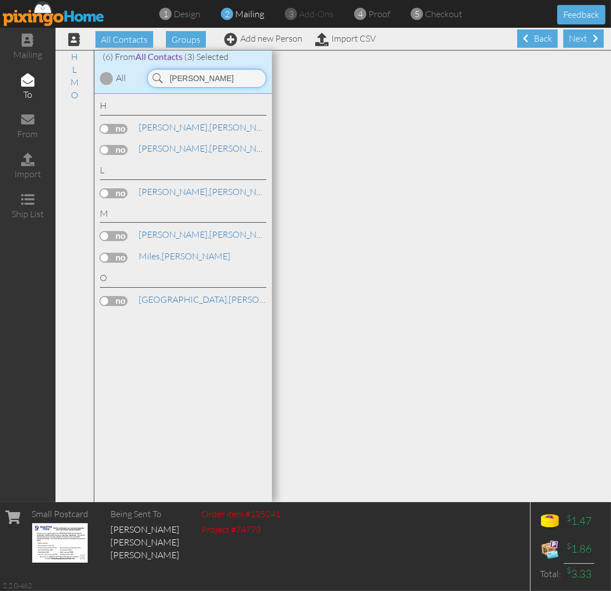
scroll to position [1, 0]
click at [253, 37] on link "Add new Person" at bounding box center [263, 37] width 78 height 11
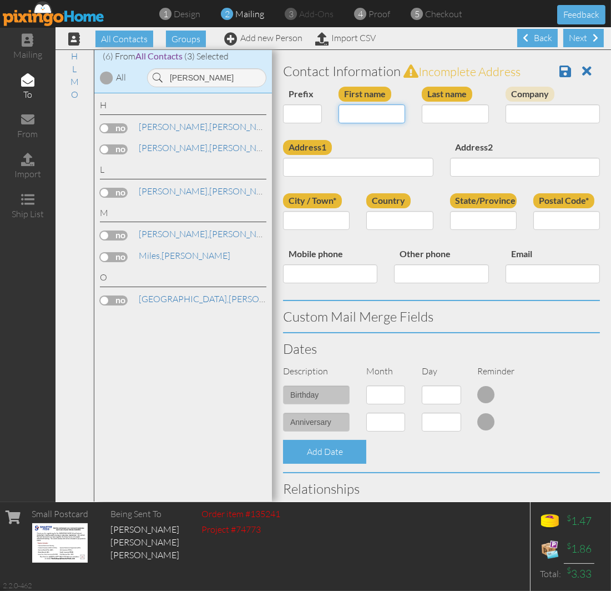
click at [361, 111] on input "First name" at bounding box center [372, 113] width 67 height 19
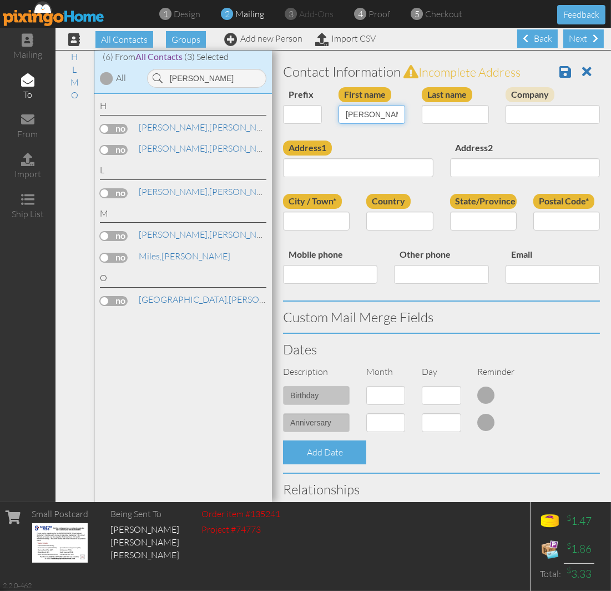
type input "[PERSON_NAME]"
click at [435, 118] on input "Last name" at bounding box center [455, 114] width 67 height 19
type input "Reynolds"
click at [335, 168] on input "Address1" at bounding box center [358, 167] width 150 height 19
paste input "608 Paiute Circle Grand Canyon, Arizona 86023 United States"
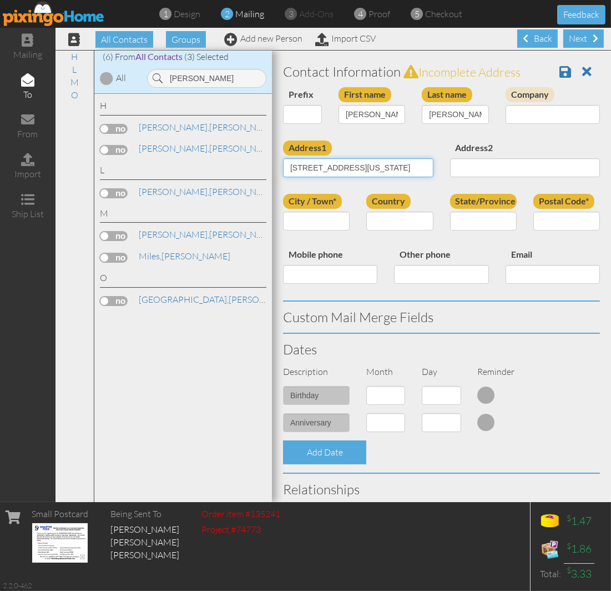
scroll to position [0, 88]
click at [361, 169] on input "608 Paiute Circle Grand Canyon, Arizona 86023 United States" at bounding box center [358, 167] width 150 height 19
click at [359, 169] on input "608 Paiute Circle Grand Canyon, Arizona 86023 United States" at bounding box center [358, 167] width 150 height 19
type input "608 Paiute Circle Grand Canyon, Arizona 86023 United States"
click at [542, 220] on input "Postal Code*" at bounding box center [567, 221] width 67 height 19
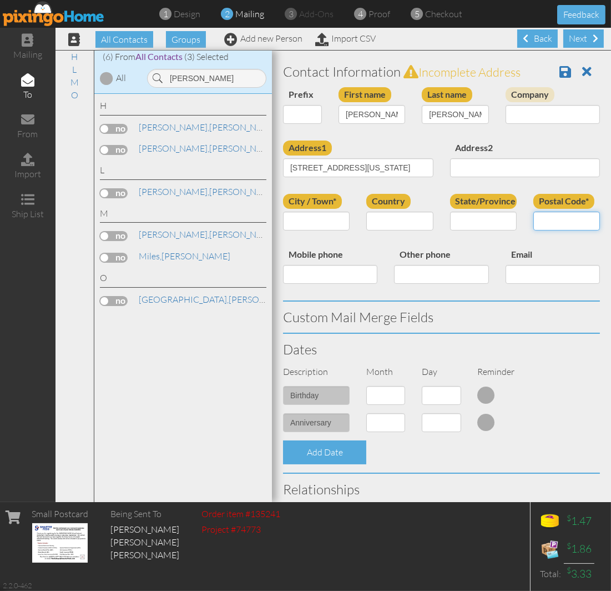
scroll to position [0, 0]
paste input "86023"
type input "86023"
drag, startPoint x: 353, startPoint y: 168, endPoint x: 402, endPoint y: 169, distance: 49.4
click at [402, 169] on input "608 Paiute Circle Grand Canyon, Arizona 86023 United States" at bounding box center [358, 167] width 150 height 19
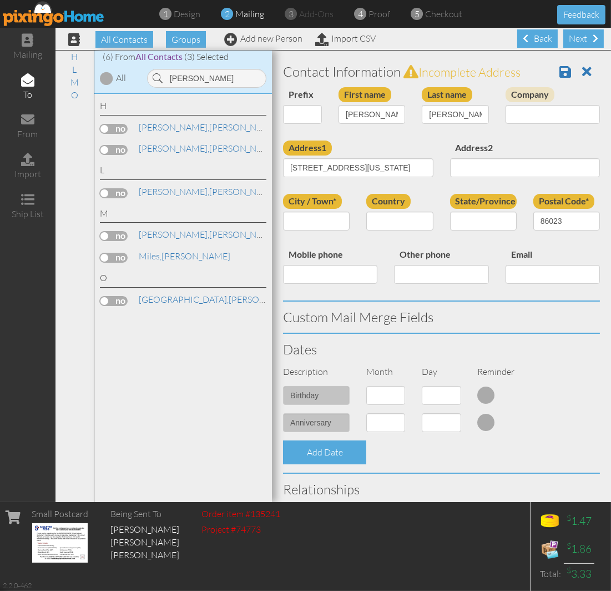
click at [450, 142] on label "Address2" at bounding box center [474, 147] width 49 height 15
click at [450, 158] on input "Address2" at bounding box center [525, 167] width 150 height 19
click at [318, 213] on input "City / Town*" at bounding box center [316, 221] width 67 height 19
paste input "Grand Canyon"
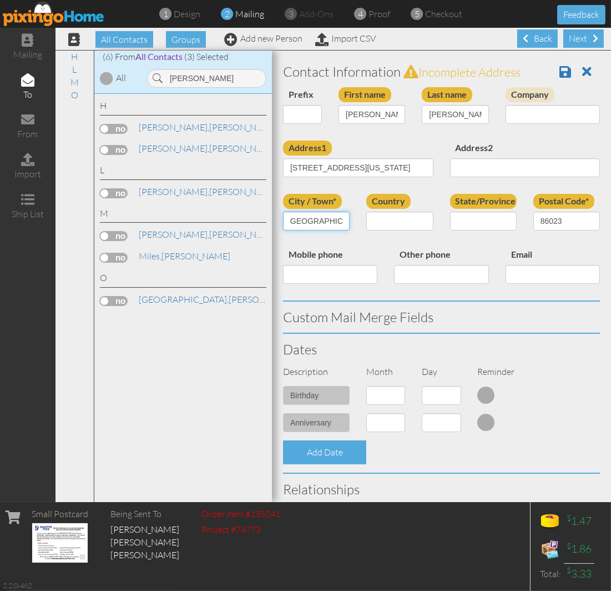
type input "Grand Canyon"
click at [387, 220] on select "United States -------------- Afghanistan Albania Algeria American Samoa Andorra…" at bounding box center [399, 221] width 67 height 19
select select "object:17404"
click at [366, 212] on select "United States -------------- Afghanistan Albania Algeria American Samoa Andorra…" at bounding box center [399, 221] width 67 height 19
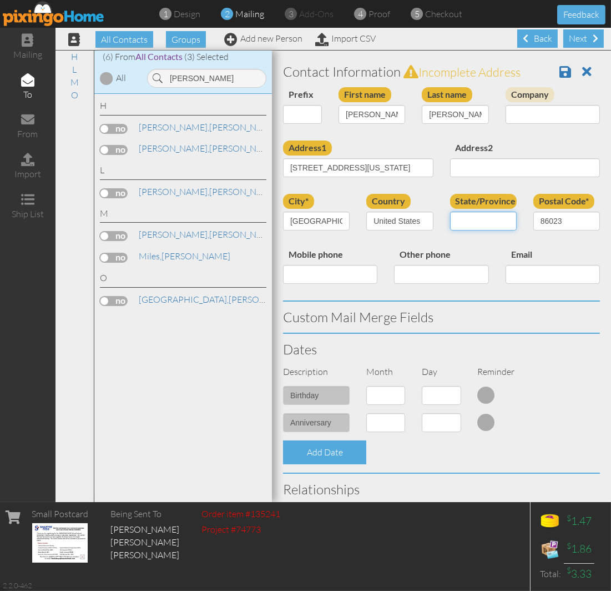
click at [454, 220] on select "AA (Military) AE (Military) Alabama Alaska American Samoa AP (Military) Arizona…" at bounding box center [483, 221] width 67 height 19
select select "object:17655"
click at [450, 212] on select "AA (Military) AE (Military) Alabama Alaska American Samoa AP (Military) Arizona…" at bounding box center [483, 221] width 67 height 19
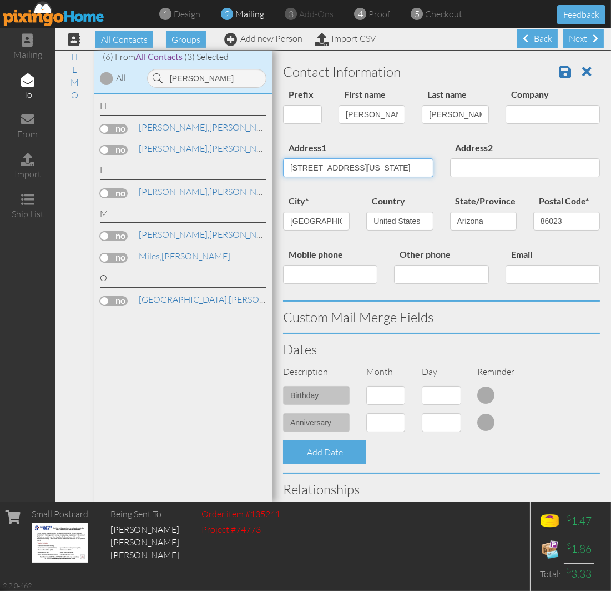
drag, startPoint x: 350, startPoint y: 167, endPoint x: 402, endPoint y: 164, distance: 52.3
click at [402, 164] on input "608 Paiute Circle Grand Canyon, Arizona 86023 United States" at bounding box center [358, 167] width 150 height 19
click at [386, 254] on div "Other phone" at bounding box center [441, 269] width 111 height 45
drag, startPoint x: 351, startPoint y: 162, endPoint x: 496, endPoint y: 173, distance: 145.9
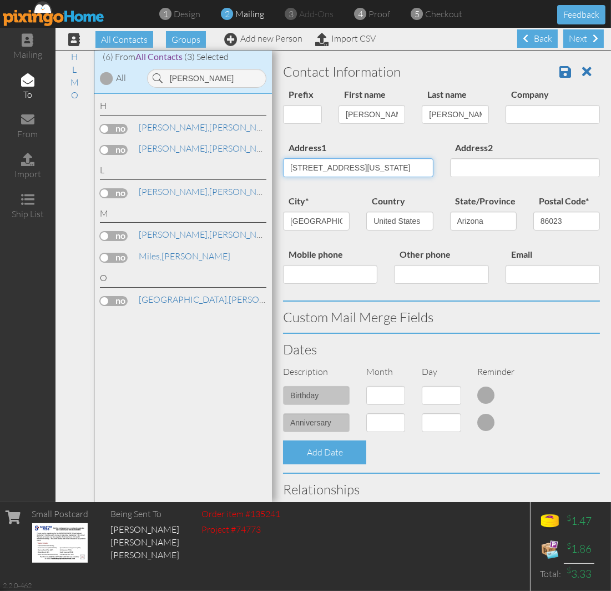
click at [496, 173] on div "Address1 608 Paiute Circle Grand Canyon, Arizona 86023 United States Address2" at bounding box center [442, 166] width 334 height 53
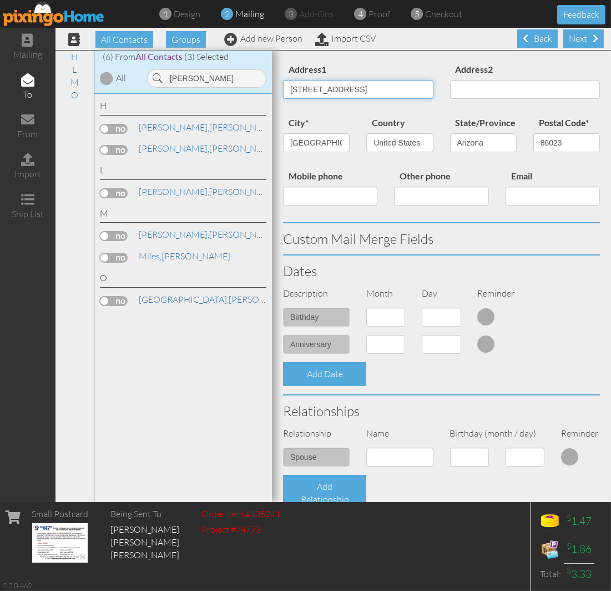
scroll to position [289, 0]
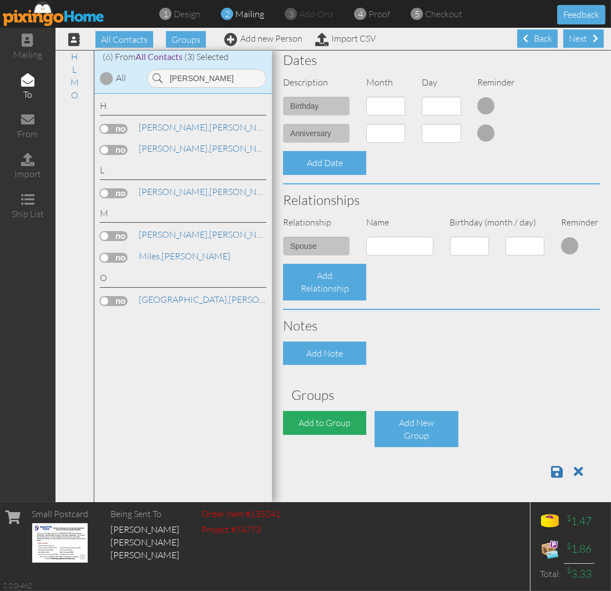
type input "608 Paiute Circle"
click at [311, 413] on div "Add to Group" at bounding box center [324, 423] width 83 height 24
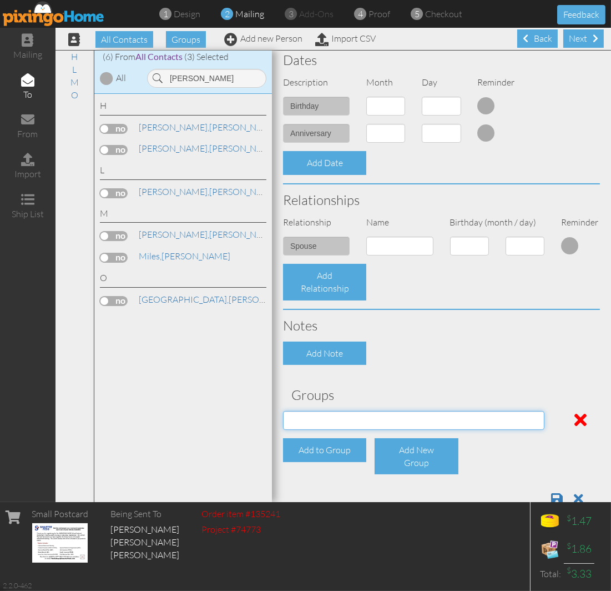
click at [312, 412] on select "04/22/2025 SMARTER FEDS OSD DMEA California 06/25/2025 BOP Onsite 08/12 Puerto …" at bounding box center [414, 420] width 262 height 19
select select "object:17721"
click at [283, 411] on select "04/22/2025 SMARTER FEDS OSD DMEA California 06/25/2025 BOP Onsite 08/12 Puerto …" at bounding box center [414, 420] width 262 height 19
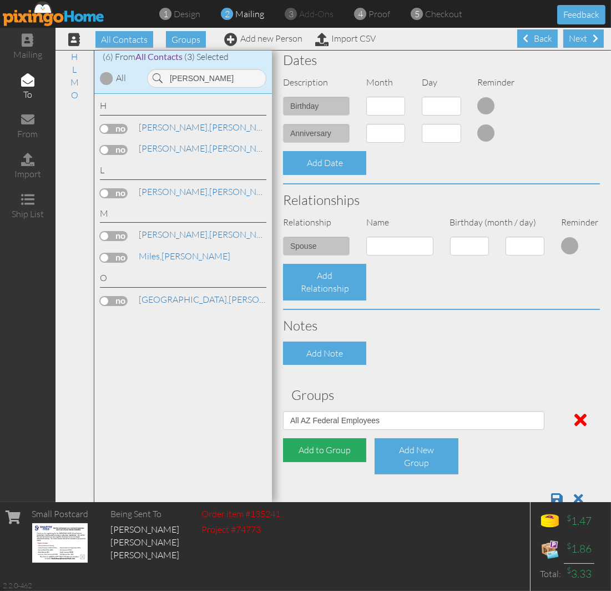
click at [329, 444] on div "Add to Group" at bounding box center [324, 450] width 83 height 24
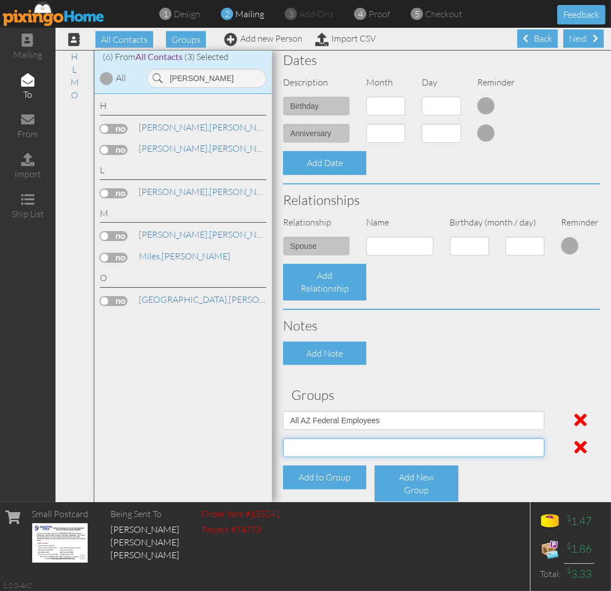
click at [328, 440] on select "04/22/2025 SMARTER FEDS OSD DMEA California 06/25/2025 BOP Onsite 08/12 Puerto …" at bounding box center [414, 447] width 262 height 19
select select "object:17927"
click at [283, 438] on select "04/22/2025 SMARTER FEDS OSD DMEA California 06/25/2025 BOP Onsite 08/12 Puerto …" at bounding box center [414, 447] width 262 height 19
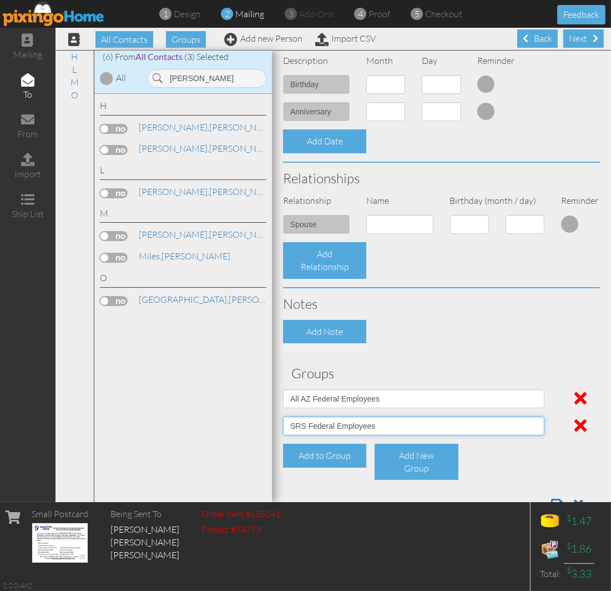
scroll to position [343, 0]
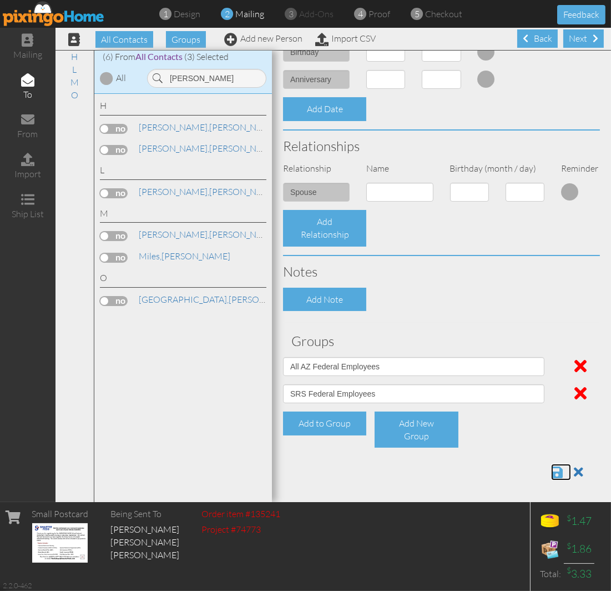
click at [551, 468] on span at bounding box center [557, 471] width 12 height 13
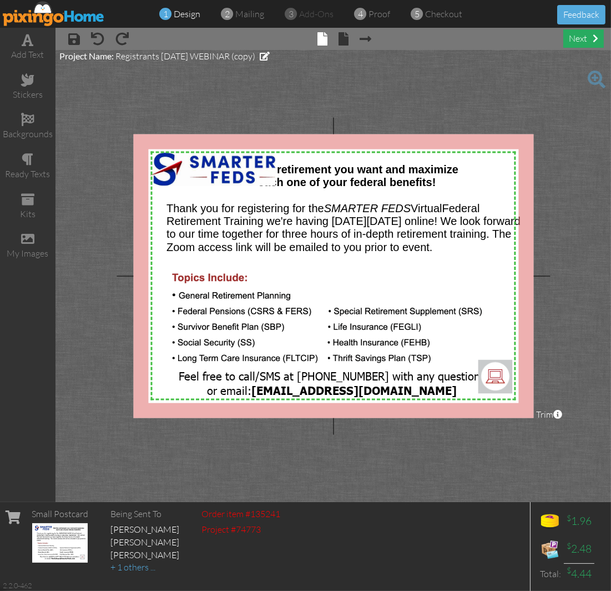
click at [580, 32] on div "next" at bounding box center [584, 38] width 41 height 18
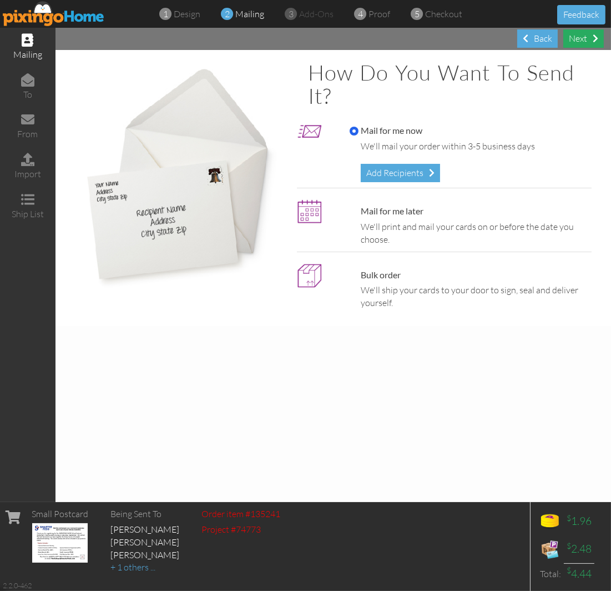
click at [568, 39] on div "Next" at bounding box center [584, 38] width 41 height 18
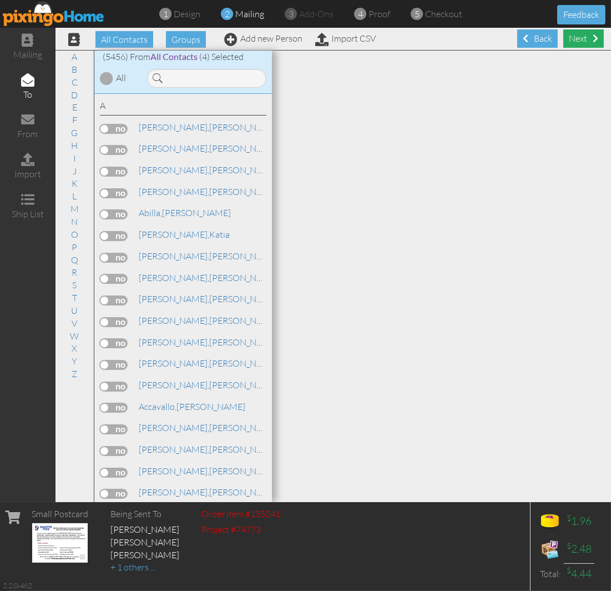
click at [570, 31] on div "Next" at bounding box center [584, 38] width 41 height 18
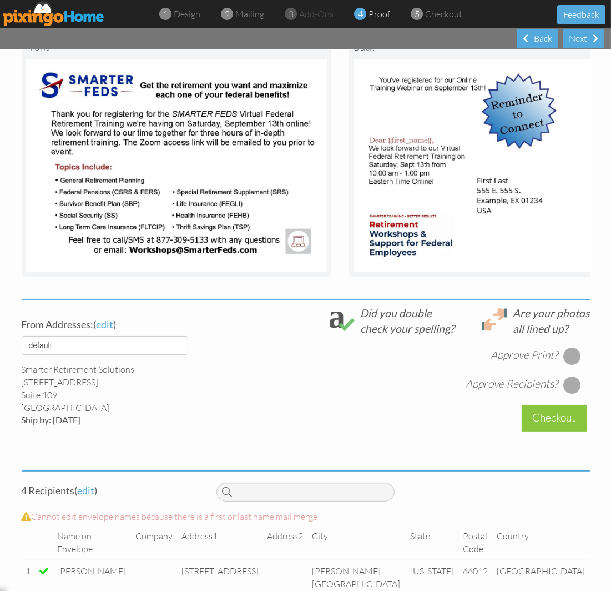
scroll to position [247, 0]
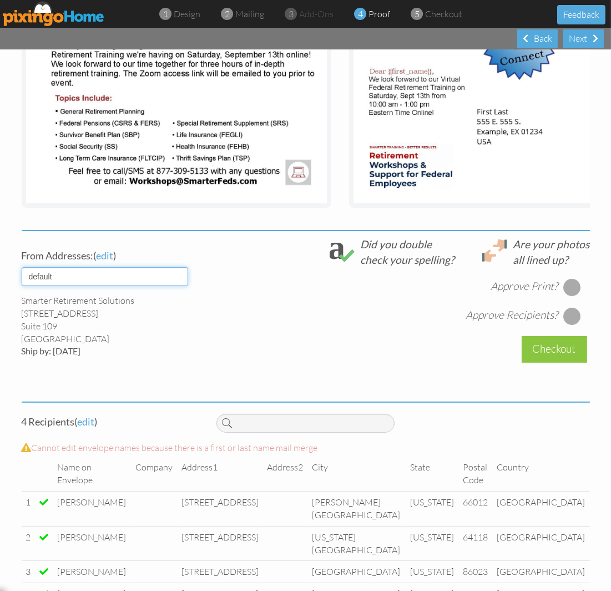
click at [162, 286] on select "default HOME DENVER Team AUSTIN Team COL SPGS team ORLANDO Team Replica Wealth …" at bounding box center [105, 276] width 167 height 19
select select "object:17415"
click at [22, 286] on select "default HOME DENVER Team AUSTIN Team COL SPGS team ORLANDO Team Replica Wealth …" at bounding box center [105, 276] width 167 height 19
click at [565, 296] on div at bounding box center [573, 287] width 18 height 18
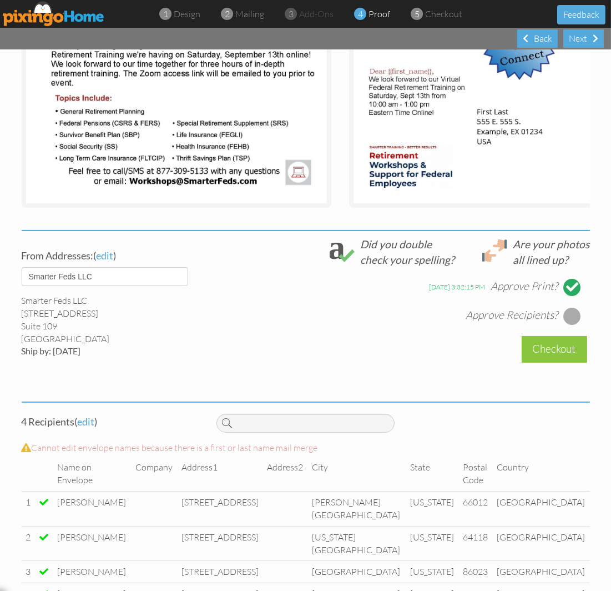
click at [564, 325] on div at bounding box center [573, 316] width 18 height 18
click at [555, 362] on div "Checkout" at bounding box center [555, 349] width 66 height 26
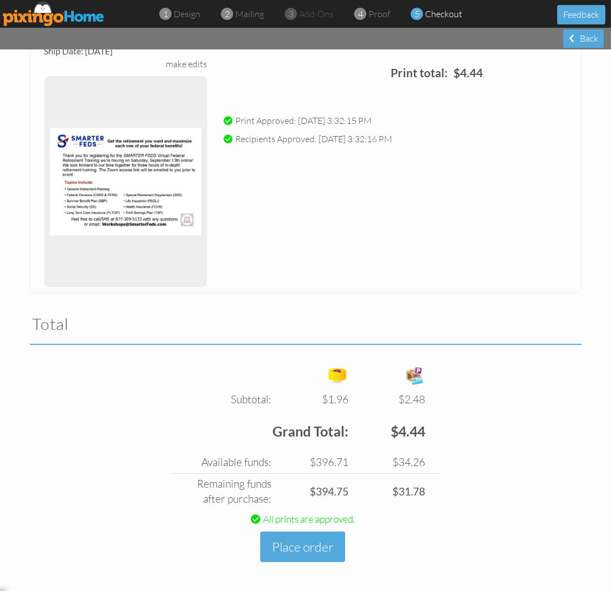
scroll to position [125, 0]
click at [279, 542] on button "Place order" at bounding box center [302, 546] width 85 height 31
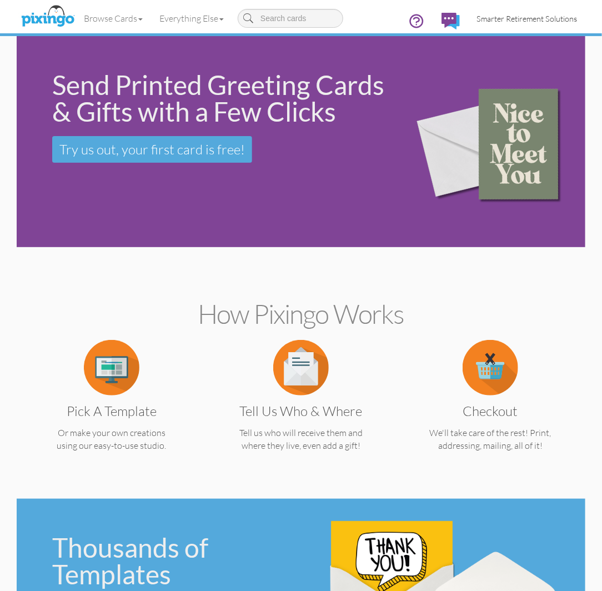
click at [533, 15] on span "Smarter Retirement Solutions" at bounding box center [526, 18] width 100 height 9
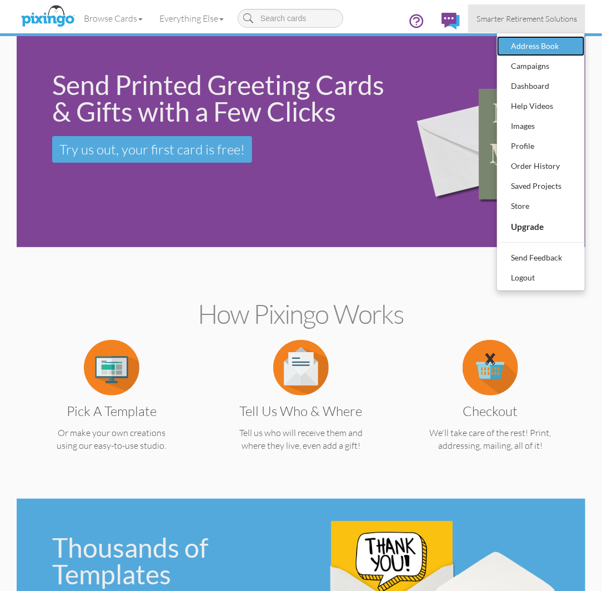
click at [543, 42] on div "Address Book" at bounding box center [541, 46] width 66 height 17
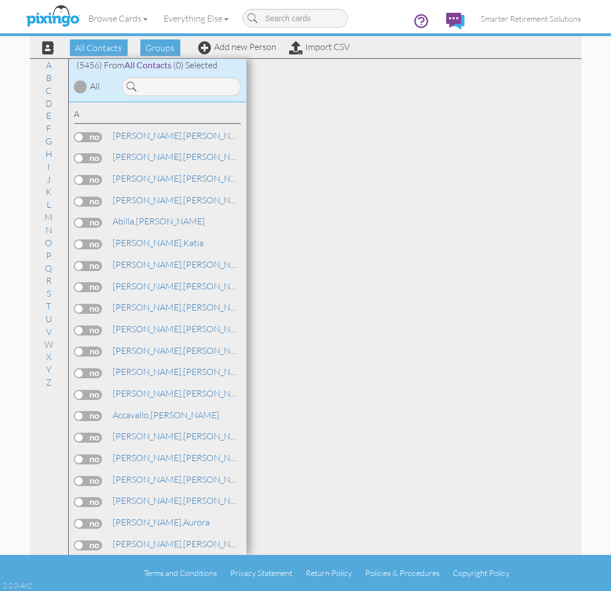
click at [173, 86] on input at bounding box center [181, 86] width 119 height 19
click at [182, 91] on input at bounding box center [181, 86] width 119 height 19
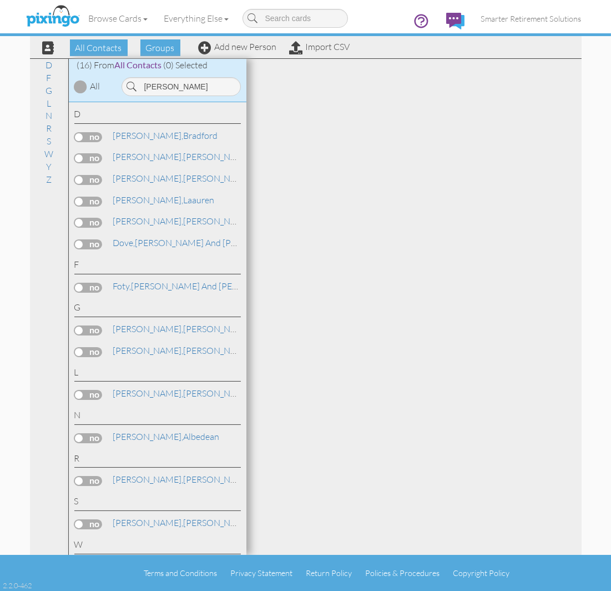
type input "dean"
click at [218, 47] on link "Add new Person" at bounding box center [238, 46] width 78 height 11
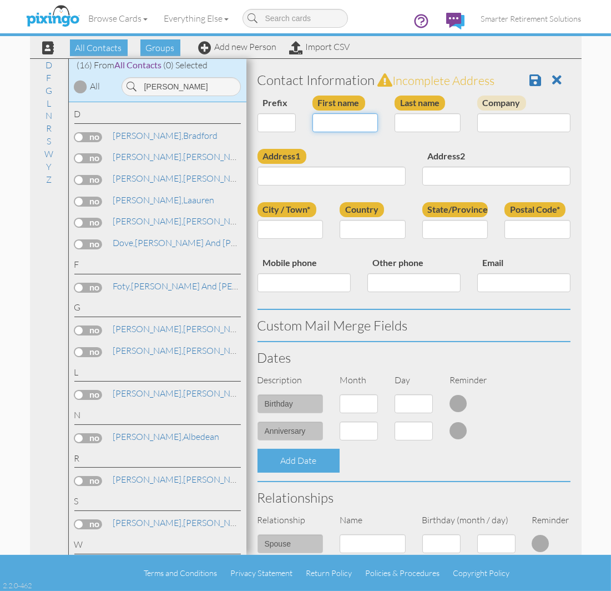
click at [335, 123] on input "First name" at bounding box center [346, 122] width 66 height 19
type input "[PERSON_NAME]"
click at [417, 126] on input "Last name" at bounding box center [428, 122] width 66 height 19
type input "Dixon"
click at [351, 172] on input "Address1" at bounding box center [332, 176] width 148 height 19
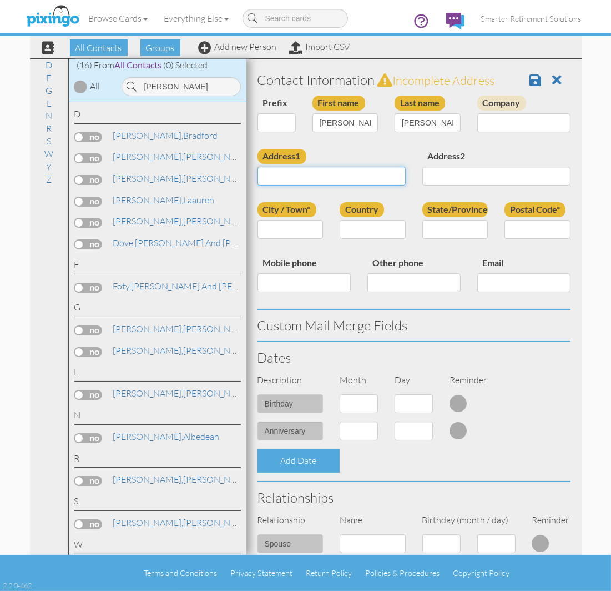
paste input "5404 Sanderling Ridge Drive Lithia, Florida 33547 United States"
click at [339, 176] on input "5404 Sanderling Ridge Drive Lithia, Florida 33547 United States" at bounding box center [332, 176] width 148 height 19
type input "5404 Sanderling Ridge Drive Lithia, Florida 33547 United States"
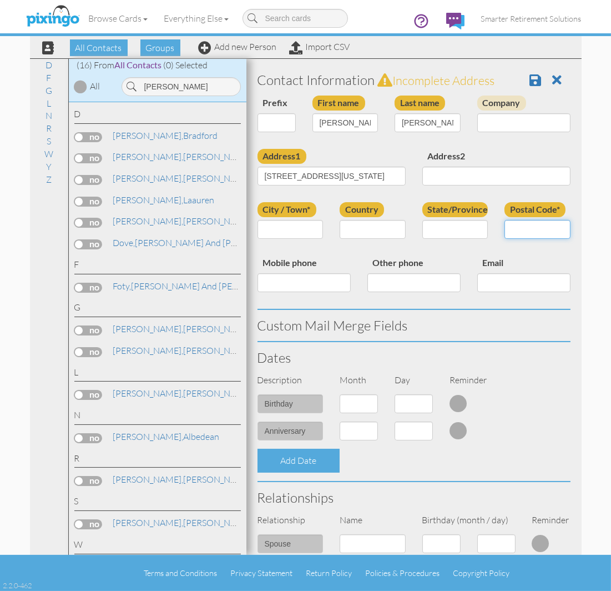
click at [520, 231] on input "Postal Code*" at bounding box center [538, 229] width 66 height 19
paste input "33547"
type input "33547"
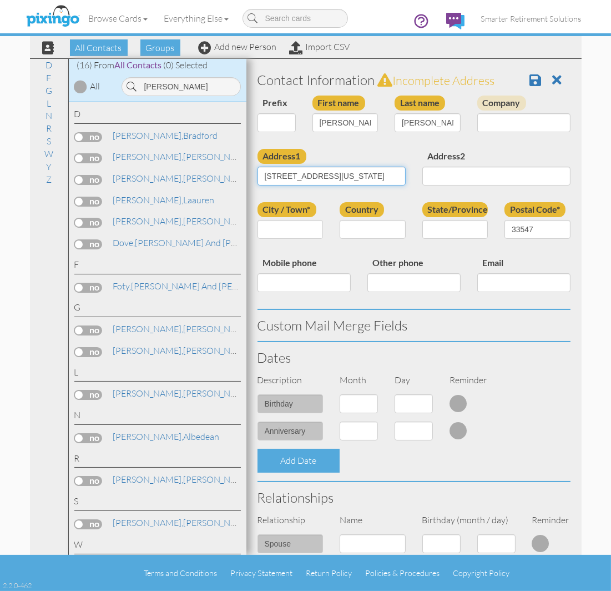
drag, startPoint x: 365, startPoint y: 173, endPoint x: 325, endPoint y: 182, distance: 41.6
click at [325, 182] on input "5404 Sanderling Ridge Drive Lithia, Florida 33547 United States" at bounding box center [332, 176] width 148 height 19
click at [284, 227] on input "City / Town*" at bounding box center [291, 229] width 66 height 19
paste input "Lithia"
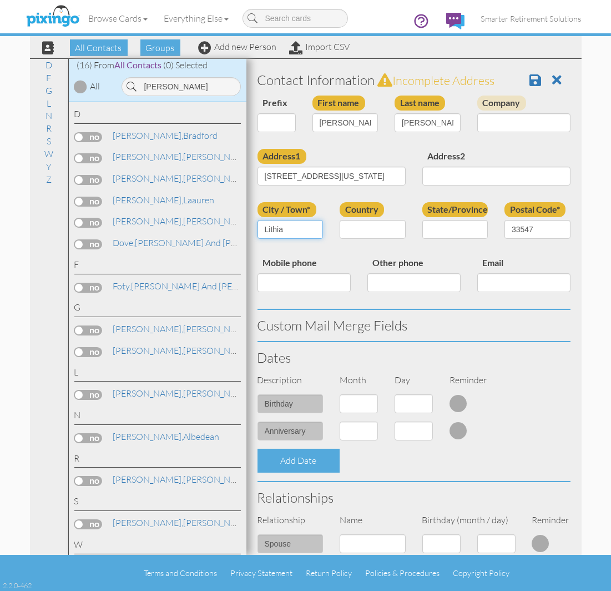
type input "Lithia"
click at [360, 223] on select "United States -------------- Afghanistan Albania Algeria American Samoa Andorra…" at bounding box center [373, 229] width 66 height 19
select select "object:17718"
click at [340, 220] on select "United States -------------- Afghanistan Albania Algeria American Samoa Andorra…" at bounding box center [373, 229] width 66 height 19
click at [439, 229] on select "AA (Military) AE (Military) Alabama Alaska American Samoa AP (Military) Arizona…" at bounding box center [456, 229] width 66 height 19
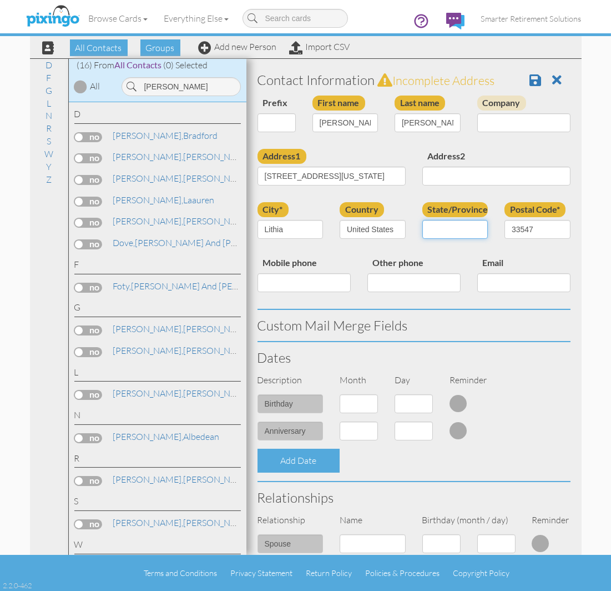
select select "object:17977"
click at [423, 220] on select "AA (Military) AE (Military) Alabama Alaska American Samoa AP (Military) Arizona…" at bounding box center [456, 229] width 66 height 19
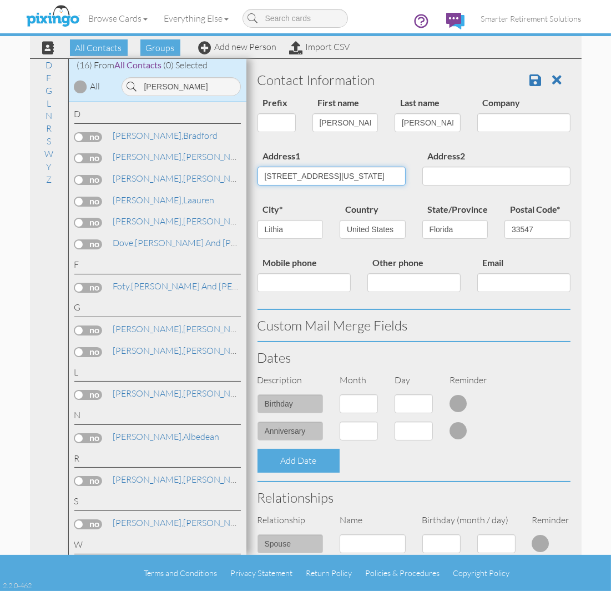
scroll to position [0, 92]
drag, startPoint x: 364, startPoint y: 169, endPoint x: 502, endPoint y: 165, distance: 138.3
click at [502, 165] on div "Address1 5404 Sanderling Ridge Drive Lithia, Florida 33547 United States Addres…" at bounding box center [414, 175] width 330 height 53
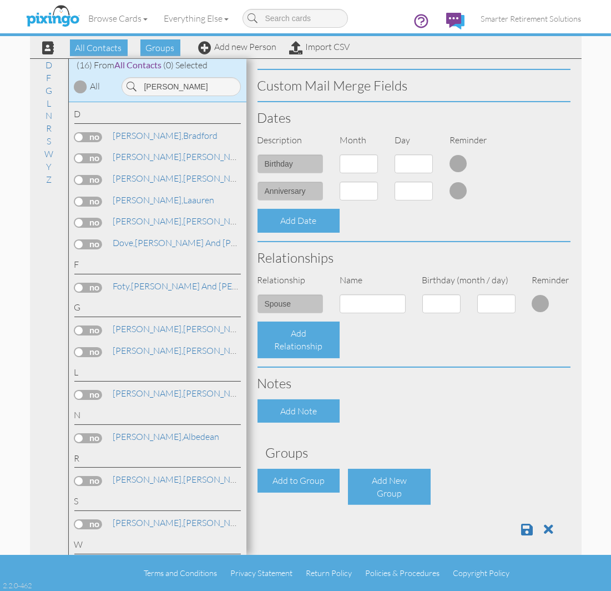
scroll to position [245, 0]
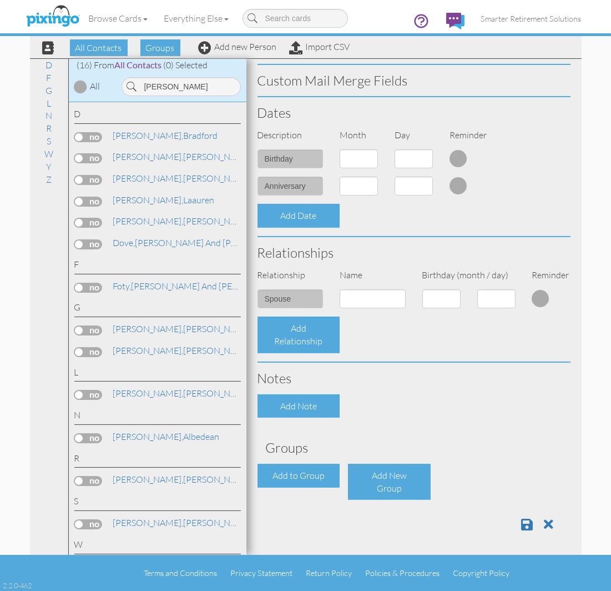
type input "[STREET_ADDRESS]"
click at [359, 163] on select "1 - Jan 2 - Feb 3 - Mar 4 - Apr 5 - May 6 - Jun 7 - Jul 8 - Aug 9 - Sep 10 - Oc…" at bounding box center [359, 158] width 38 height 19
select select "object:17713"
click at [340, 149] on select "1 - Jan 2 - Feb 3 - Mar 4 - Apr 5 - May 6 - Jun 7 - Jul 8 - Aug 9 - Sep 10 - Oc…" at bounding box center [359, 158] width 38 height 19
click at [396, 155] on select "1 2 3 4 5 6 7 8 9 10 11 12 13 14 15 16 17 18 19 20 21 22 23 24 25 26 27 28 29 3…" at bounding box center [414, 158] width 38 height 19
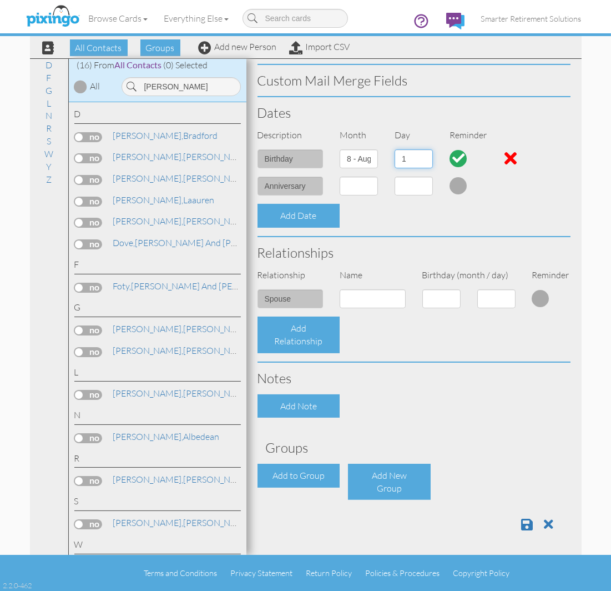
select select "number:6"
click at [395, 149] on select "1 2 3 4 5 6 7 8 9 10 11 12 13 14 15 16 17 18 19 20 21 22 23 24 25 26 27 28 29 3…" at bounding box center [414, 158] width 38 height 19
click at [353, 177] on select "1 - Jan 2 - Feb 3 - Mar 4 - Apr 5 - May 6 - Jun 7 - Jul 8 - Aug 9 - Sep 10 - Oc…" at bounding box center [359, 186] width 38 height 19
select select "object:17715"
click at [340, 177] on select "1 - Jan 2 - Feb 3 - Mar 4 - Apr 5 - May 6 - Jun 7 - Jul 8 - Aug 9 - Sep 10 - Oc…" at bounding box center [359, 186] width 38 height 19
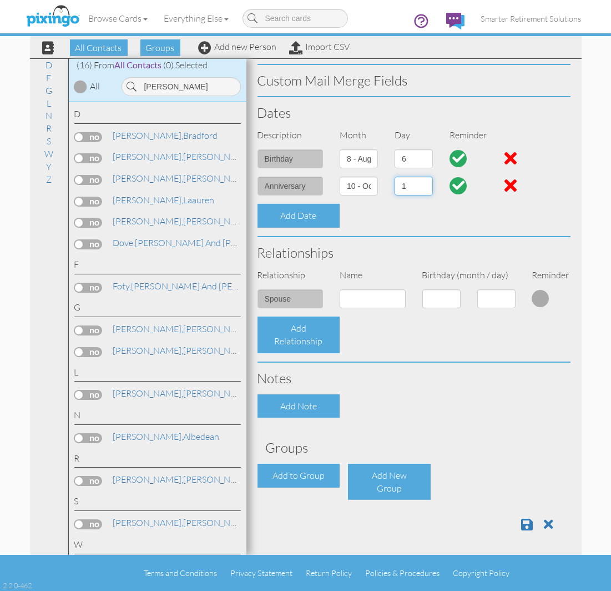
click at [403, 186] on select "1 2 3 4 5 6 7 8 9 10 11 12 13 14 15 16 17 18 19 20 21 22 23 24 25 26 27 28 29 3…" at bounding box center [414, 186] width 38 height 19
select select "number:3"
click at [395, 177] on select "1 2 3 4 5 6 7 8 9 10 11 12 13 14 15 16 17 18 19 20 21 22 23 24 25 26 27 28 29 3…" at bounding box center [414, 186] width 38 height 19
click at [303, 464] on div "Add to Group" at bounding box center [299, 476] width 83 height 24
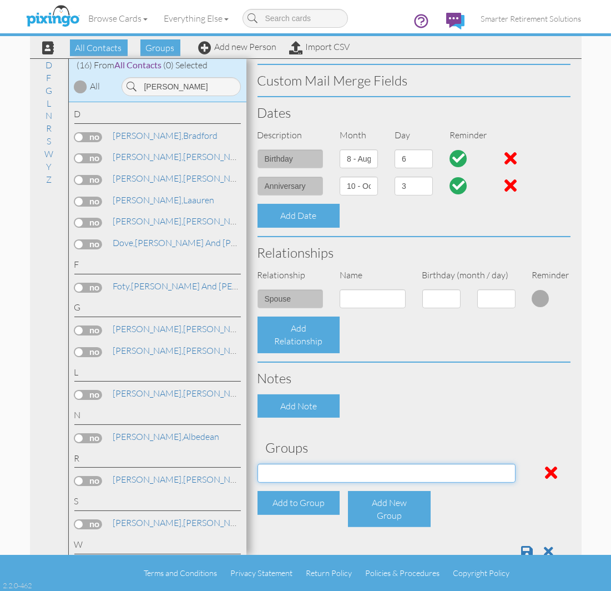
click at [295, 471] on select "04/22/2025 SMARTER FEDS OSD DMEA California 06/25/2025 BOP Onsite 08/12 Puerto …" at bounding box center [387, 473] width 258 height 19
select select "object:18244"
click at [258, 464] on select "04/22/2025 SMARTER FEDS OSD DMEA California 06/25/2025 BOP Onsite 08/12 Puerto …" at bounding box center [387, 473] width 258 height 19
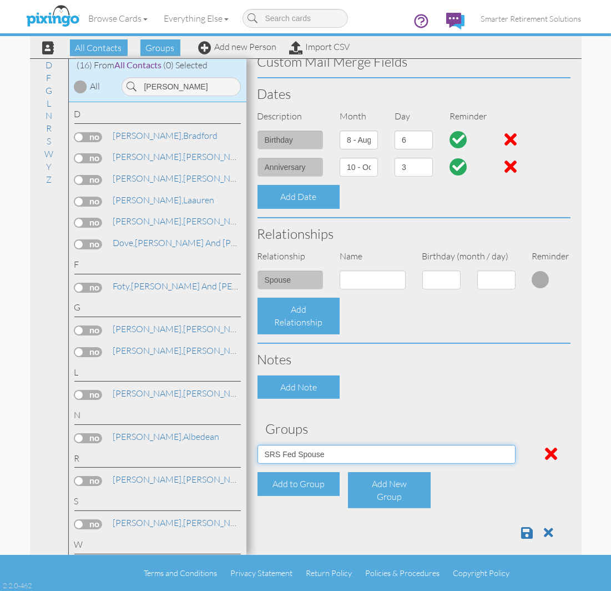
scroll to position [272, 0]
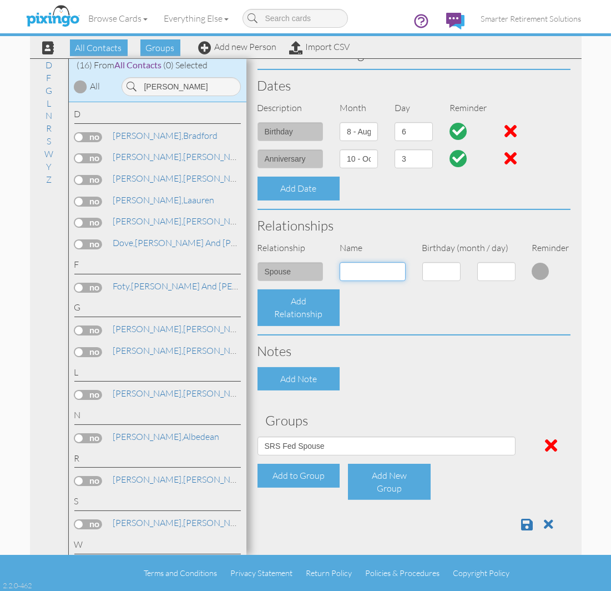
click at [351, 263] on input at bounding box center [373, 271] width 66 height 19
type input "Tami Light"
click at [436, 270] on select "1 - Jan 2 - Feb 3 - Mar 4 - Apr 5 - May 6 - Jun 7 - Jul 8 - Aug 9 - Sep 10 - Oc…" at bounding box center [442, 271] width 38 height 19
select select "object:17715"
click at [423, 262] on select "1 - Jan 2 - Feb 3 - Mar 4 - Apr 5 - May 6 - Jun 7 - Jul 8 - Aug 9 - Sep 10 - Oc…" at bounding box center [442, 271] width 38 height 19
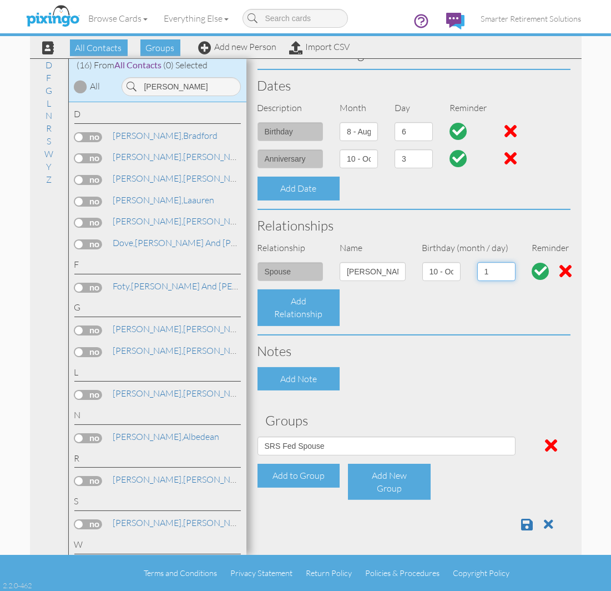
click at [484, 269] on select "1 2 3 4 5 6 7 8 9 10 11 12 13 14 15 16 17 18 19 20 21 22 23 24 25 26 27 28 29 3…" at bounding box center [496, 271] width 38 height 19
select select "number:8"
click at [477, 262] on select "1 2 3 4 5 6 7 8 9 10 11 12 13 14 15 16 17 18 19 20 21 22 23 24 25 26 27 28 29 3…" at bounding box center [496, 271] width 38 height 19
click at [527, 520] on link at bounding box center [532, 524] width 20 height 17
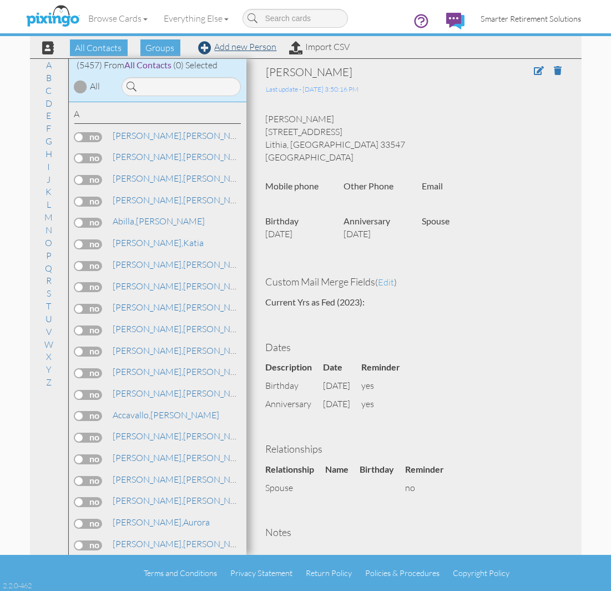
click at [521, 21] on span "Smarter Retirement Solutions" at bounding box center [531, 18] width 100 height 9
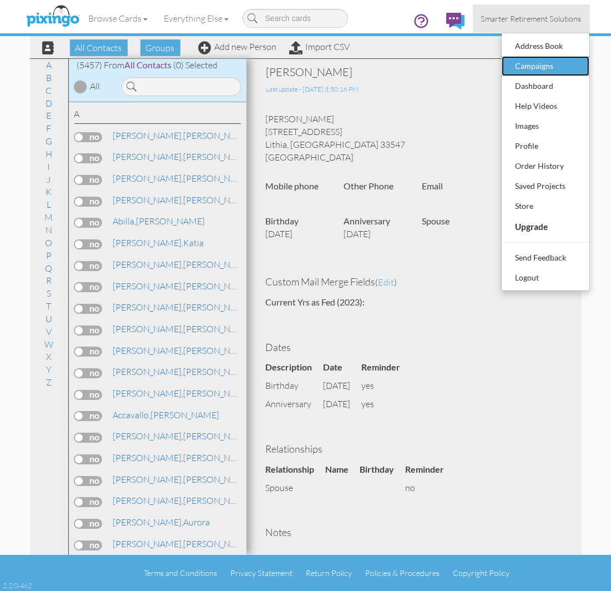
click at [539, 64] on div "Campaigns" at bounding box center [546, 66] width 66 height 17
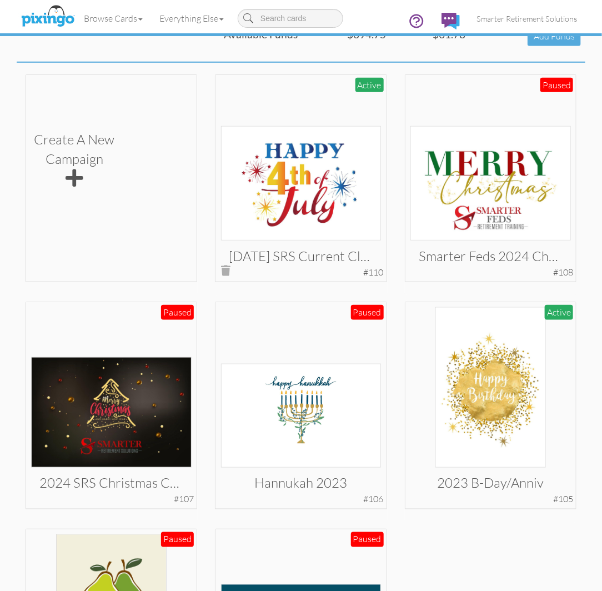
scroll to position [247, 0]
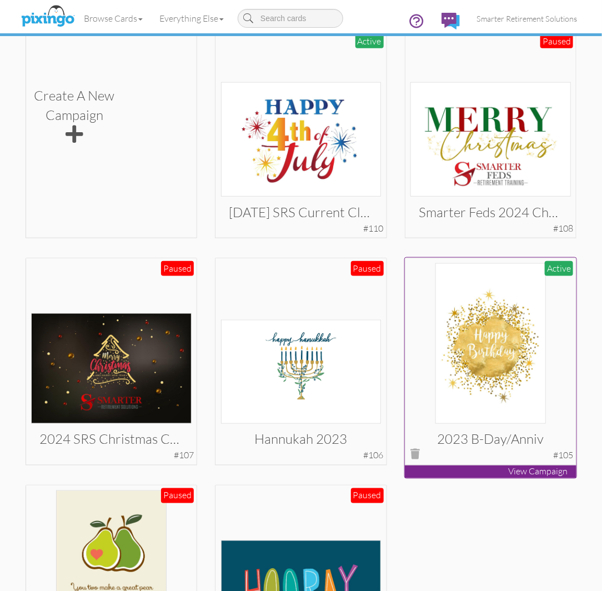
click at [503, 364] on img at bounding box center [490, 343] width 110 height 160
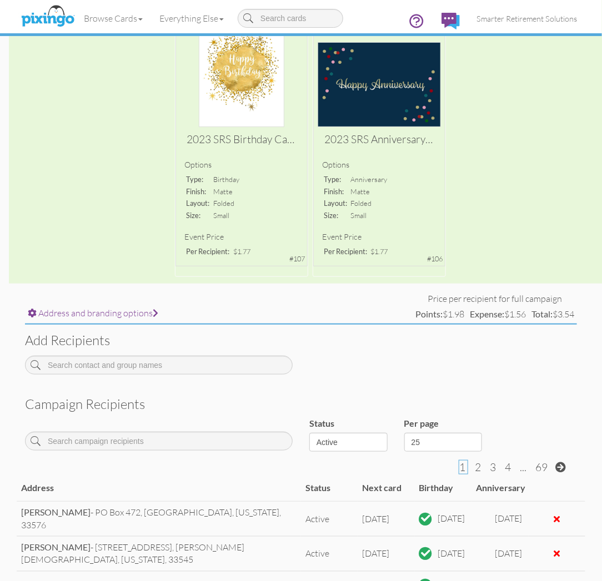
scroll to position [288, 0]
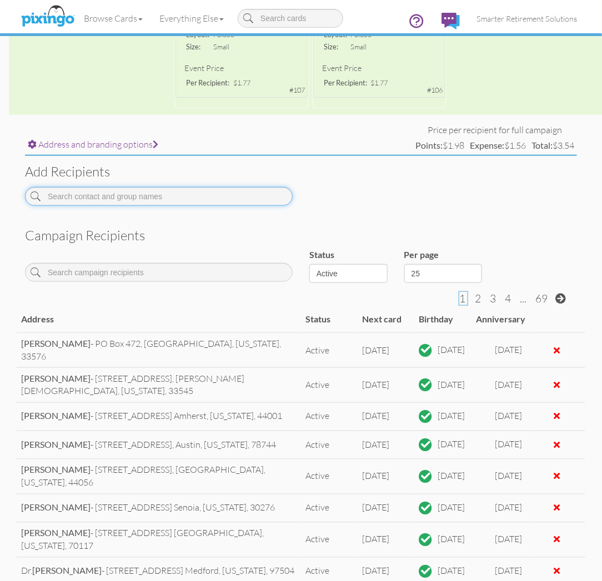
click at [158, 195] on input at bounding box center [159, 196] width 268 height 19
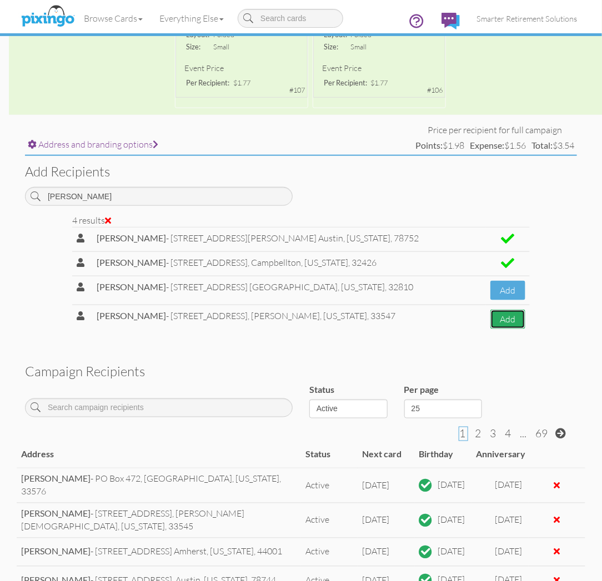
click at [498, 314] on button "Add" at bounding box center [507, 319] width 35 height 19
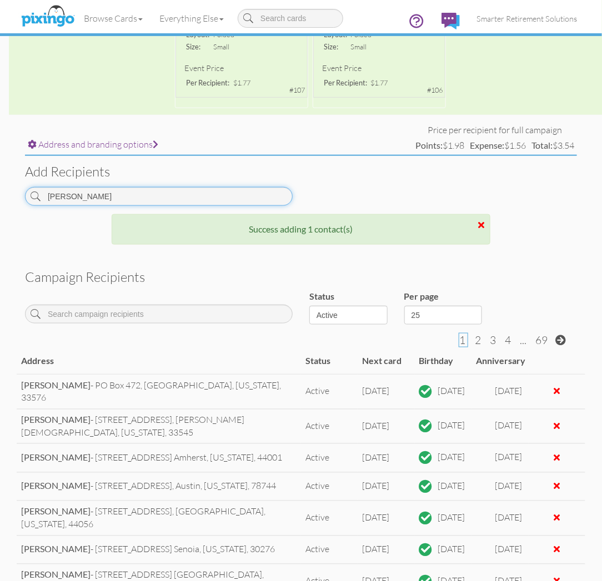
click at [181, 200] on input "[PERSON_NAME]" at bounding box center [159, 196] width 268 height 19
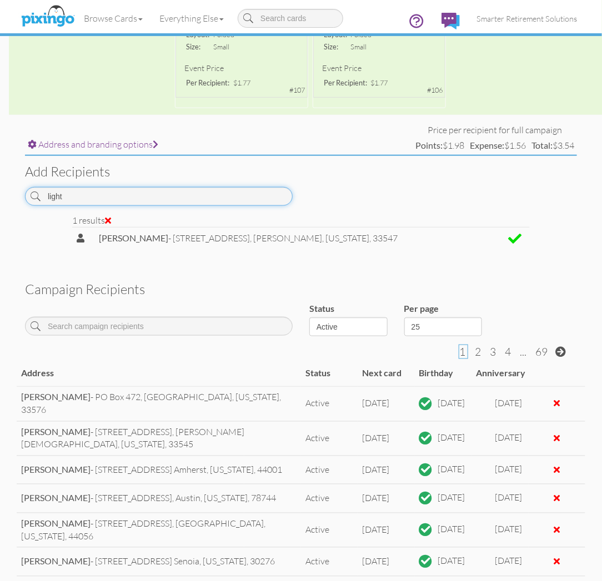
type input "light"
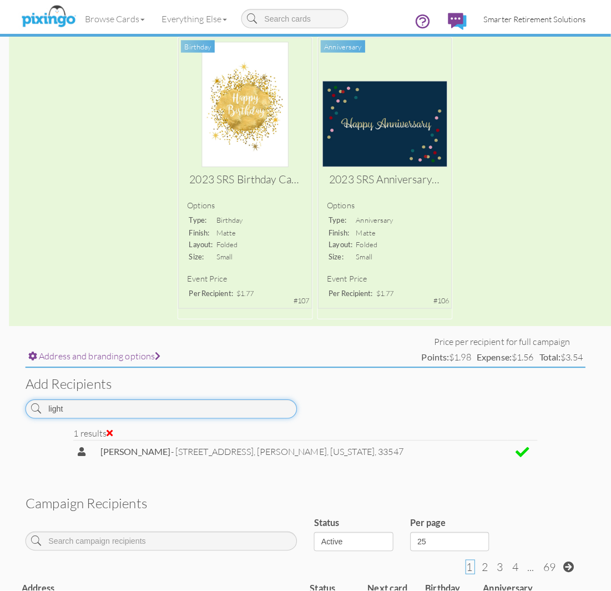
scroll to position [0, 0]
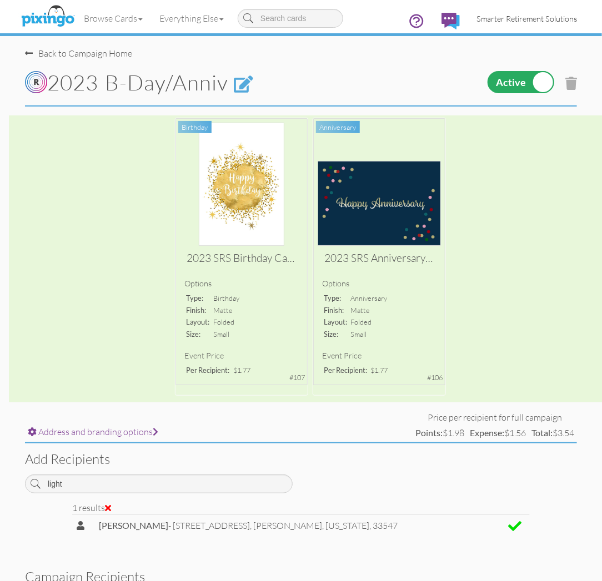
click at [497, 21] on span "Smarter Retirement Solutions" at bounding box center [526, 18] width 100 height 9
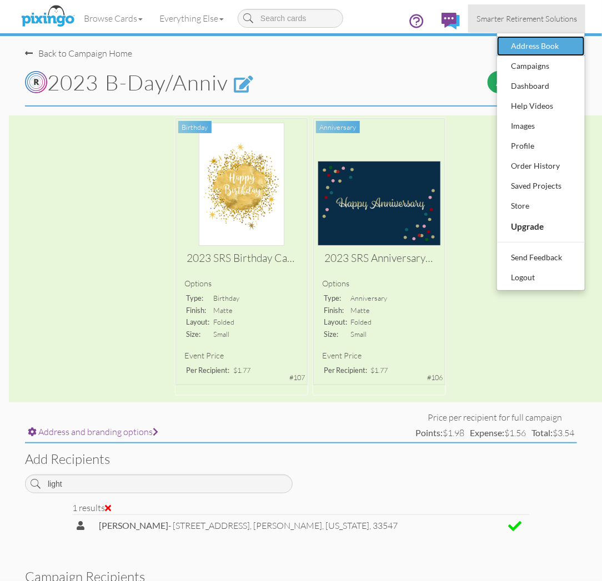
click at [530, 43] on div "Address Book" at bounding box center [541, 46] width 66 height 17
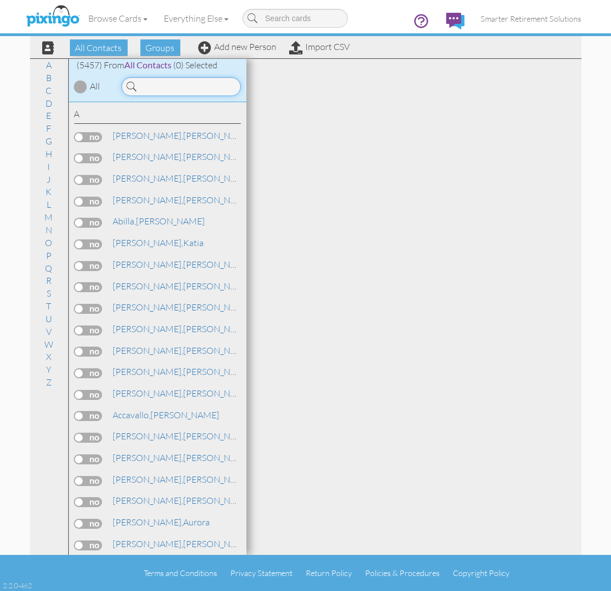
click at [178, 81] on input at bounding box center [181, 86] width 119 height 19
click at [176, 89] on input at bounding box center [181, 86] width 119 height 19
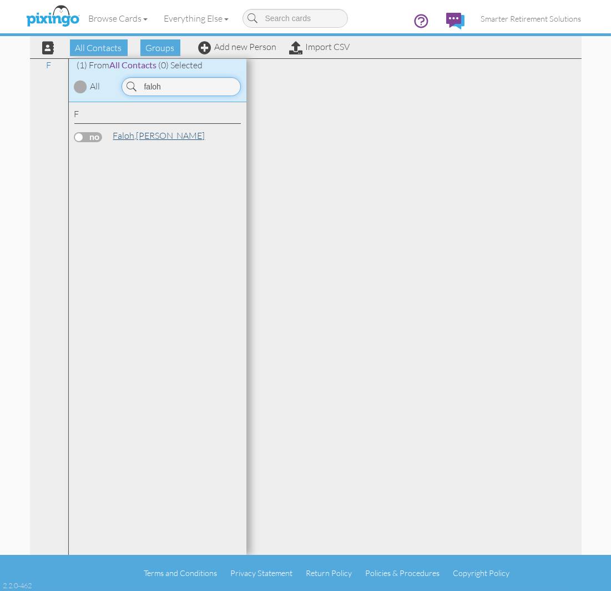
type input "faloh"
click at [142, 130] on link "[PERSON_NAME]" at bounding box center [159, 135] width 94 height 13
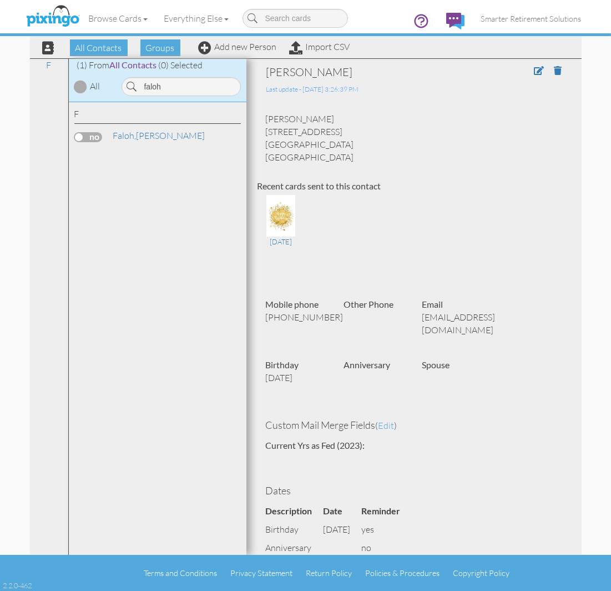
click at [97, 137] on label at bounding box center [88, 137] width 28 height 10
click at [0, 0] on input "checkbox" at bounding box center [0, 0] width 0 height 0
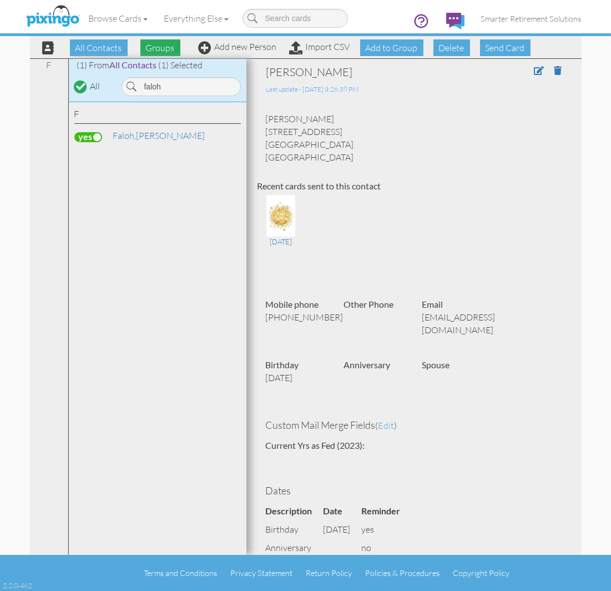
click at [170, 47] on span "Groups" at bounding box center [160, 47] width 40 height 17
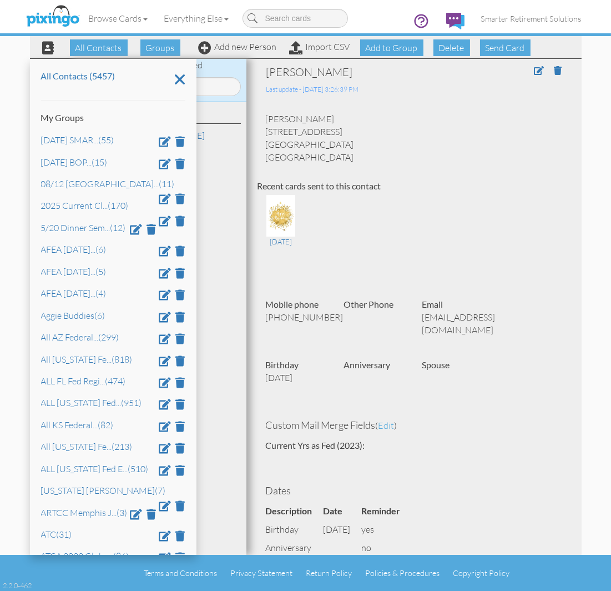
click at [396, 42] on div "Browse Cards Business Accounting Automotive Chiropractor Customer Dental Financ…" at bounding box center [306, 22] width 552 height 44
click at [388, 53] on span "Add to Group" at bounding box center [391, 47] width 63 height 17
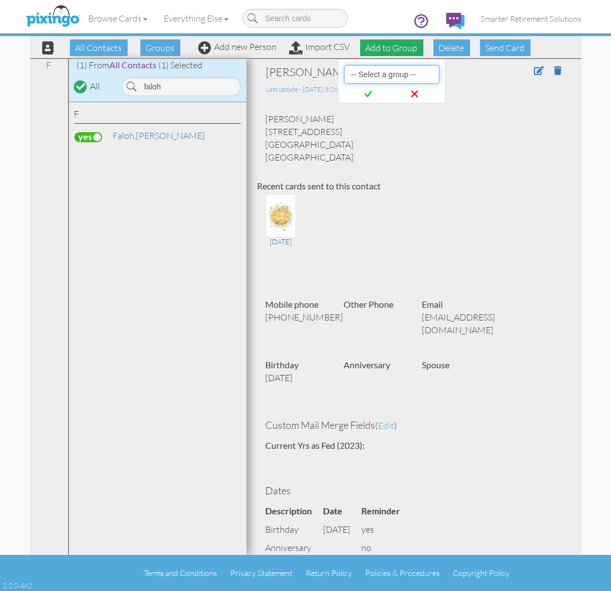
click at [390, 71] on select "-- Select a group -- [DATE] SMARTER FEDS OSD DMEA [US_STATE] [DATE] BOP Onsite …" at bounding box center [391, 74] width 95 height 19
select select "10730"
click at [344, 65] on select "-- Select a group -- [DATE] SMARTER FEDS OSD DMEA [US_STATE] [DATE] BOP Onsite …" at bounding box center [391, 74] width 95 height 19
click at [374, 92] on span at bounding box center [368, 94] width 45 height 21
